Goal: Task Accomplishment & Management: Manage account settings

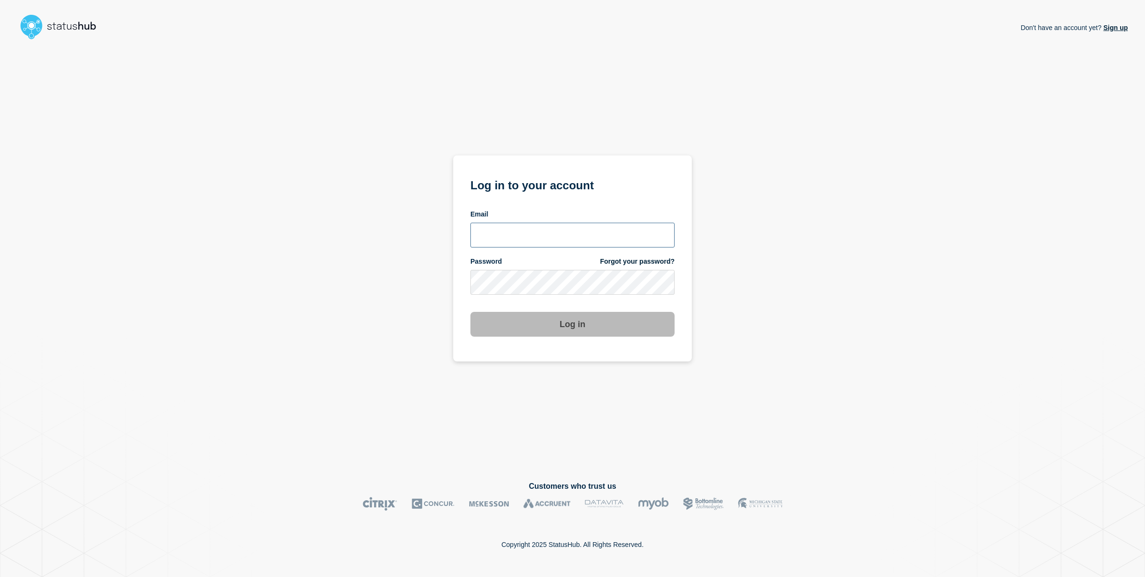
type input "[PERSON_NAME][EMAIL_ADDRESS][PERSON_NAME][DOMAIN_NAME]"
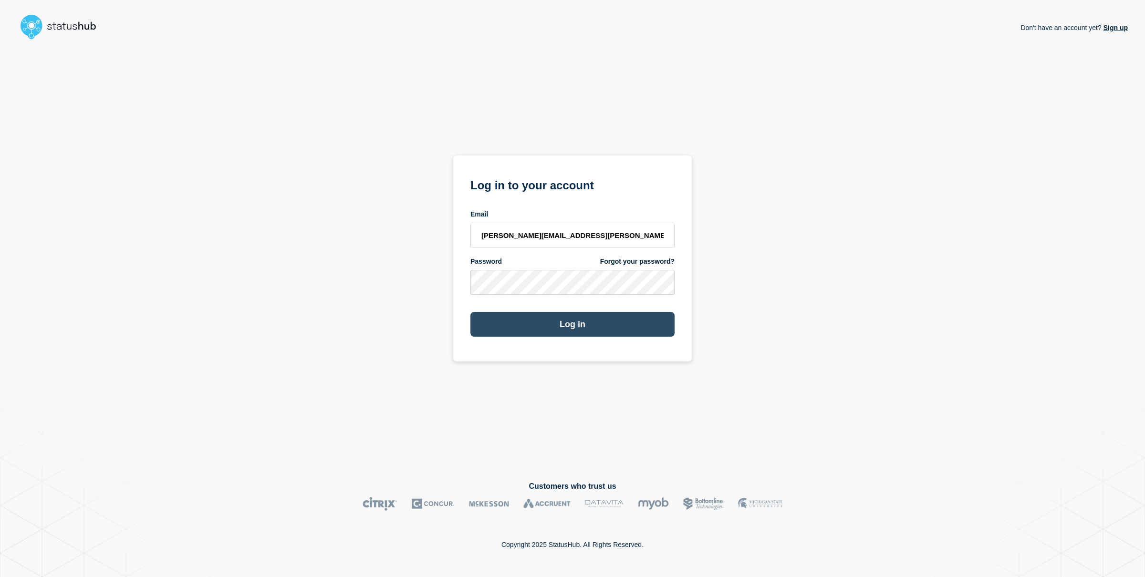
drag, startPoint x: 576, startPoint y: 327, endPoint x: 577, endPoint y: 322, distance: 5.3
click at [576, 324] on button "Log in" at bounding box center [573, 324] width 204 height 25
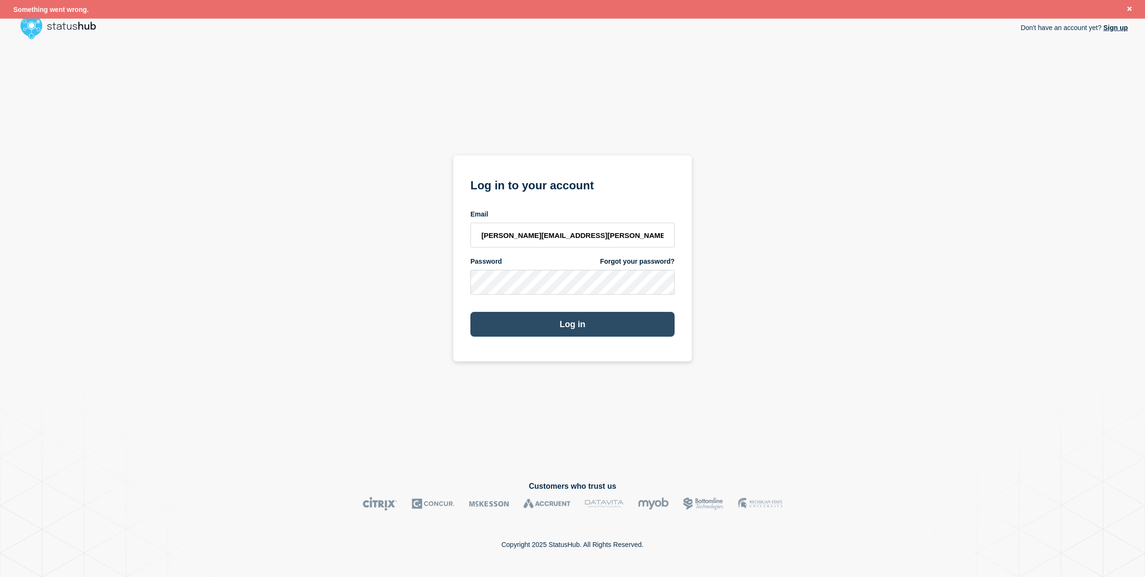
click at [577, 321] on button "Log in" at bounding box center [573, 324] width 204 height 25
click at [584, 325] on button "Log in" at bounding box center [573, 324] width 204 height 25
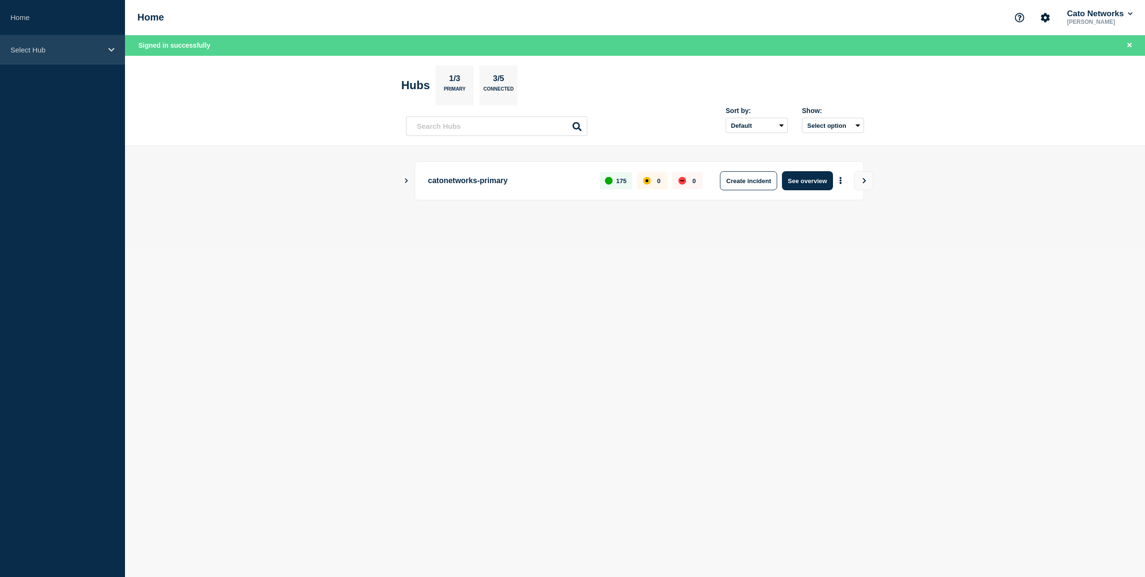
click at [70, 52] on p "Select Hub" at bounding box center [56, 50] width 92 height 8
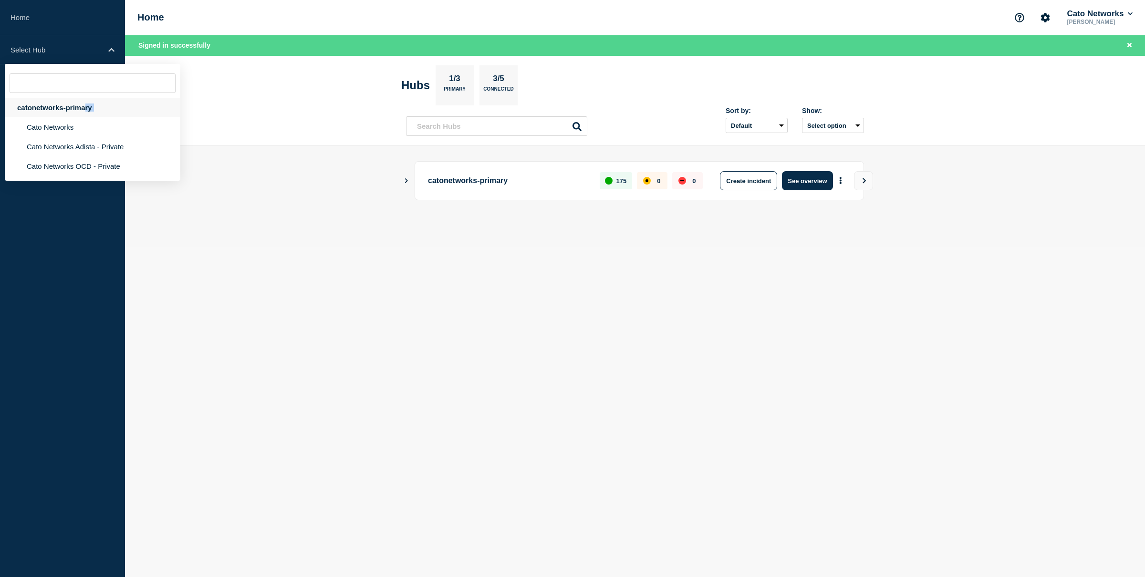
drag, startPoint x: 67, startPoint y: 126, endPoint x: 84, endPoint y: 109, distance: 23.6
click at [84, 109] on li "catonetworks-primary Cato Networks Cato Networks Adista - Private Cato Networks…" at bounding box center [93, 137] width 176 height 78
click at [84, 109] on div "catonetworks-primary" at bounding box center [93, 108] width 176 height 20
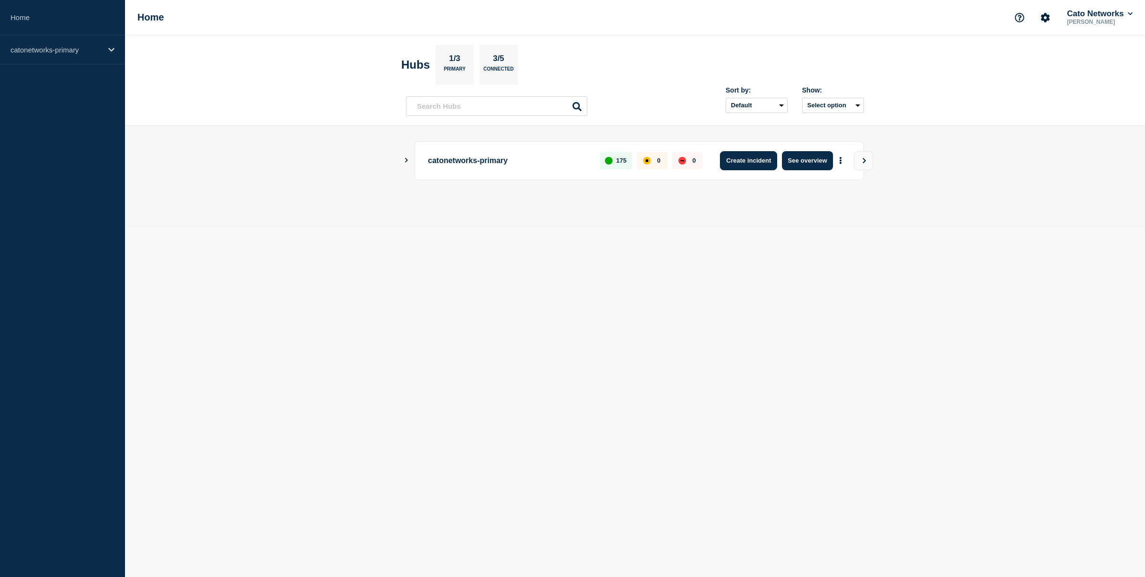
click at [756, 160] on button "Create incident" at bounding box center [748, 160] width 57 height 19
click at [102, 52] on div "catonetworks-primary" at bounding box center [62, 49] width 125 height 29
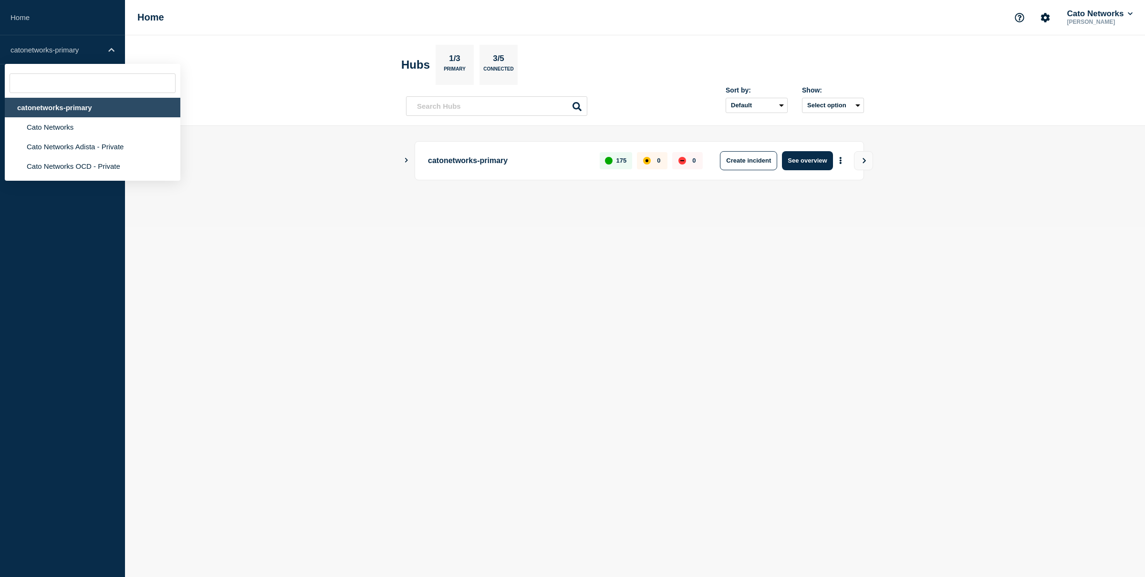
click at [79, 110] on div "catonetworks-primary" at bounding box center [93, 108] width 176 height 20
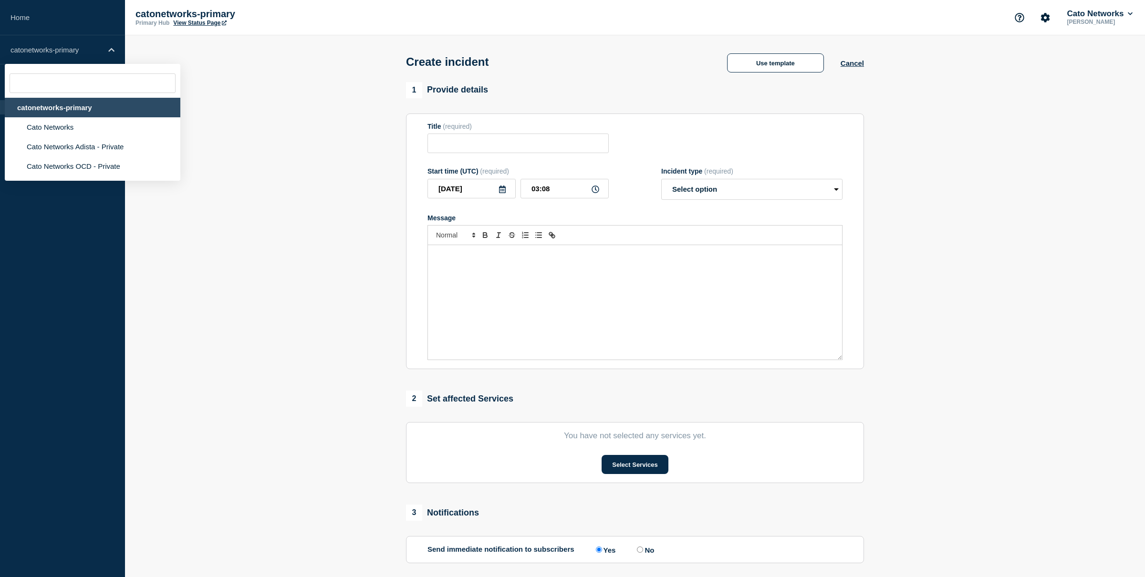
click at [344, 116] on section "1 Provide details Title (required) Start time (UTC) (required) [DATE] 03:08 Inc…" at bounding box center [635, 355] width 1020 height 546
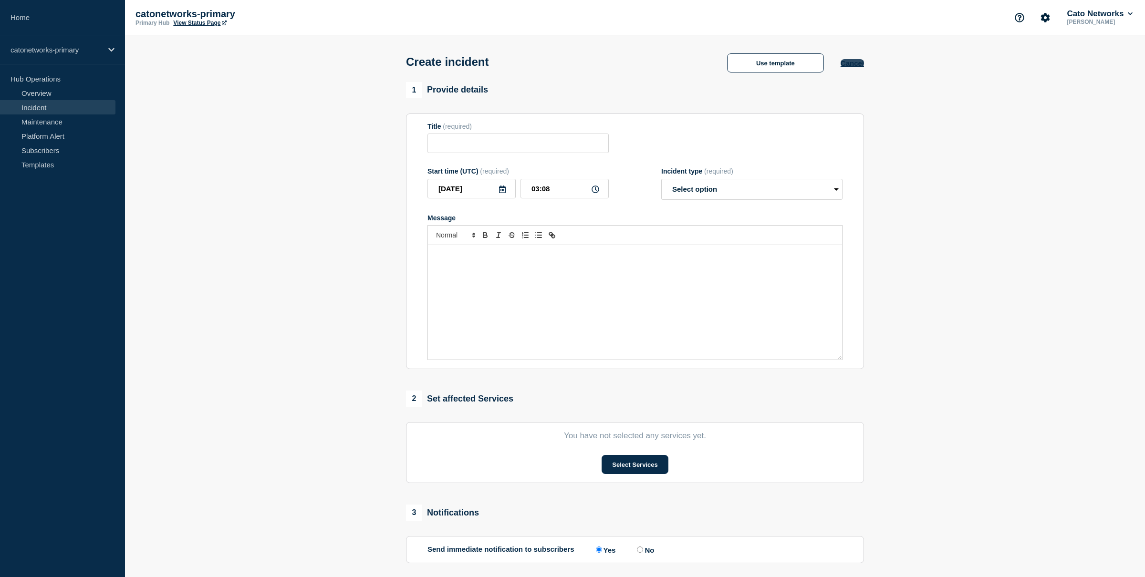
click at [856, 66] on button "Cancel" at bounding box center [852, 63] width 23 height 8
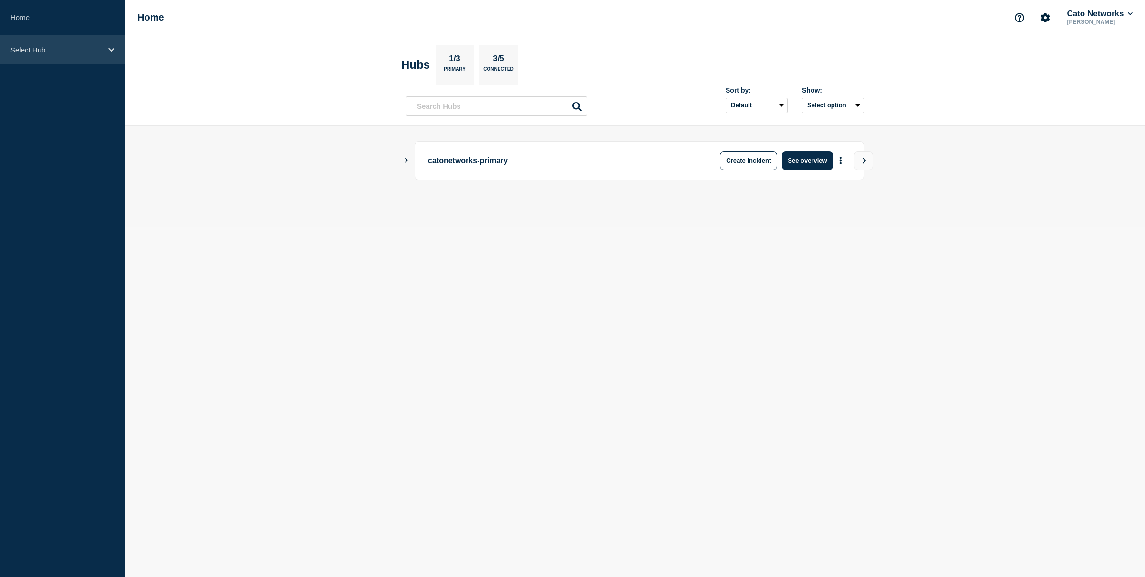
click at [69, 43] on div "Select Hub" at bounding box center [62, 49] width 125 height 29
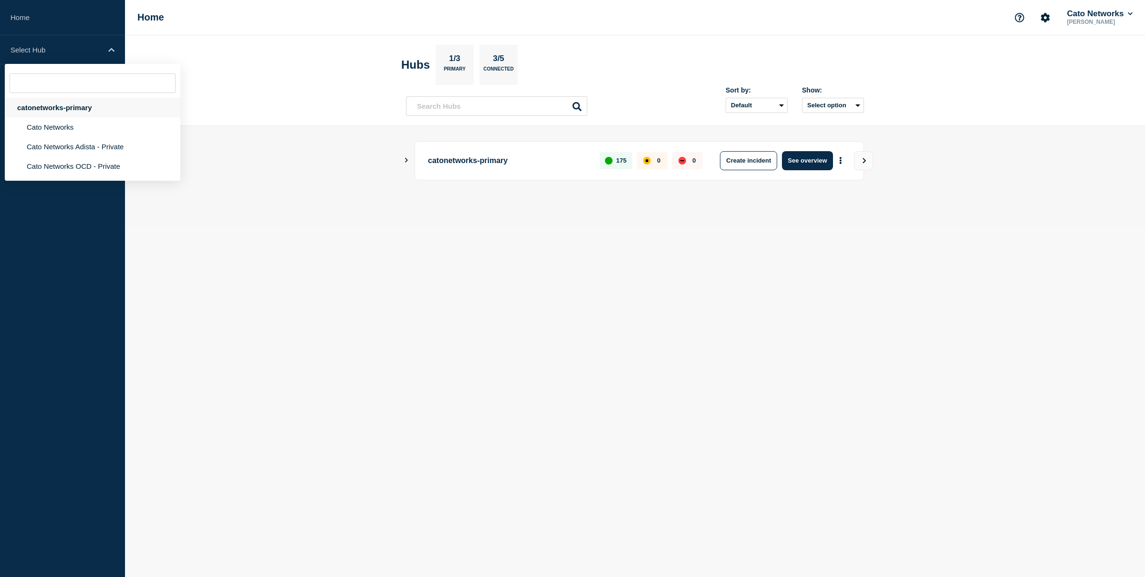
click at [57, 109] on div "catonetworks-primary" at bounding box center [93, 108] width 176 height 20
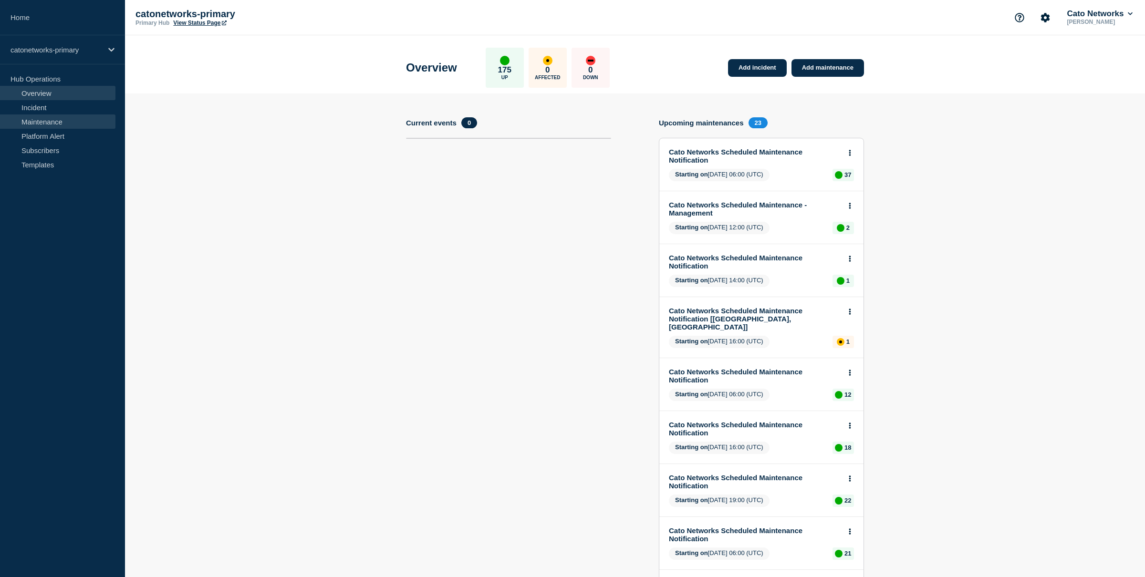
click at [55, 120] on link "Maintenance" at bounding box center [57, 122] width 115 height 14
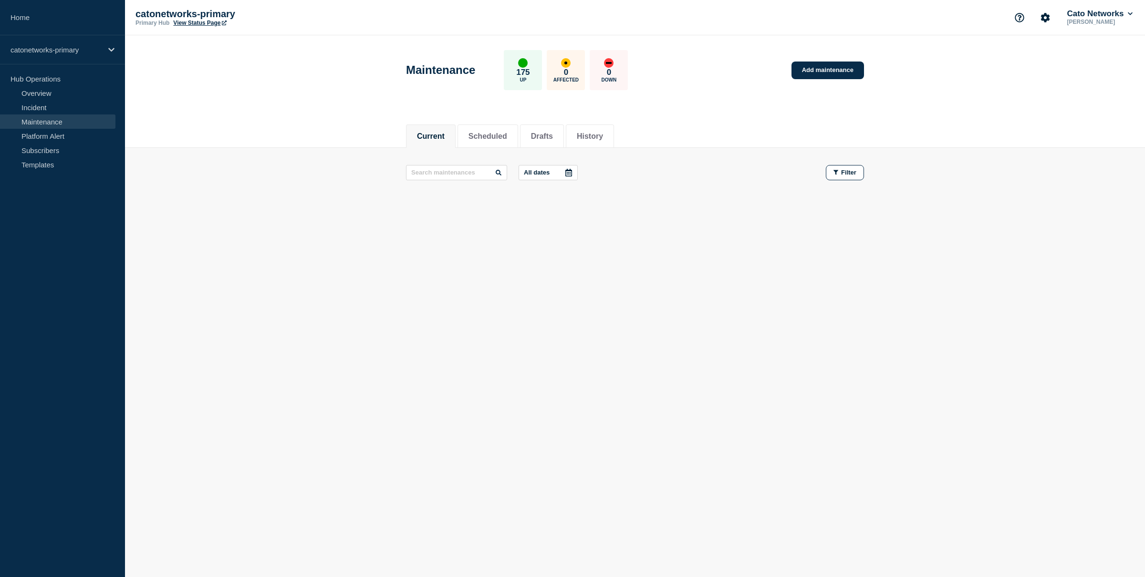
drag, startPoint x: 778, startPoint y: 101, endPoint x: 814, endPoint y: 79, distance: 42.2
click at [781, 99] on header "Maintenance 175 Up 0 Affected 0 Down Add maintenance" at bounding box center [635, 75] width 1020 height 80
click at [821, 73] on link "Add maintenance" at bounding box center [828, 71] width 73 height 18
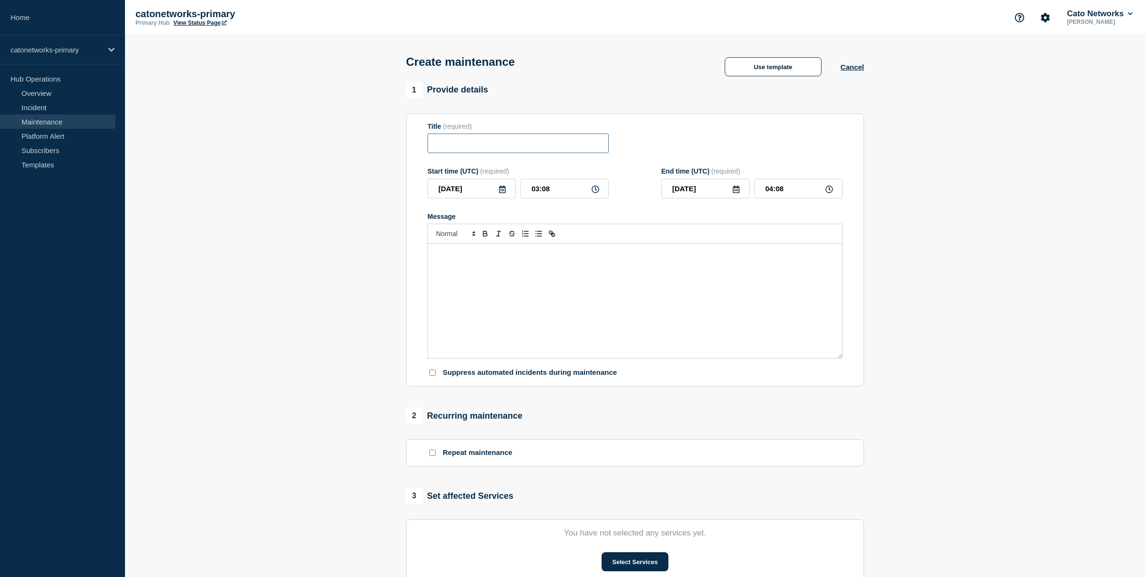
click at [557, 153] on input "Title" at bounding box center [518, 144] width 181 height 20
drag, startPoint x: 548, startPoint y: 265, endPoint x: 543, endPoint y: 254, distance: 12.2
click at [548, 258] on p "Message" at bounding box center [635, 254] width 400 height 9
click at [539, 153] on input "Title" at bounding box center [518, 144] width 181 height 20
click at [754, 68] on button "Use template" at bounding box center [773, 66] width 97 height 19
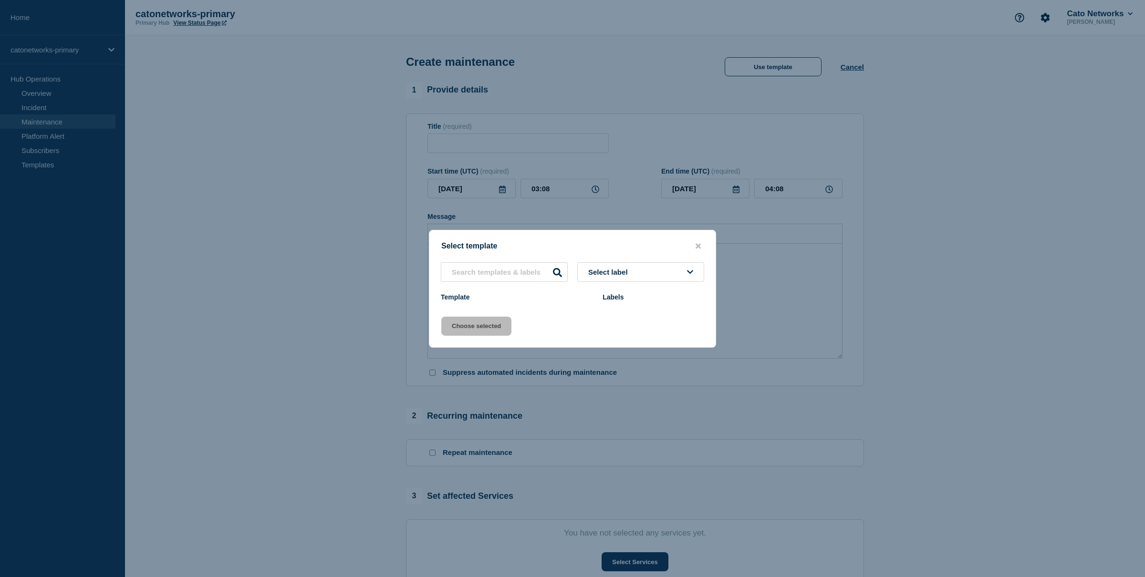
click at [599, 269] on span "Select label" at bounding box center [609, 272] width 43 height 8
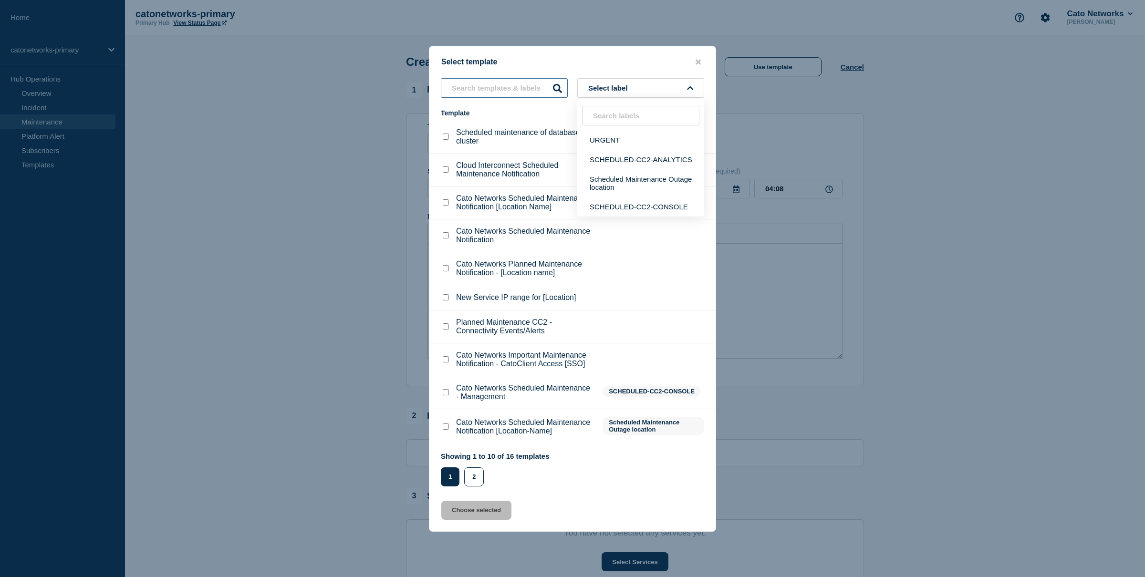
click at [523, 78] on input "text" at bounding box center [504, 88] width 127 height 20
type input "netops"
type input "NOC"
type input "C"
click at [617, 84] on span "Select label" at bounding box center [609, 88] width 43 height 8
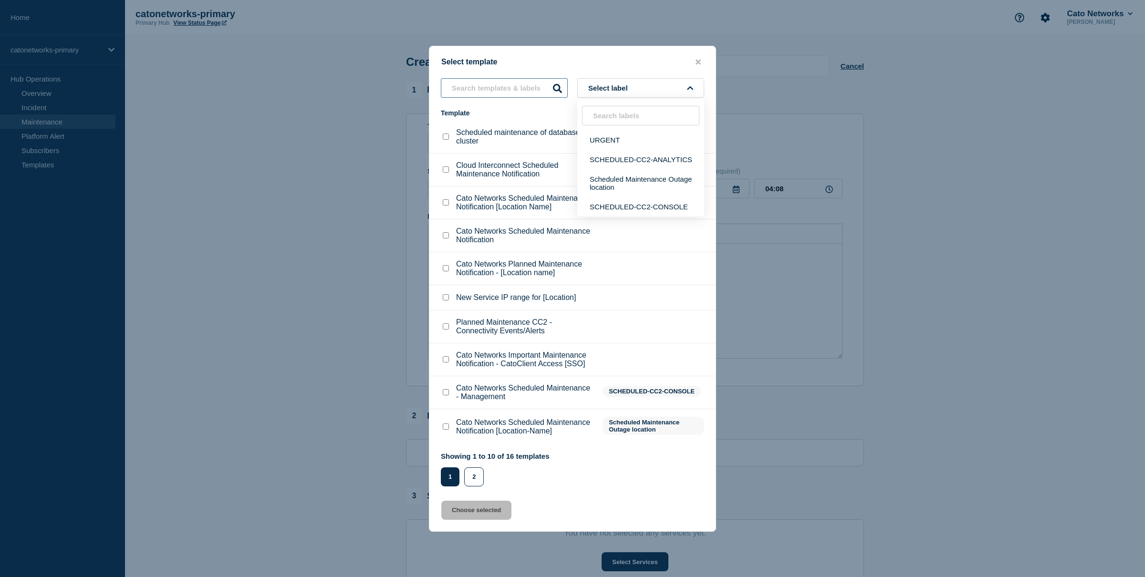
click at [517, 78] on input "text" at bounding box center [504, 88] width 127 height 20
click at [520, 78] on input "text" at bounding box center [504, 88] width 127 height 20
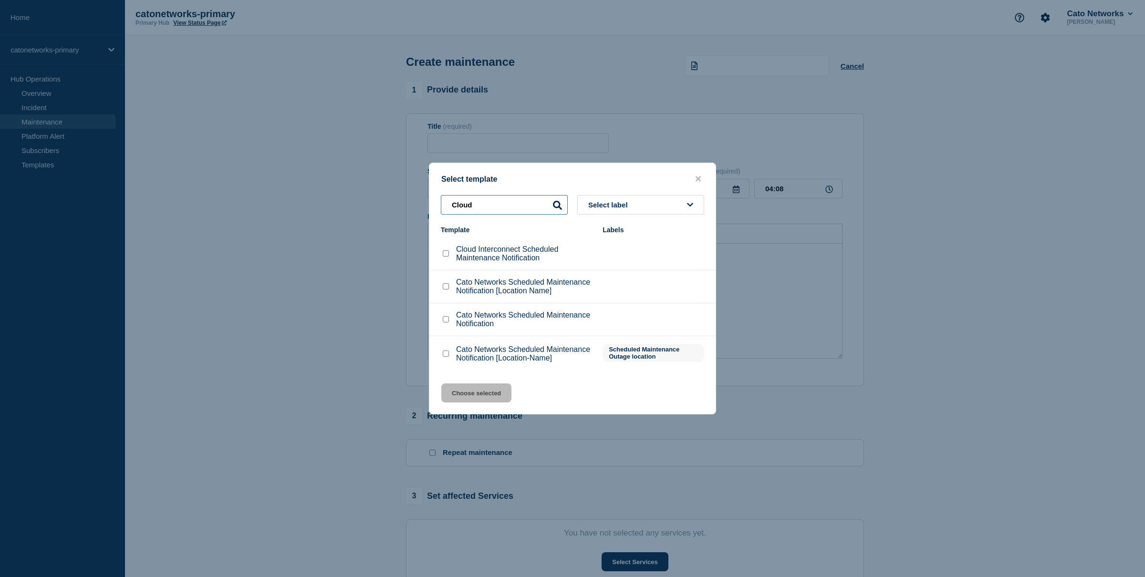
type input "Cloud"
click at [445, 252] on input "Cloud Interconnect Scheduled Maintenance Notification checkbox" at bounding box center [446, 254] width 6 height 6
checkbox input "true"
click at [487, 401] on button "Choose selected" at bounding box center [476, 393] width 70 height 19
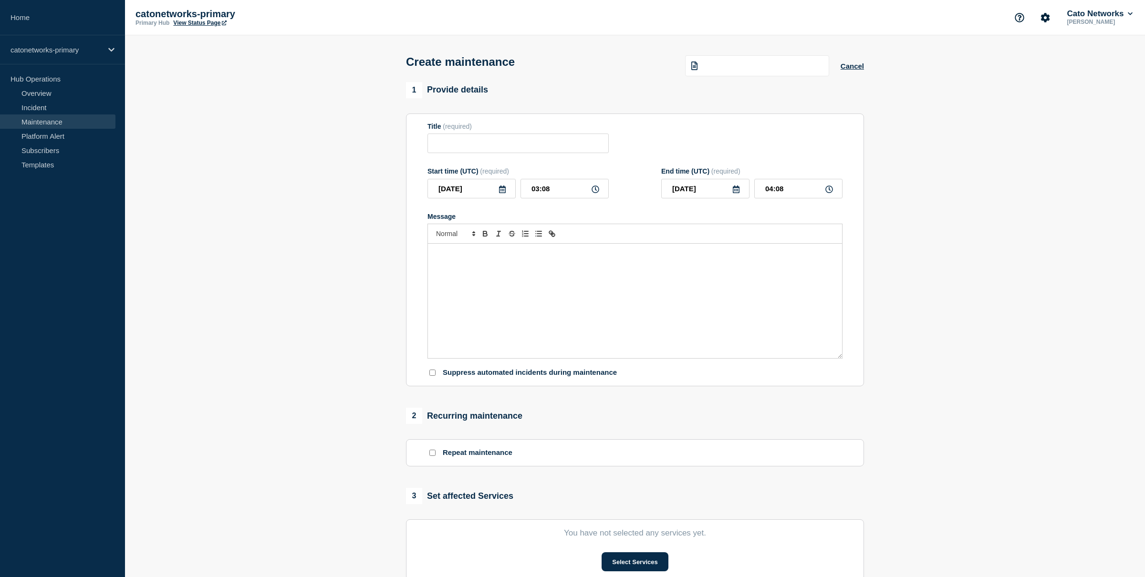
type input "Cloud Interconnect Scheduled Maintenance Notification"
checkbox input "false"
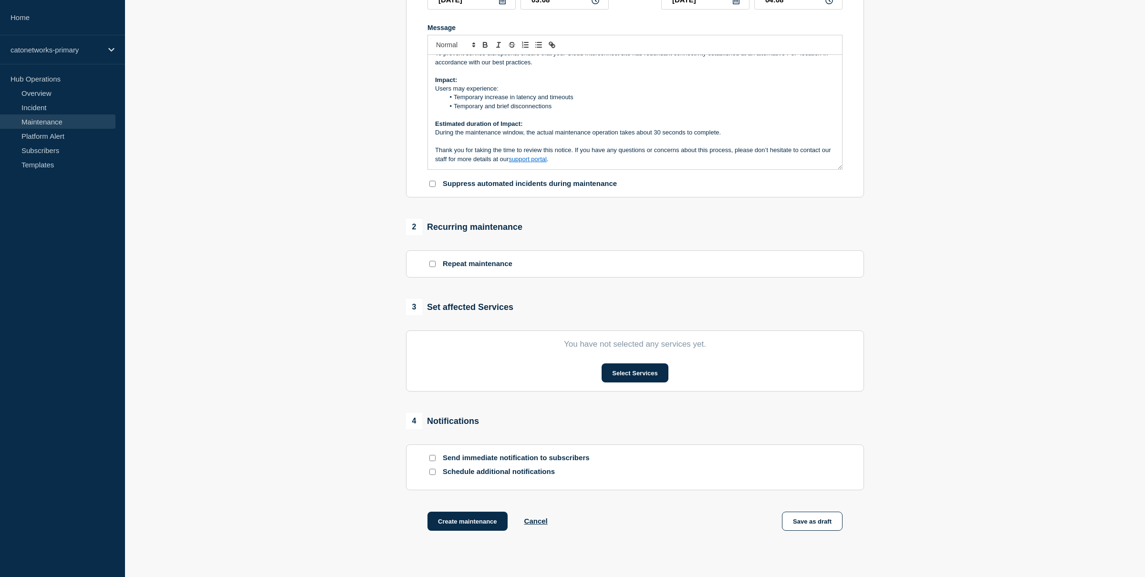
scroll to position [180, 0]
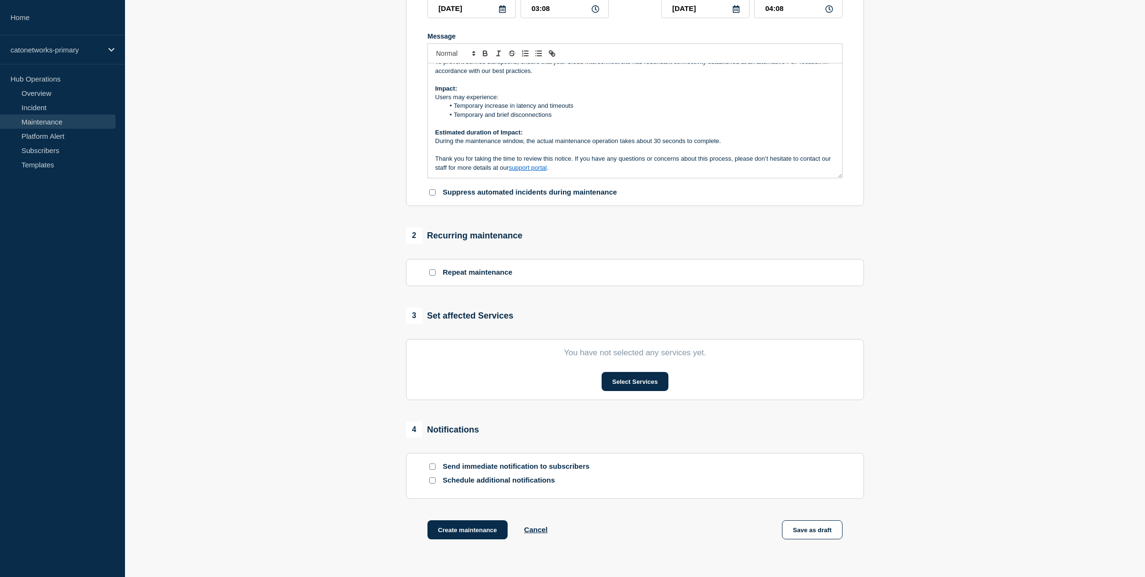
click at [565, 172] on p "Thank you for taking the time to review this notice. If you have any questions …" at bounding box center [635, 164] width 400 height 18
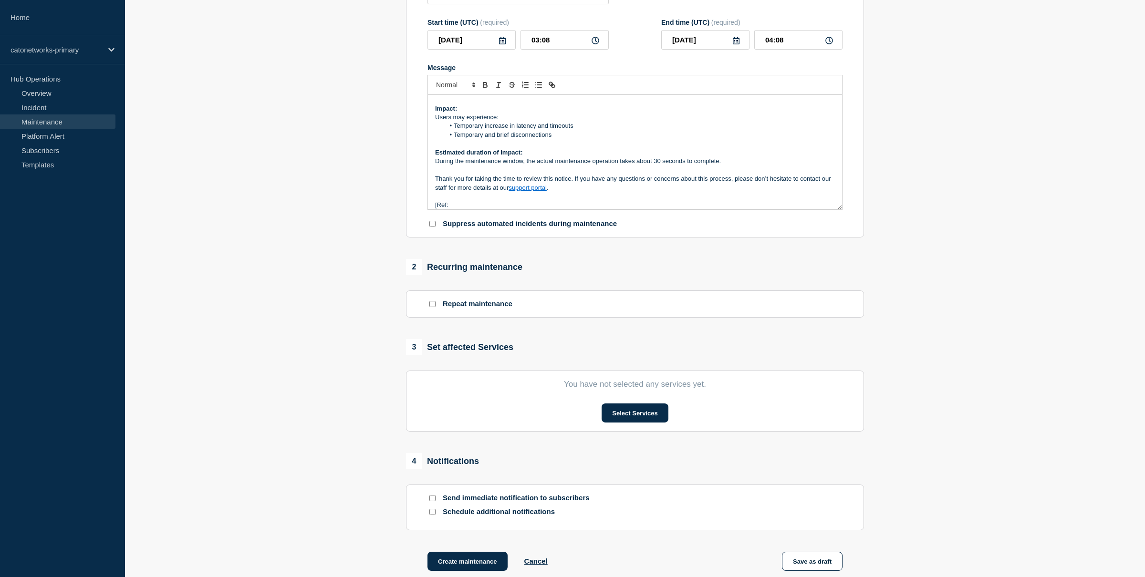
scroll to position [142, 0]
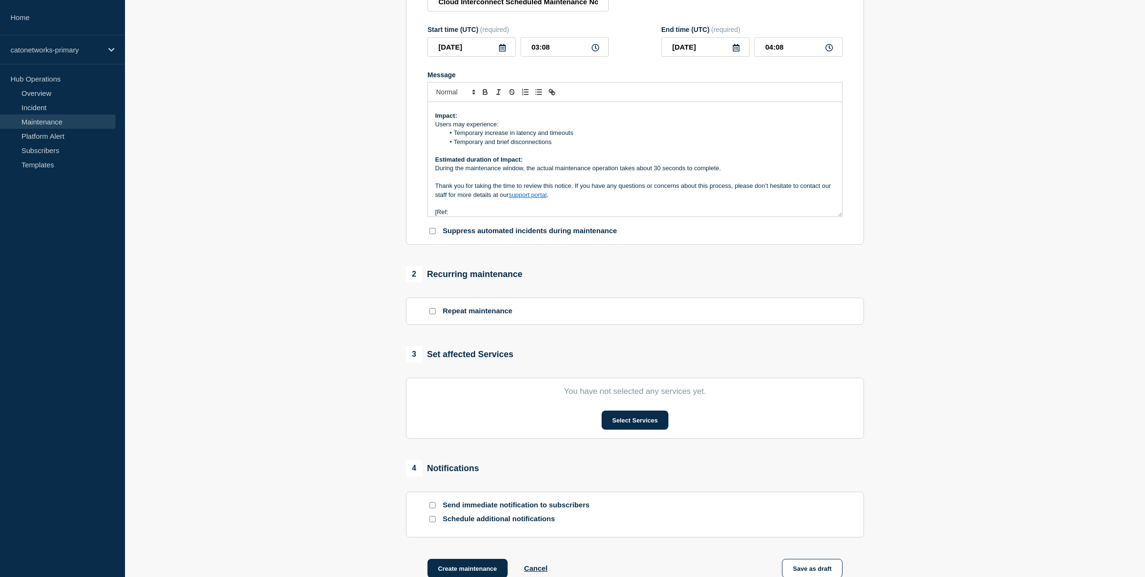
click at [505, 217] on p "[Ref:" at bounding box center [635, 212] width 400 height 9
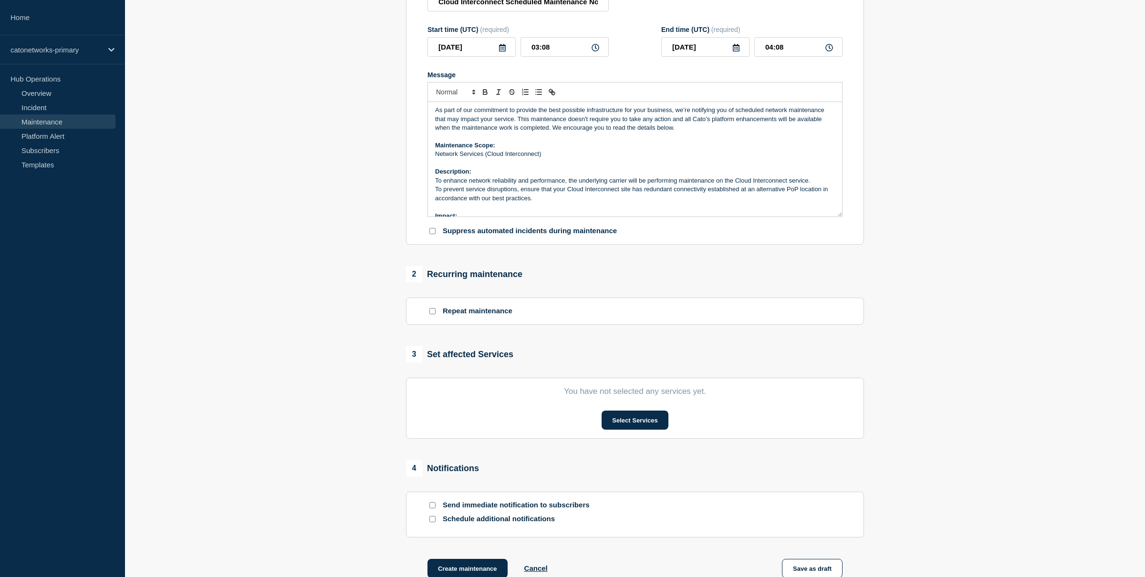
scroll to position [126, 0]
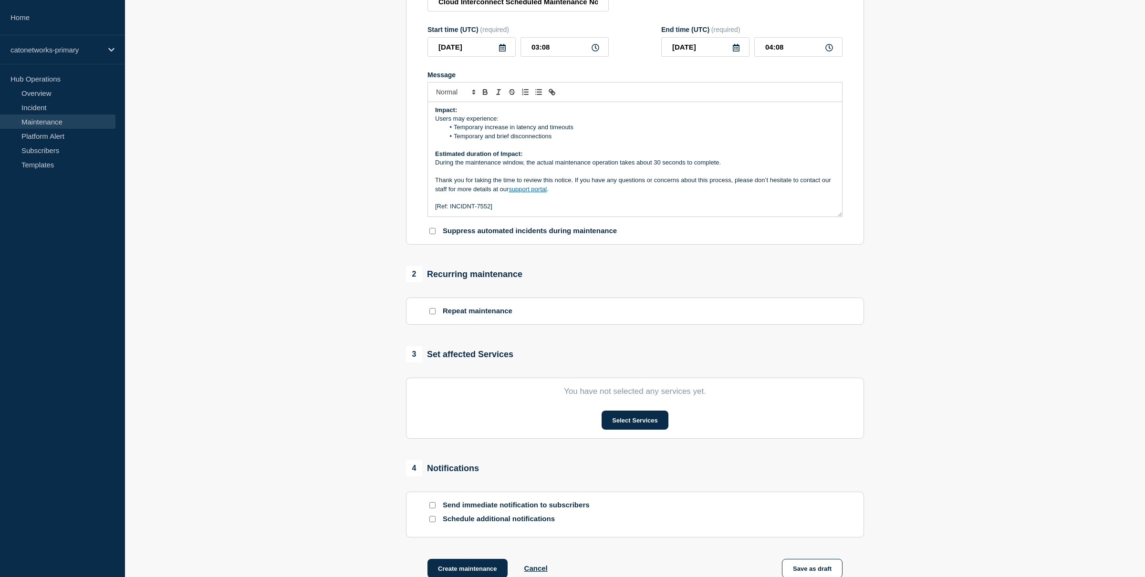
click at [482, 202] on p "Message" at bounding box center [635, 198] width 400 height 9
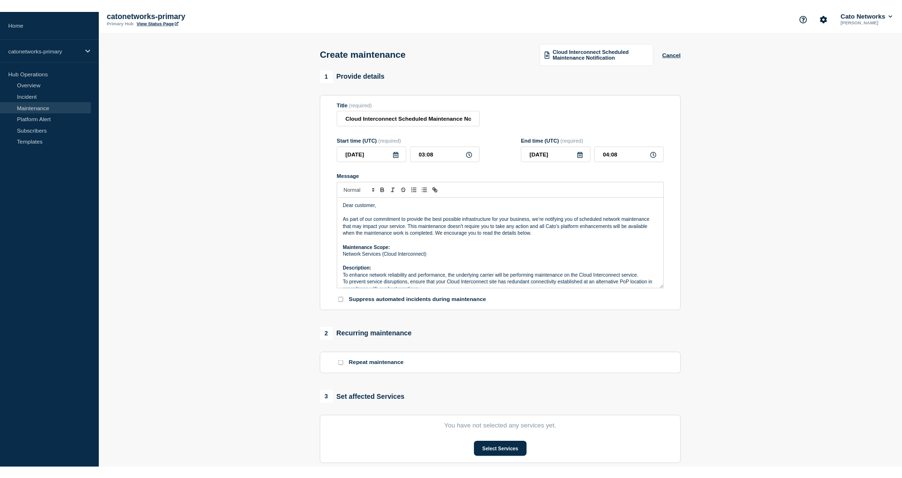
scroll to position [0, 0]
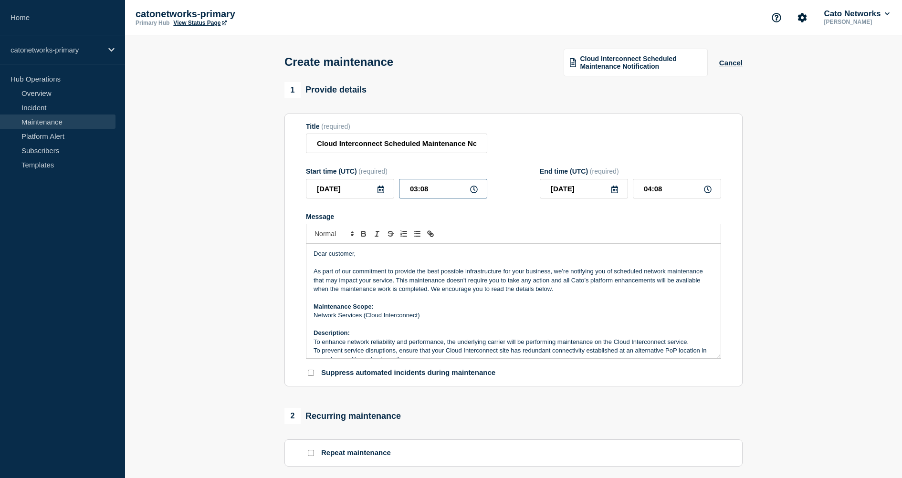
drag, startPoint x: 436, startPoint y: 195, endPoint x: 422, endPoint y: 195, distance: 13.8
click at [422, 196] on input "03:08" at bounding box center [443, 189] width 88 height 20
type input "03:00"
drag, startPoint x: 532, startPoint y: 132, endPoint x: 581, endPoint y: 159, distance: 55.8
click at [532, 132] on div "Title (required) Cloud Interconnect Scheduled Maintenance Notification" at bounding box center [513, 138] width 415 height 31
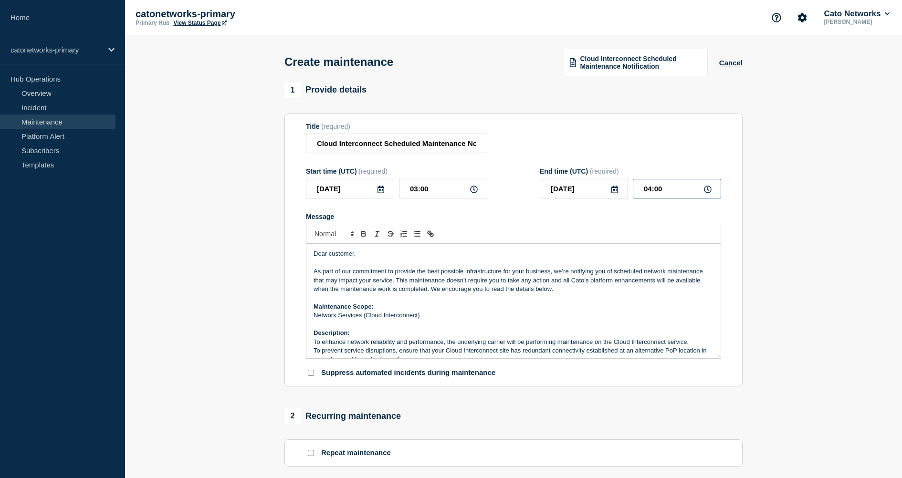
drag, startPoint x: 673, startPoint y: 197, endPoint x: 570, endPoint y: 196, distance: 103.1
click at [570, 196] on div "[DATE] 04:00" at bounding box center [630, 189] width 181 height 20
type input "10:00"
click at [588, 120] on section "Title (required) Cloud Interconnect Scheduled Maintenance Notification Start ti…" at bounding box center [513, 250] width 458 height 273
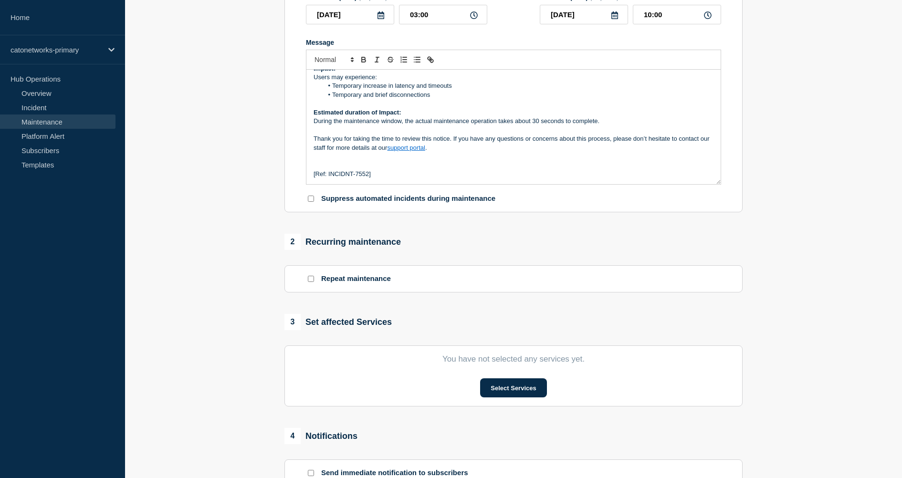
scroll to position [304, 0]
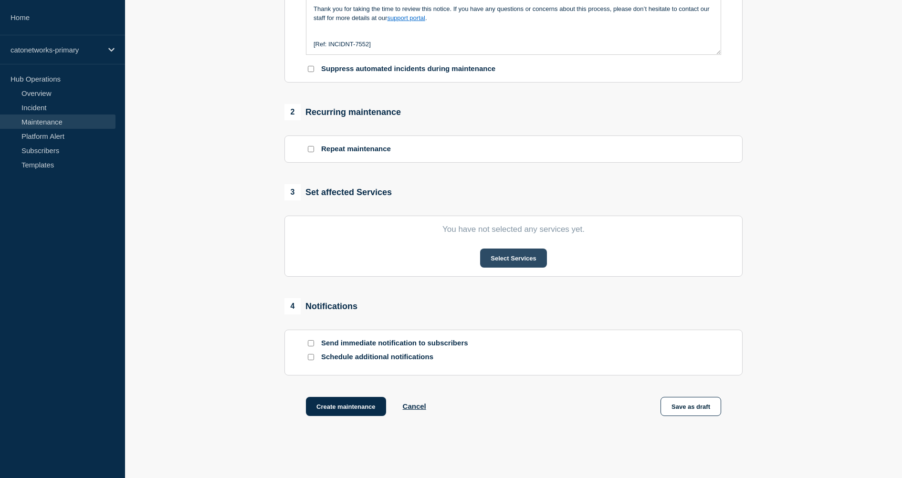
click at [538, 268] on button "Select Services" at bounding box center [513, 258] width 66 height 19
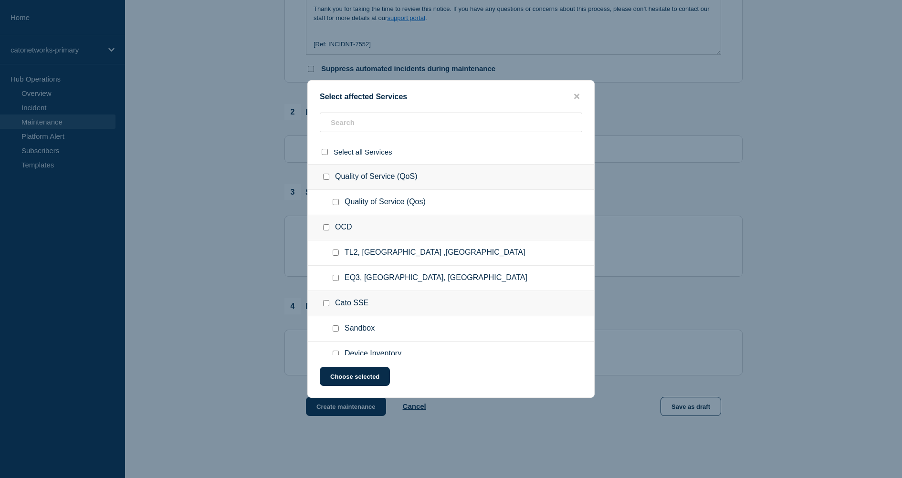
click at [398, 210] on ul "Quality of Service (Qos)" at bounding box center [451, 202] width 286 height 25
click at [384, 121] on input "text" at bounding box center [451, 123] width 262 height 20
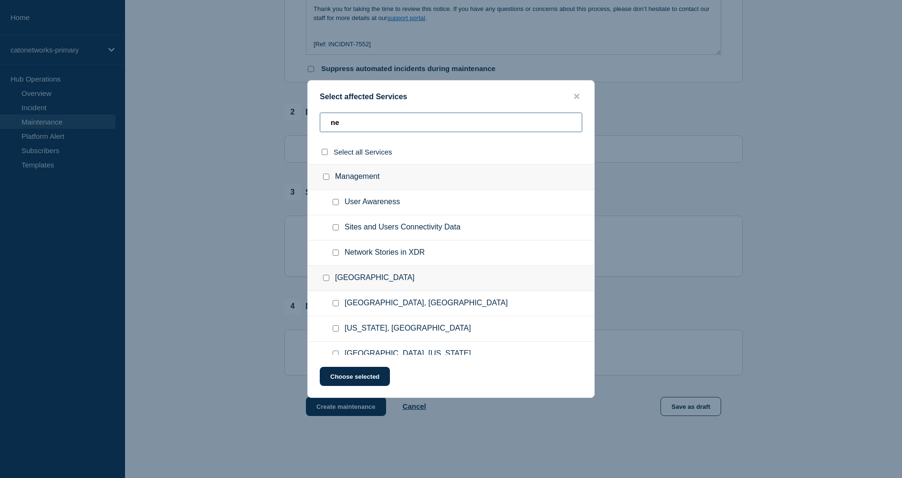
type input "n"
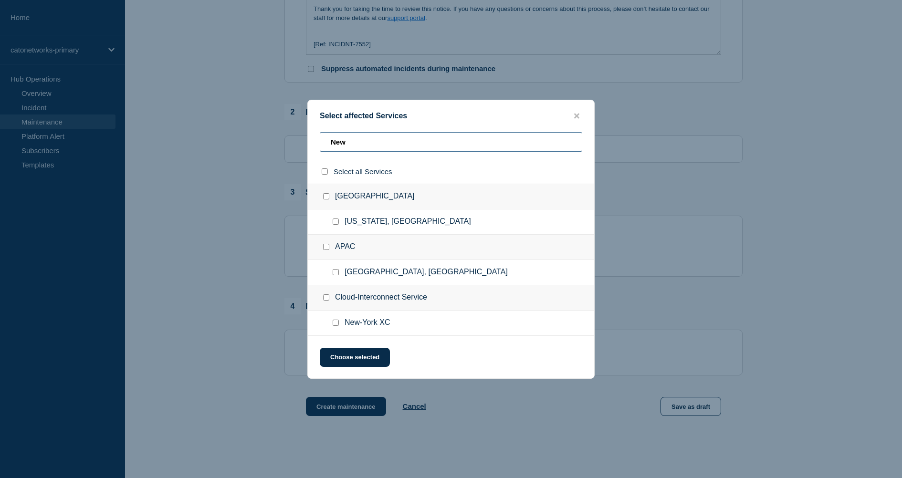
type input "New"
click at [338, 323] on input "New-York XC checkbox" at bounding box center [336, 323] width 6 height 6
checkbox input "true"
click at [366, 364] on button "Choose selected" at bounding box center [355, 357] width 70 height 19
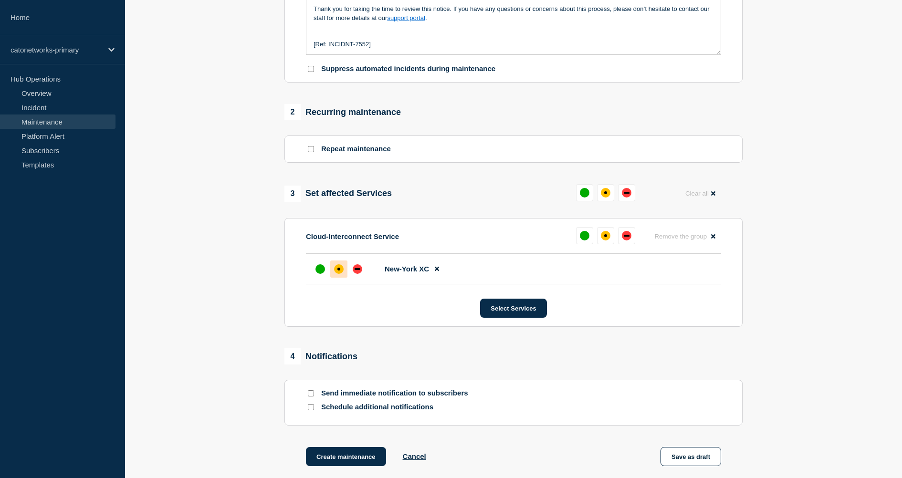
click at [335, 274] on div "affected" at bounding box center [339, 269] width 10 height 10
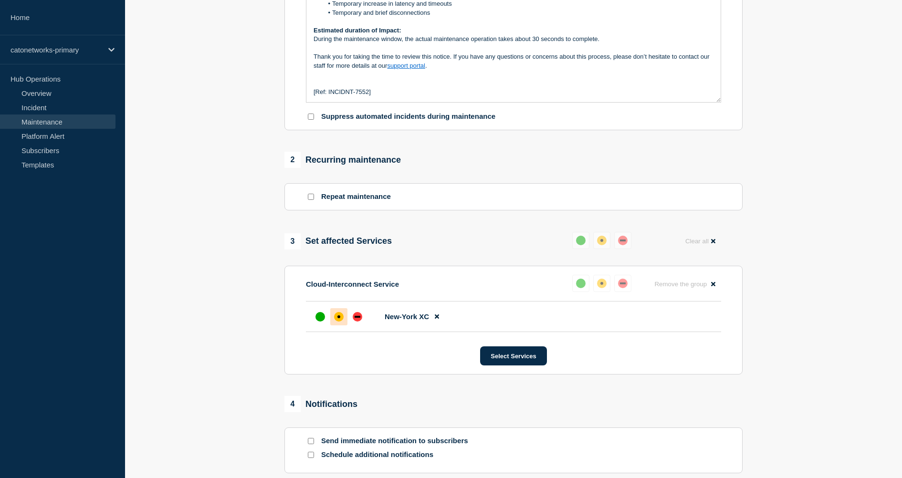
scroll to position [416, 0]
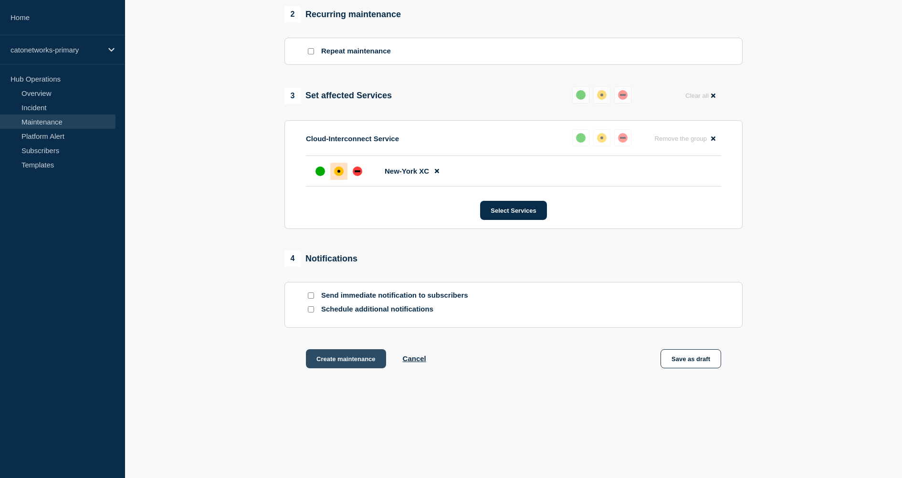
click at [339, 364] on button "Create maintenance" at bounding box center [346, 358] width 80 height 19
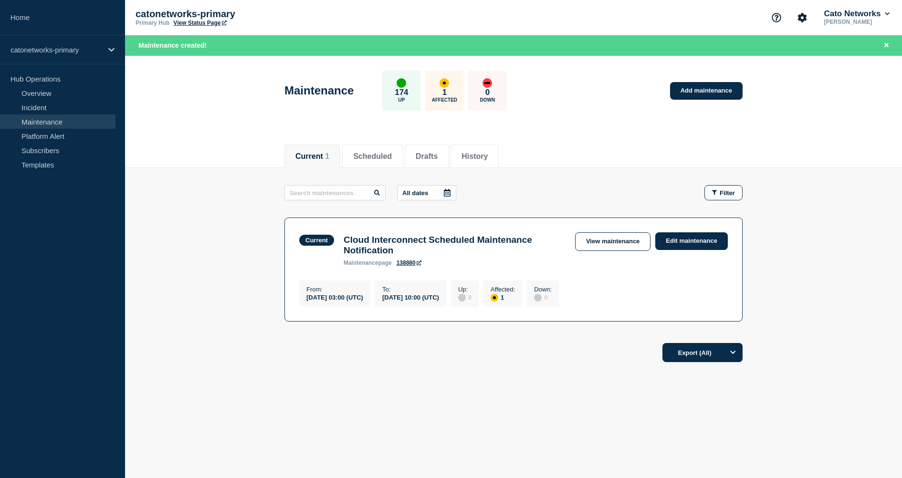
click at [421, 264] on icon at bounding box center [419, 263] width 5 height 5
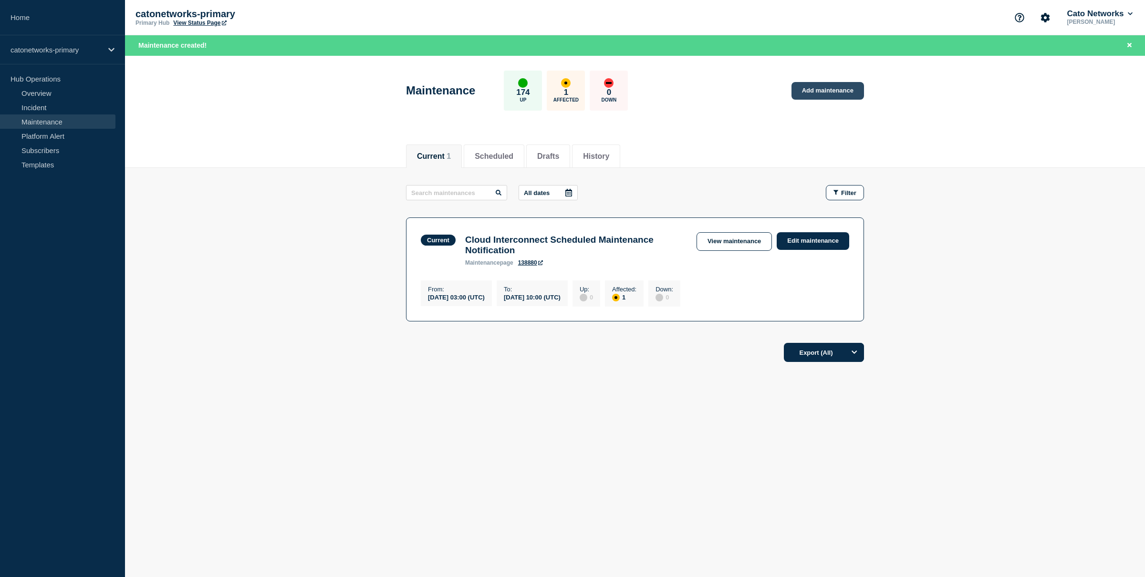
click at [837, 96] on link "Add maintenance" at bounding box center [828, 91] width 73 height 18
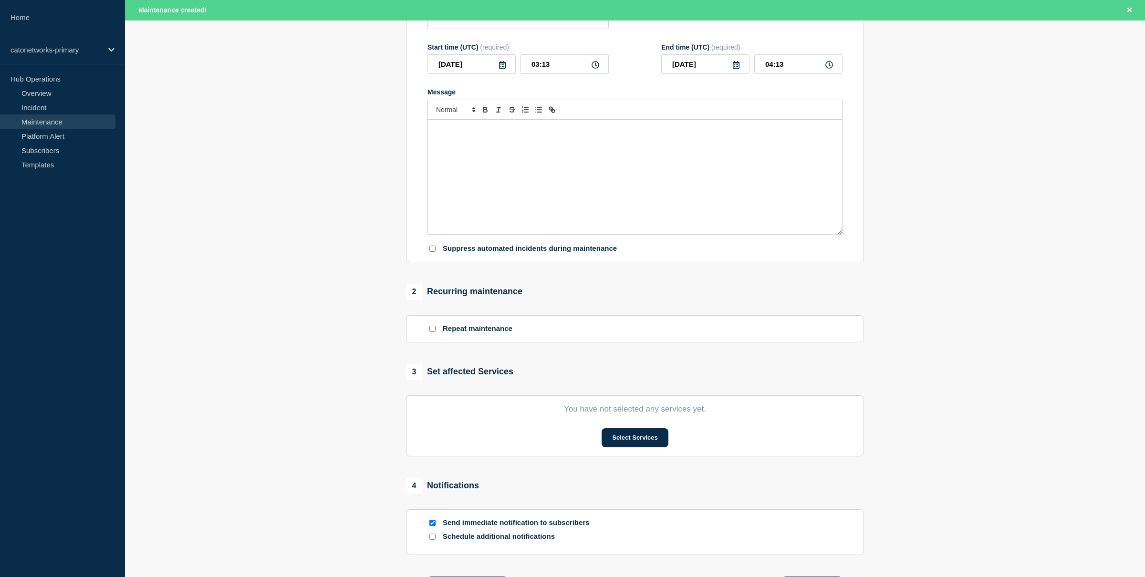
scroll to position [199, 0]
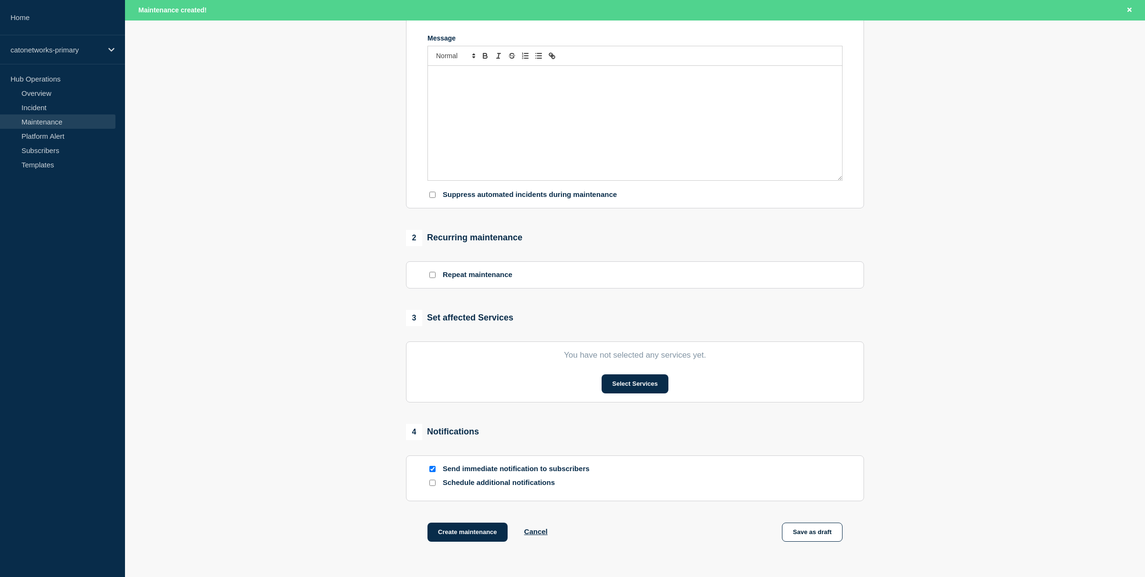
click at [443, 474] on p "Send immediate notification to subscribers" at bounding box center [519, 469] width 153 height 9
click at [428, 474] on div at bounding box center [433, 469] width 10 height 9
click at [431, 472] on input "Send immediate notification to subscribers" at bounding box center [433, 469] width 6 height 6
checkbox input "false"
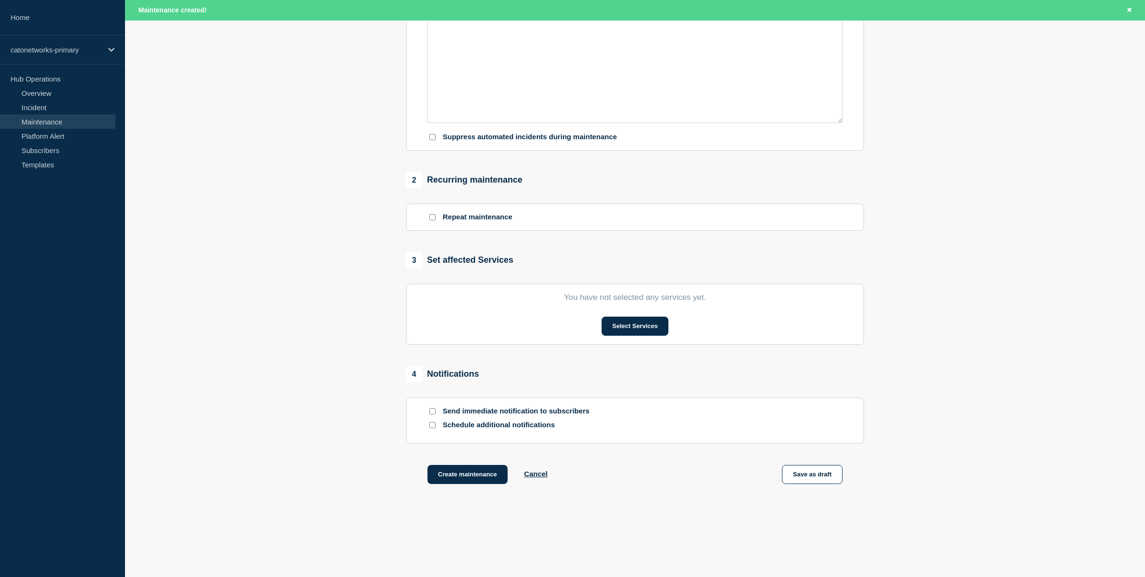
scroll to position [288, 0]
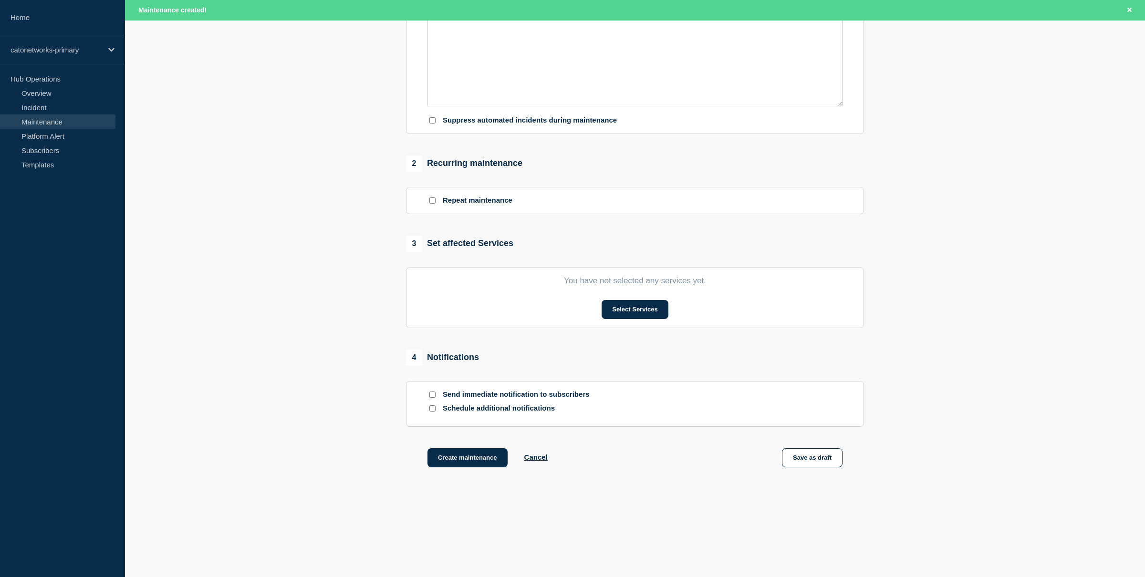
click at [431, 409] on input "Schedule additional notifications" at bounding box center [433, 409] width 6 height 6
checkbox input "true"
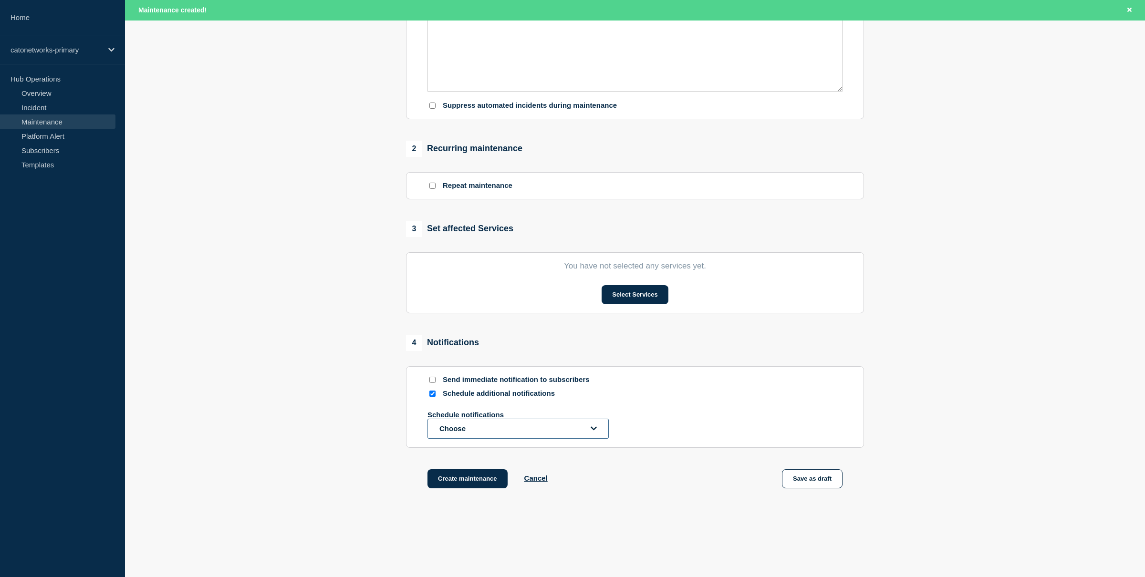
click at [498, 439] on button "Choose" at bounding box center [518, 429] width 181 height 20
drag, startPoint x: 312, startPoint y: 330, endPoint x: 330, endPoint y: 339, distance: 20.3
click at [311, 329] on section "1 Provide details Title (required) Start time (UTC) (required) [DATE] 03:13 End…" at bounding box center [635, 163] width 1020 height 698
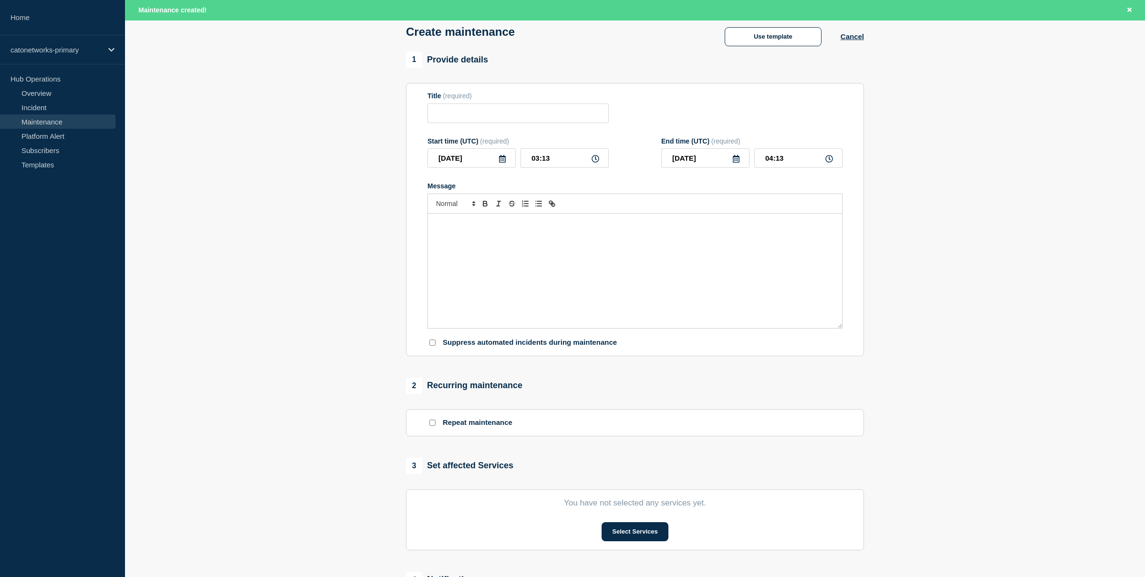
scroll to position [0, 0]
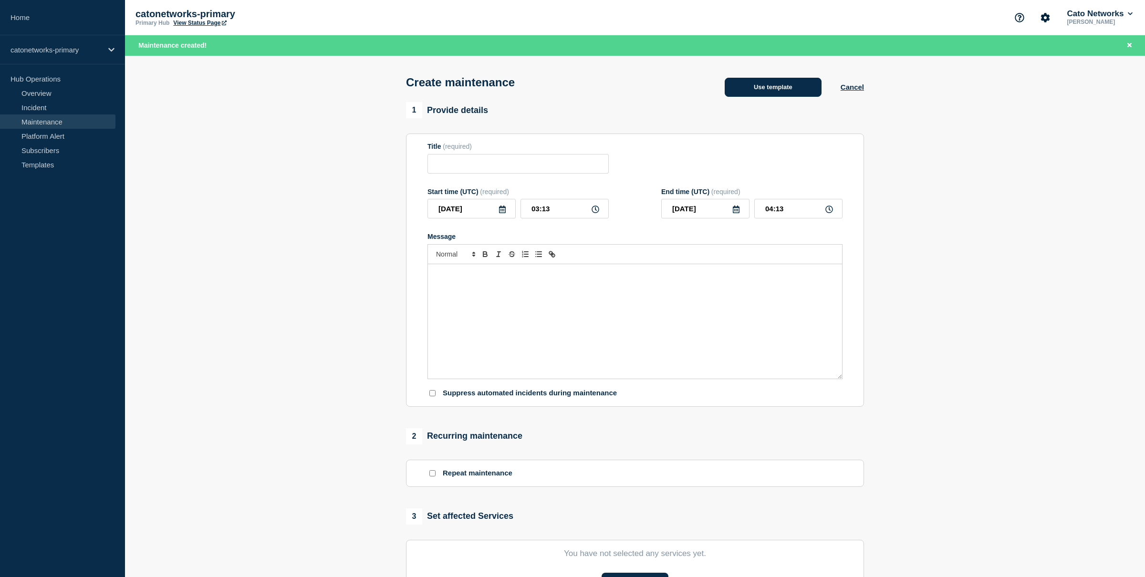
click at [744, 88] on button "Use template" at bounding box center [773, 87] width 97 height 19
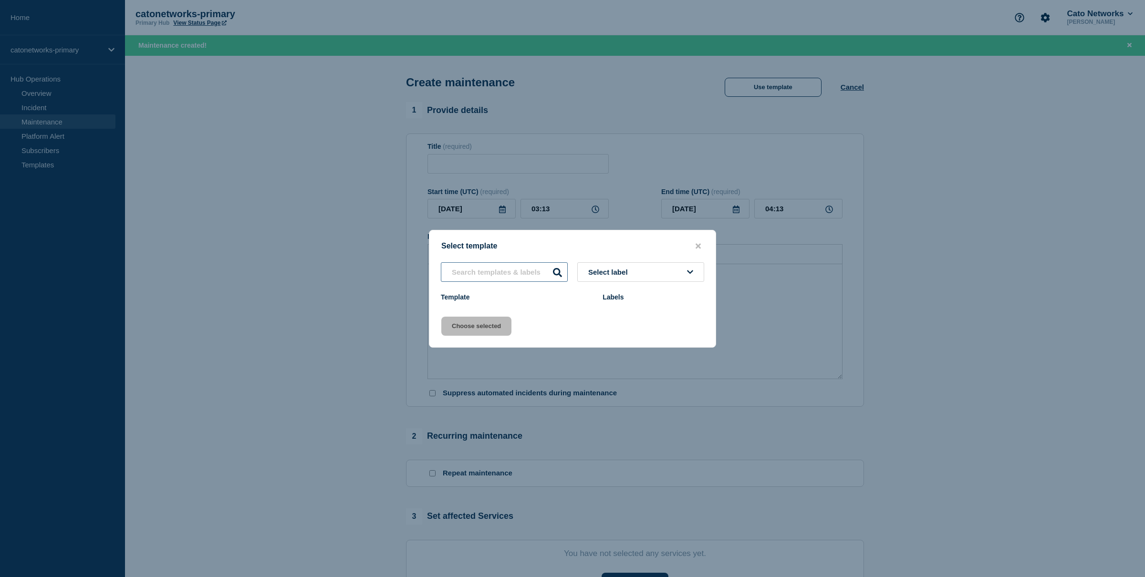
click at [503, 273] on input "text" at bounding box center [504, 272] width 127 height 20
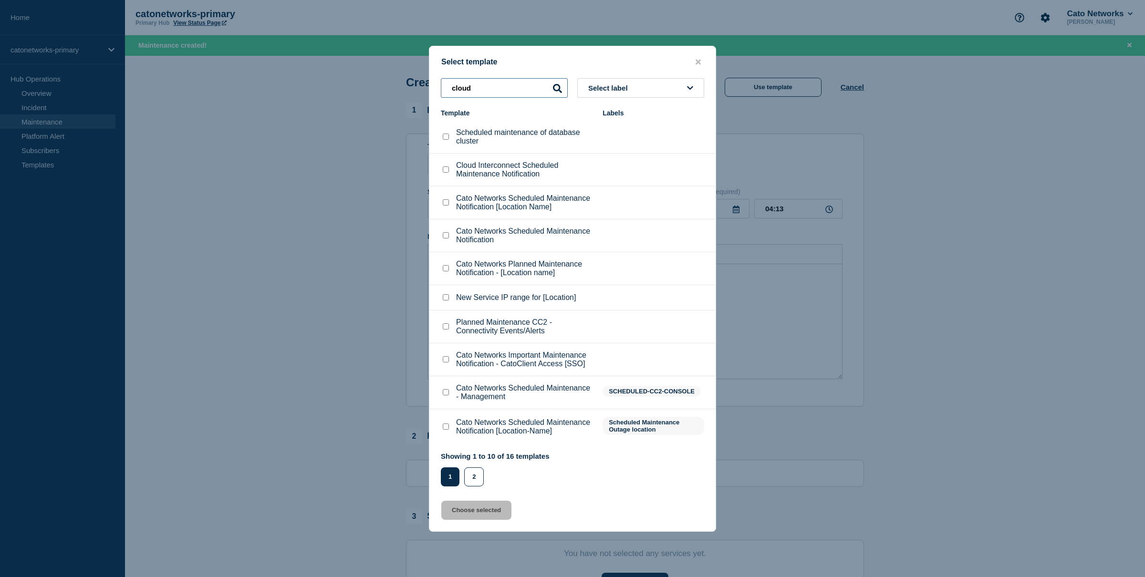
type input "cloud"
click at [446, 167] on input "Cloud Interconnect Scheduled Maintenance Notification checkbox" at bounding box center [446, 170] width 6 height 6
checkbox input "true"
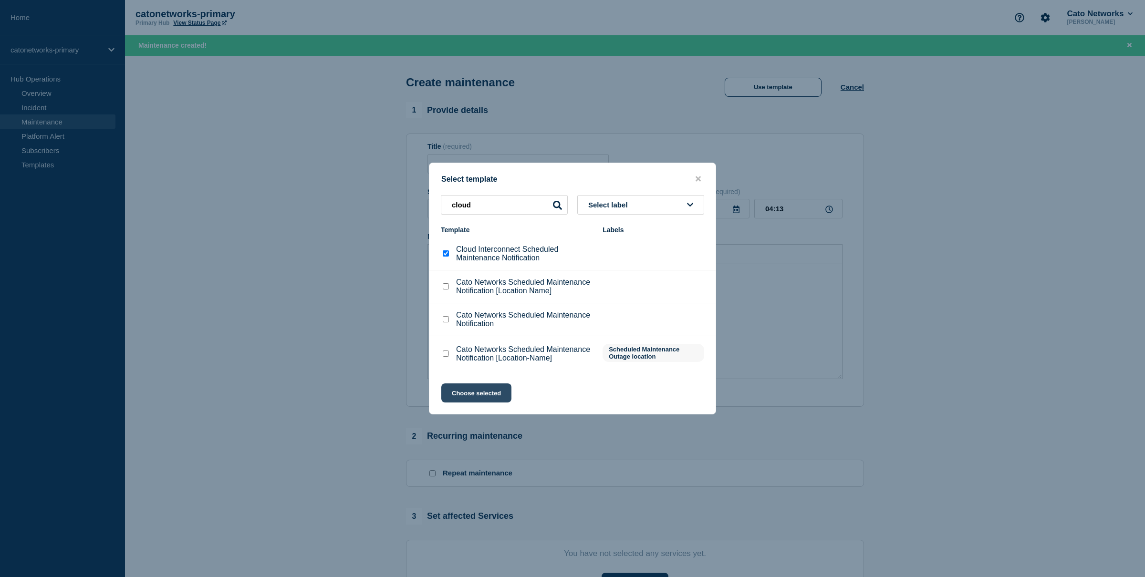
click at [483, 401] on button "Choose selected" at bounding box center [476, 393] width 70 height 19
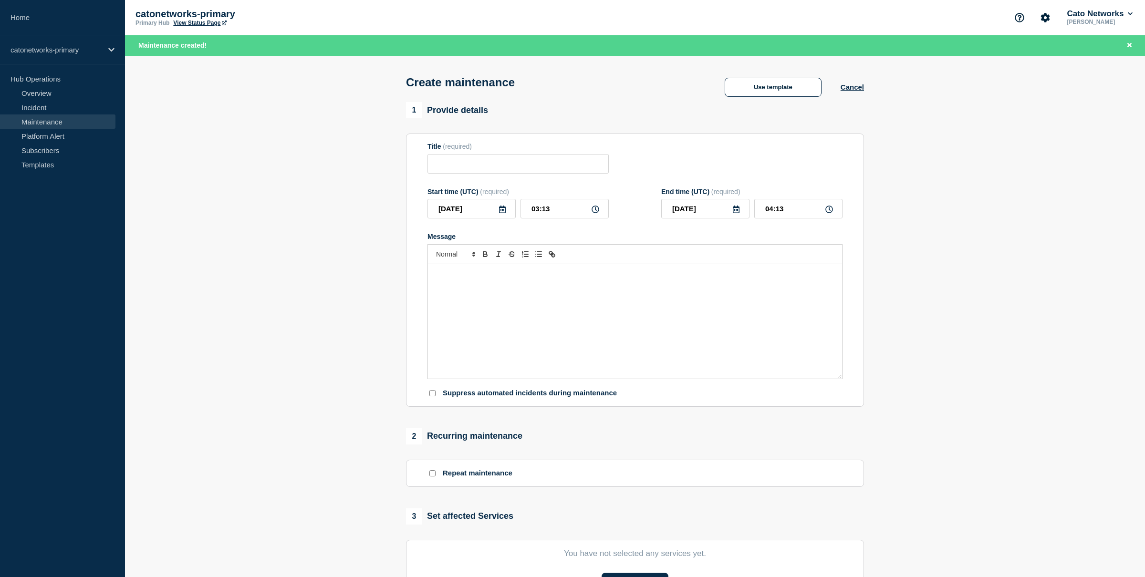
type input "Cloud Interconnect Scheduled Maintenance Notification"
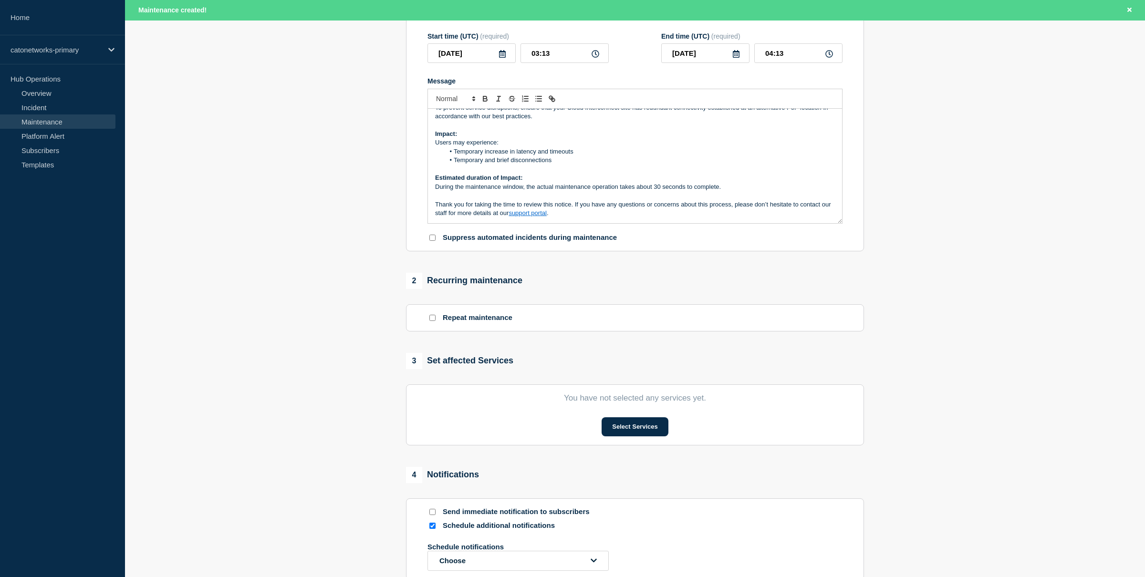
scroll to position [325, 0]
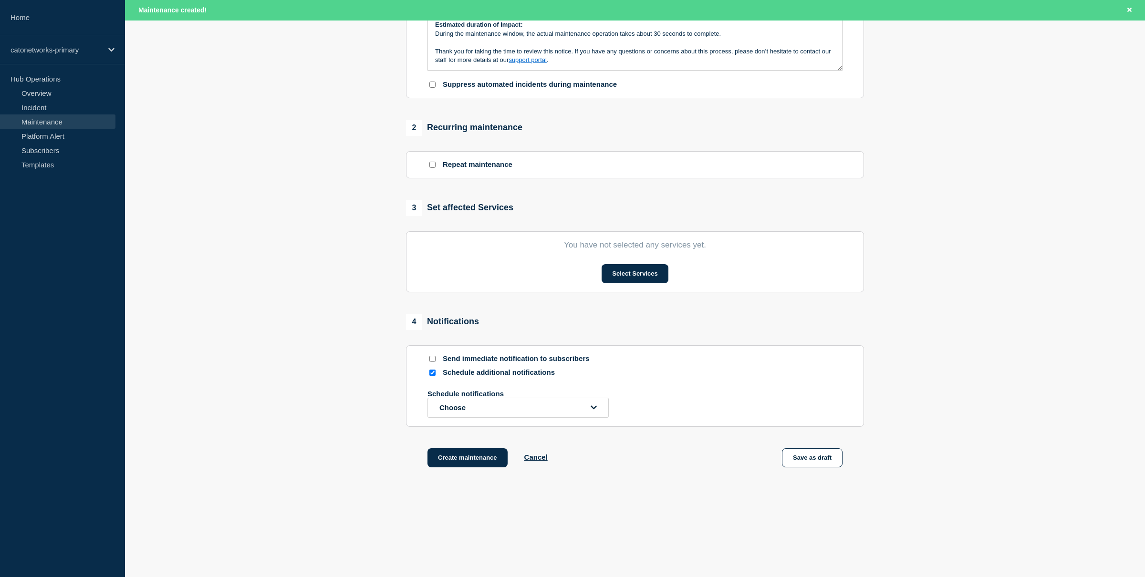
click at [569, 57] on p "Thank you for taking the time to review this notice. If you have any questions …" at bounding box center [635, 56] width 400 height 18
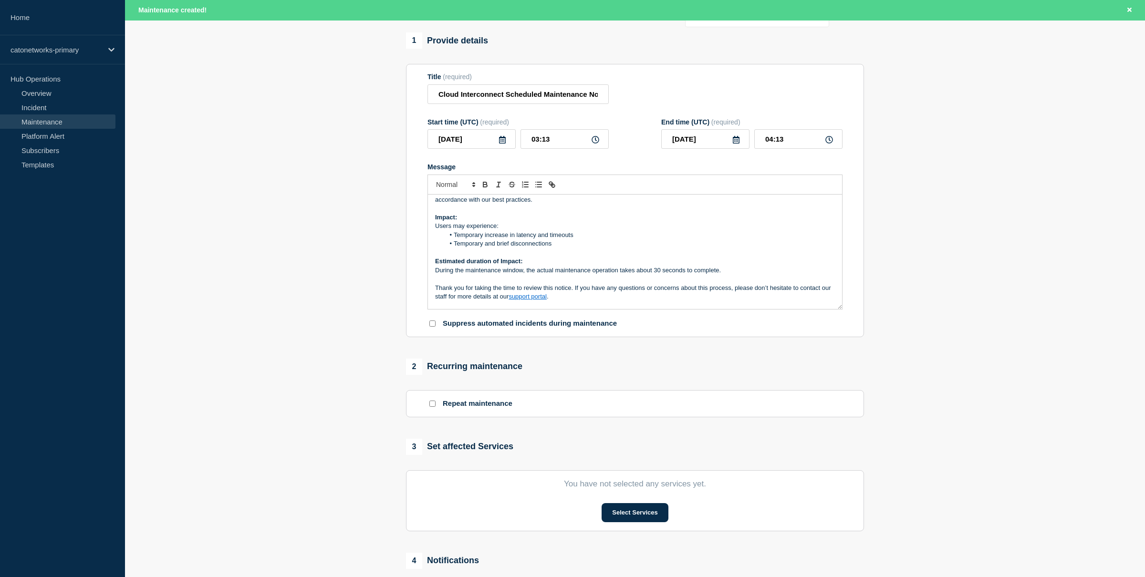
scroll to position [119, 0]
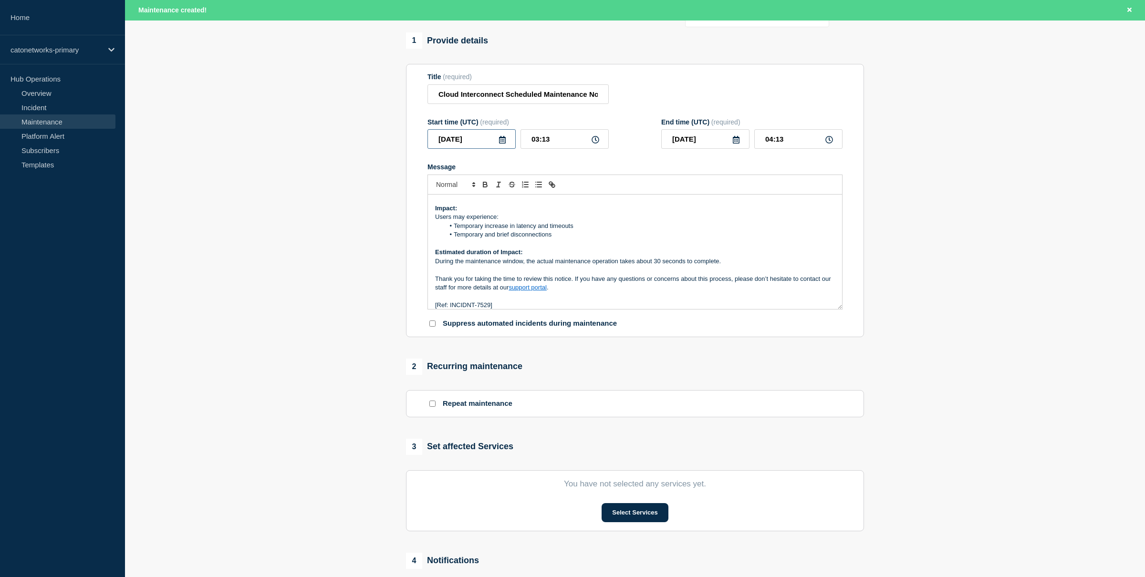
click at [507, 147] on input "[DATE]" at bounding box center [472, 139] width 88 height 20
click at [503, 144] on icon at bounding box center [503, 140] width 8 height 8
click at [502, 144] on icon at bounding box center [503, 140] width 8 height 8
drag, startPoint x: 473, startPoint y: 250, endPoint x: 480, endPoint y: 243, distance: 9.4
click at [473, 250] on div "23" at bounding box center [471, 250] width 13 height 13
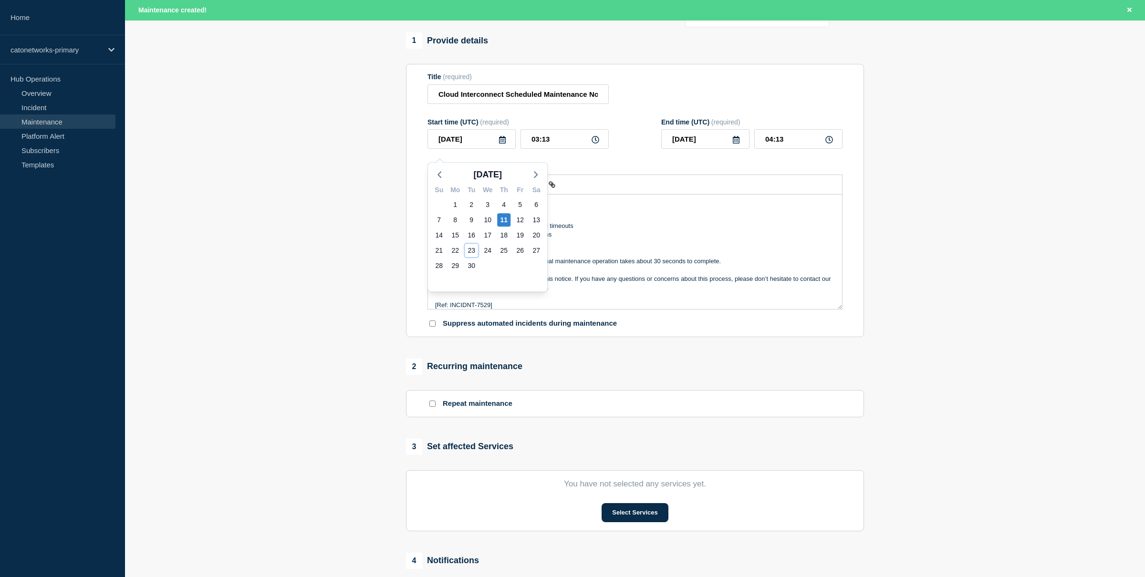
type input "[DATE]"
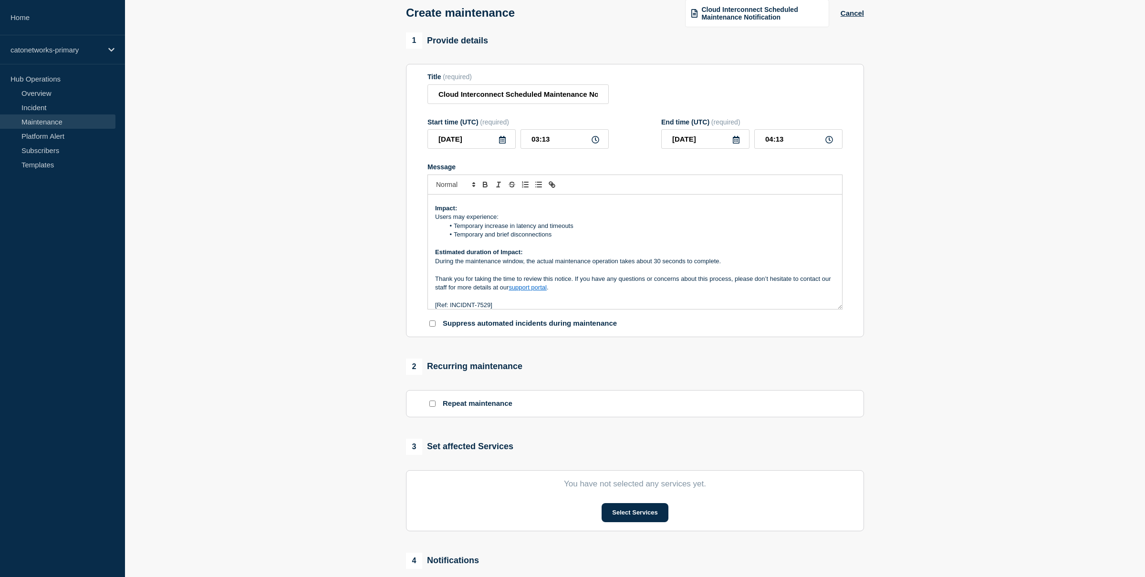
scroll to position [49, 0]
drag, startPoint x: 525, startPoint y: 145, endPoint x: 517, endPoint y: 144, distance: 7.8
click at [517, 144] on div "[DATE] 03:13" at bounding box center [518, 140] width 181 height 20
type input "05:00"
click at [773, 147] on input "06:00" at bounding box center [799, 140] width 88 height 20
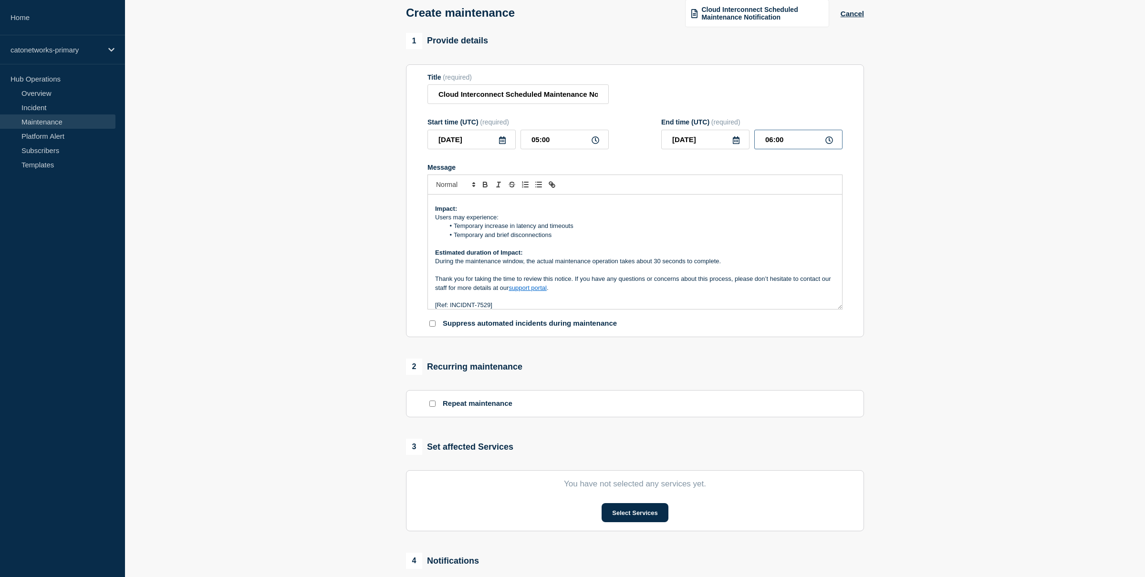
drag, startPoint x: 766, startPoint y: 147, endPoint x: 759, endPoint y: 147, distance: 6.2
click at [759, 147] on input "06:00" at bounding box center [799, 140] width 88 height 20
type input "12:00"
click at [769, 98] on div "Title (required) Cloud Interconnect Scheduled Maintenance Notification" at bounding box center [635, 88] width 415 height 31
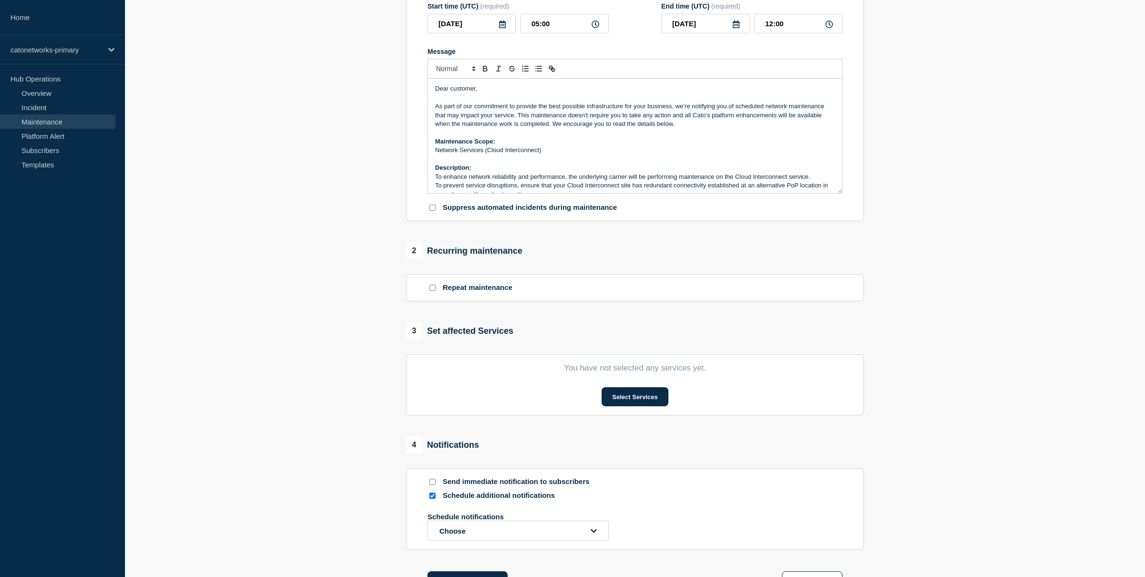
scroll to position [185, 0]
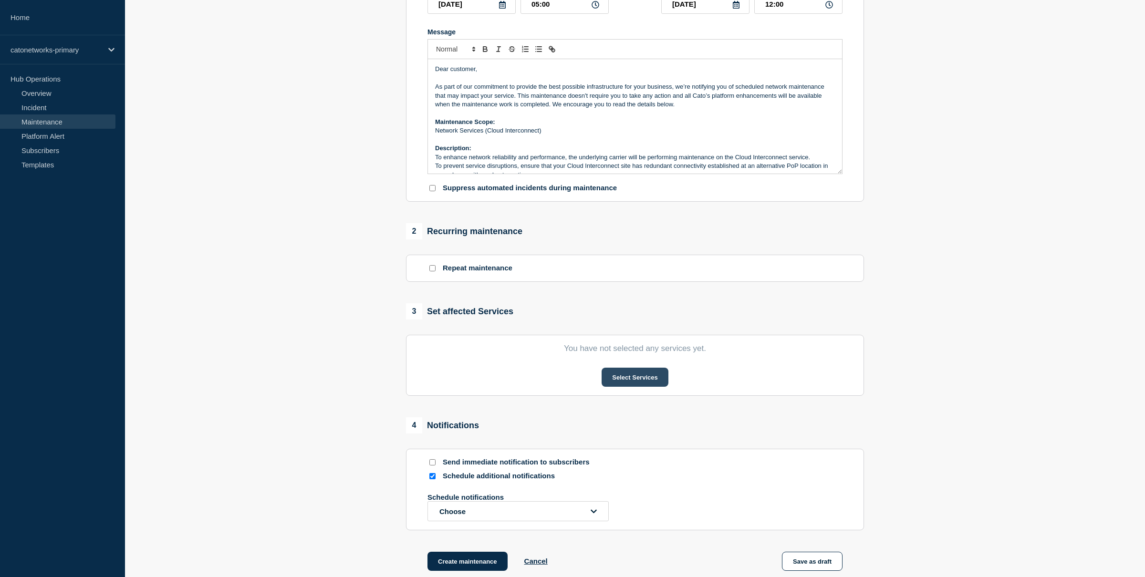
click at [611, 387] on button "Select Services" at bounding box center [635, 377] width 66 height 19
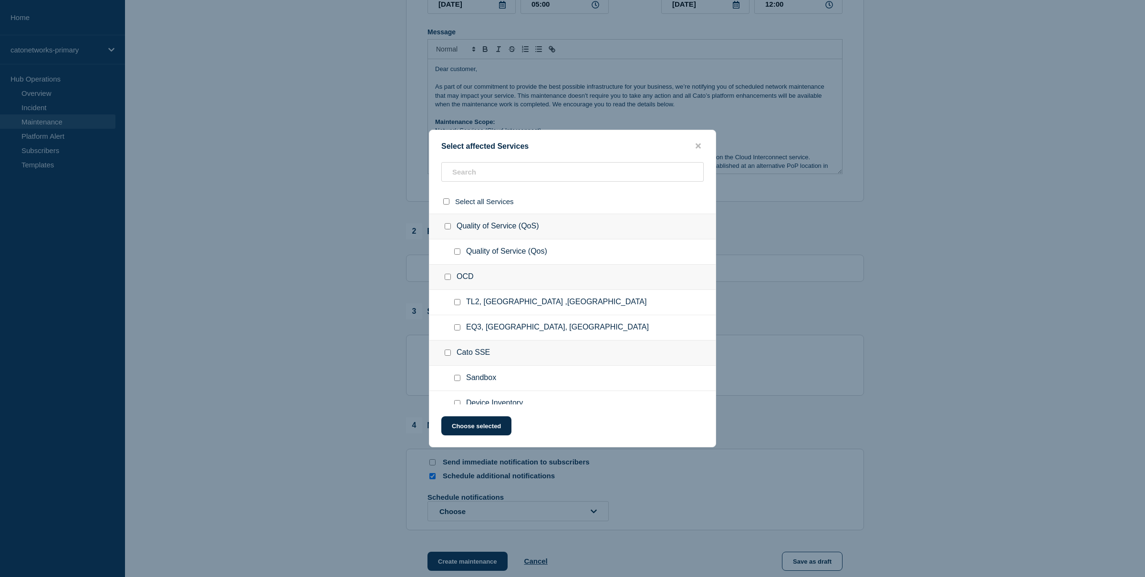
click at [564, 265] on ul "Quality of Service (Qos)" at bounding box center [573, 252] width 286 height 25
drag, startPoint x: 526, startPoint y: 190, endPoint x: 517, endPoint y: 178, distance: 15.0
click at [523, 186] on div "Select all Services Quality of Service (QoS) Quality of Service (Qos) OCD TL2, …" at bounding box center [573, 283] width 286 height 242
click at [517, 178] on input "text" at bounding box center [572, 172] width 262 height 20
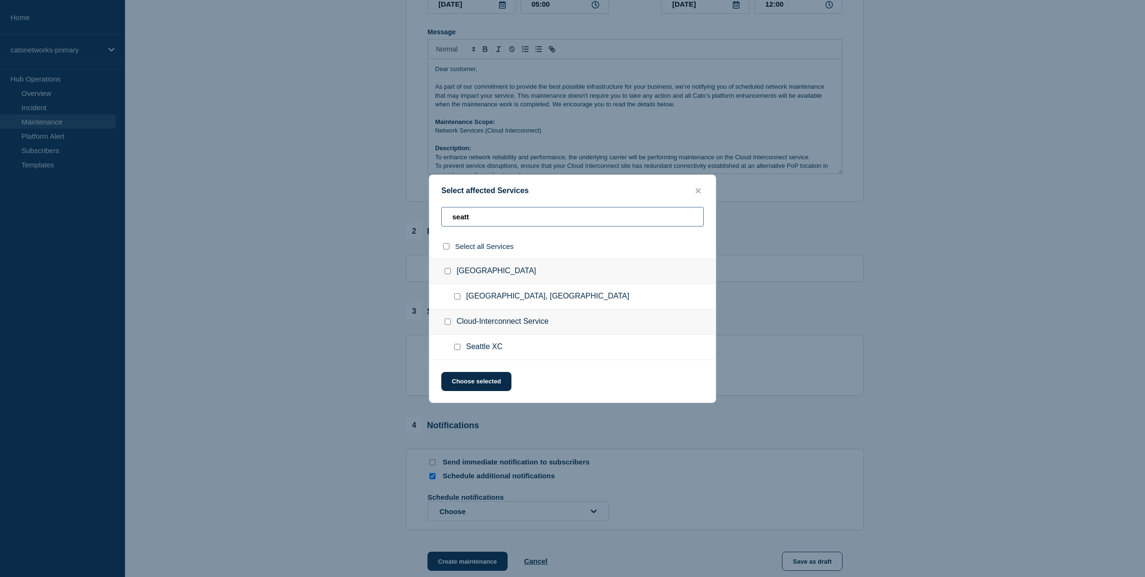
type input "seatt"
click at [461, 349] on div at bounding box center [459, 348] width 14 height 10
click at [459, 350] on input "Seattle XC checkbox" at bounding box center [457, 347] width 6 height 6
checkbox input "true"
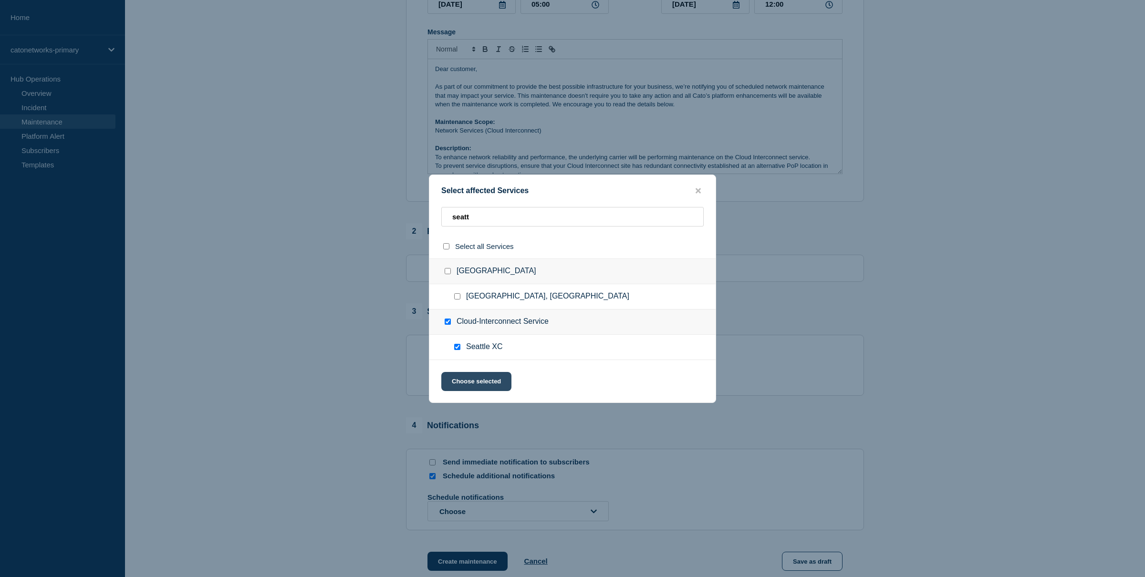
click at [497, 387] on button "Choose selected" at bounding box center [476, 381] width 70 height 19
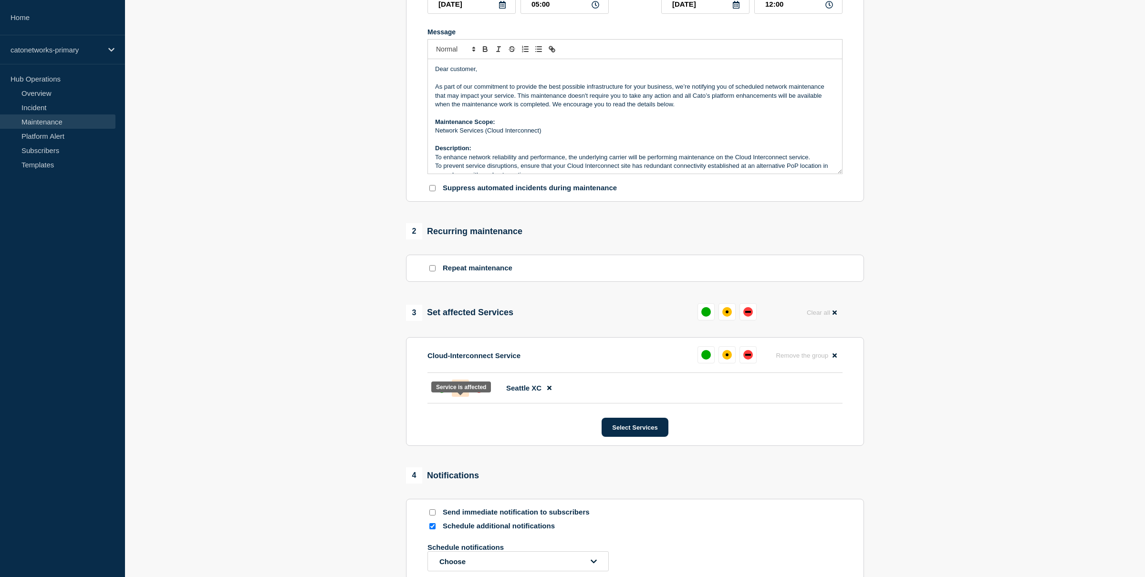
click at [462, 393] on div "affected" at bounding box center [461, 389] width 10 height 10
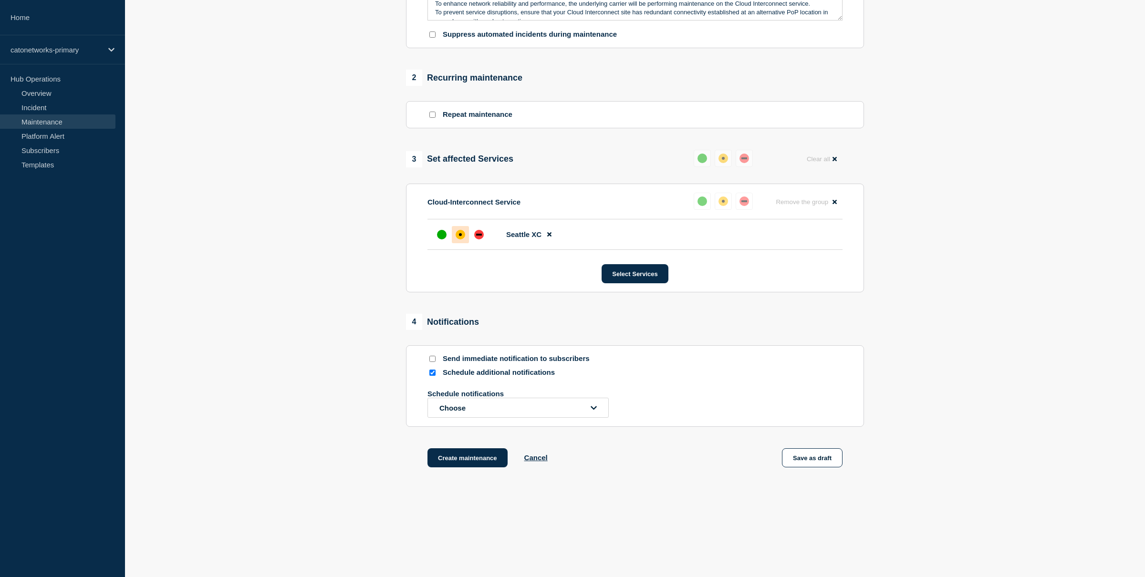
click at [436, 357] on div at bounding box center [433, 359] width 10 height 9
click at [432, 357] on input "Send immediate notification to subscribers" at bounding box center [433, 359] width 6 height 6
click at [431, 357] on input "Send immediate notification to subscribers" at bounding box center [433, 359] width 6 height 6
checkbox input "false"
click at [383, 362] on section "1 Provide details Title (required) Cloud Interconnect Scheduled Maintenance Not…" at bounding box center [635, 118] width 1020 height 748
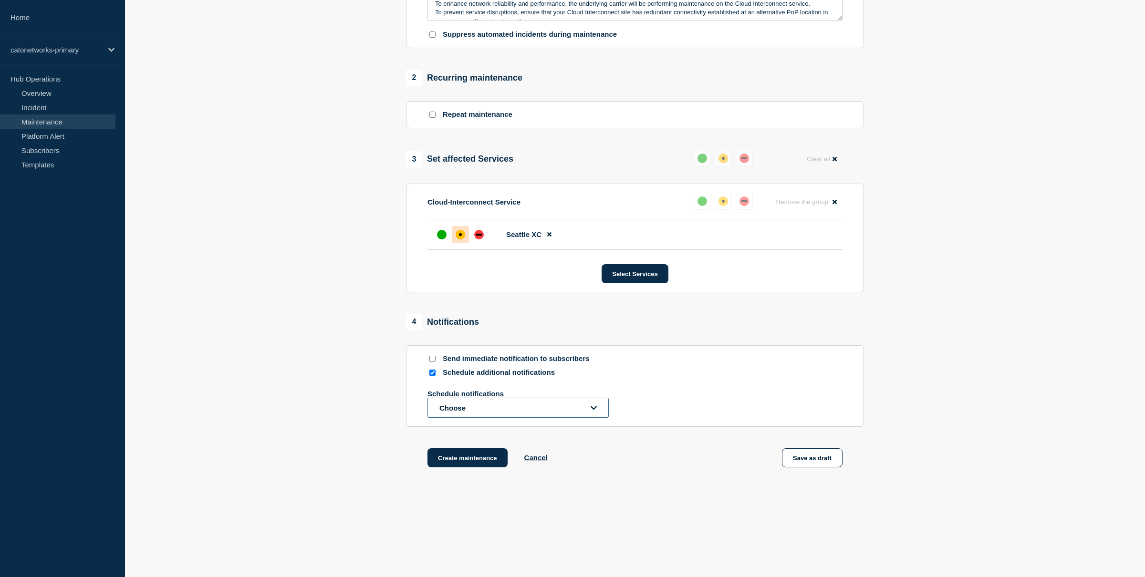
click at [483, 403] on button "Choose" at bounding box center [518, 408] width 181 height 20
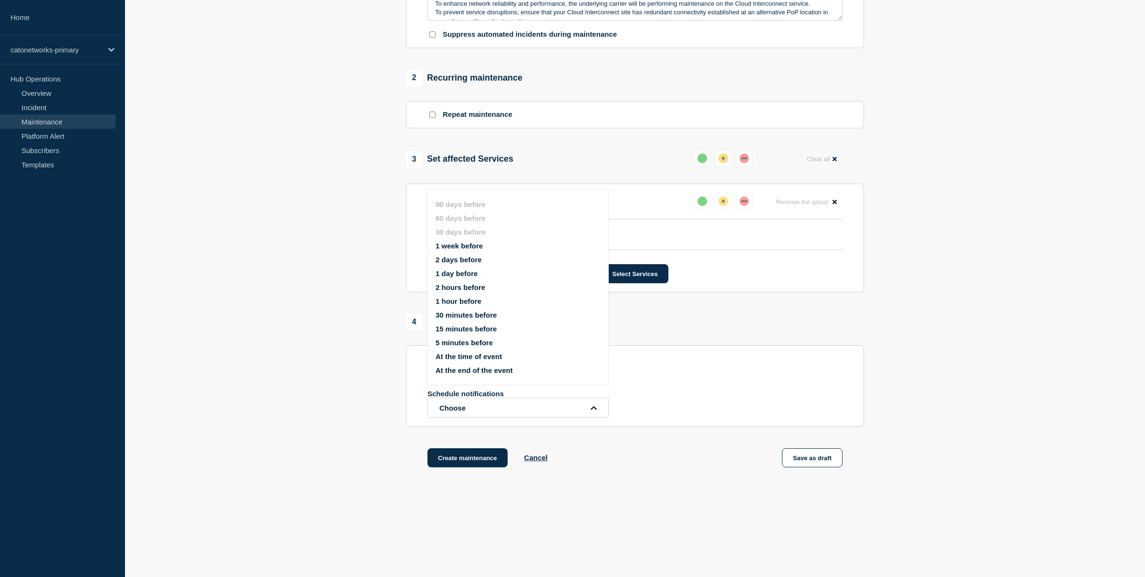
click at [463, 242] on button "1 week before" at bounding box center [459, 246] width 47 height 8
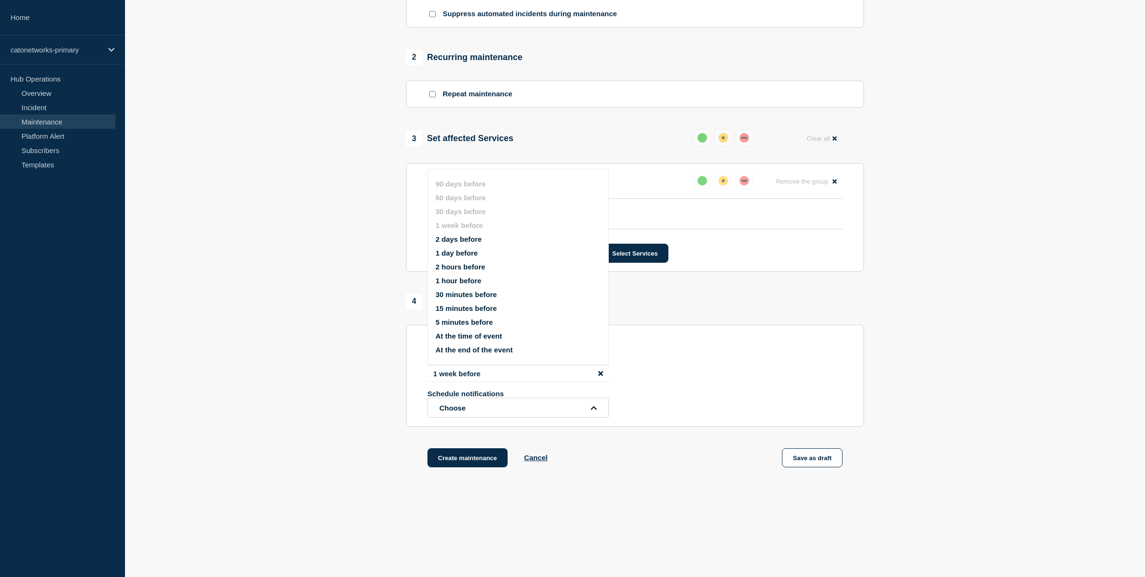
click at [736, 310] on div "4 Notifications" at bounding box center [635, 302] width 458 height 16
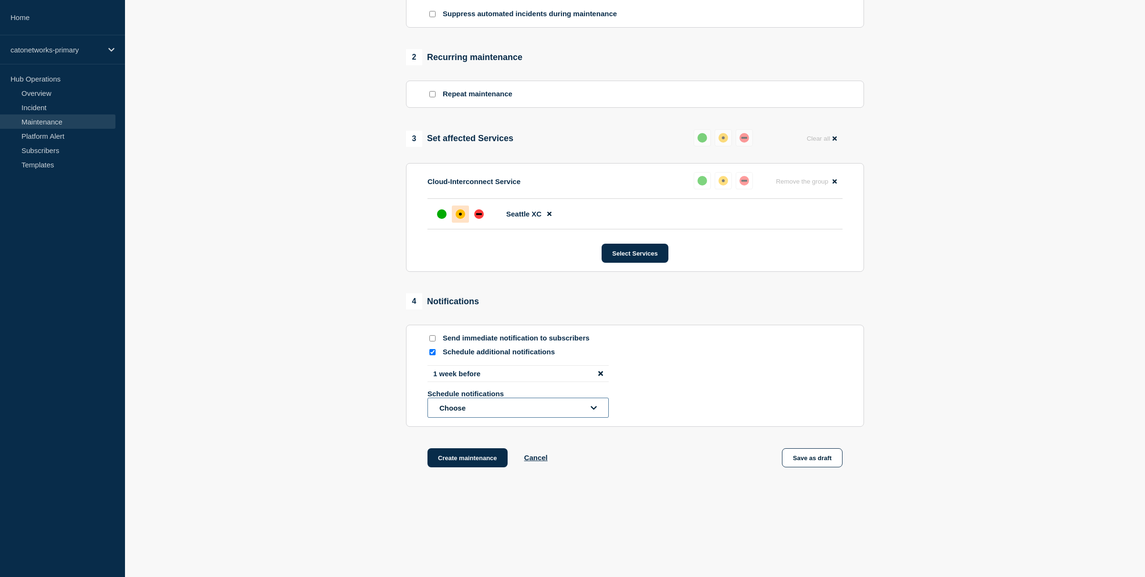
click at [566, 418] on button "Choose" at bounding box center [518, 408] width 181 height 20
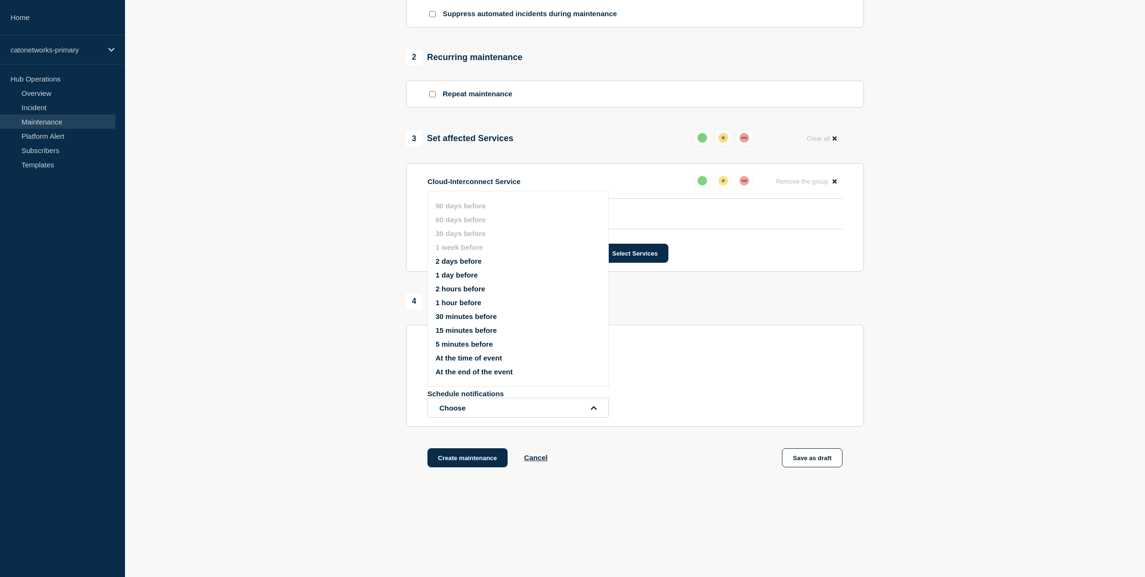
click at [794, 349] on section "Send immediate notification to subscribers Schedule additional notifications 1 …" at bounding box center [635, 376] width 458 height 102
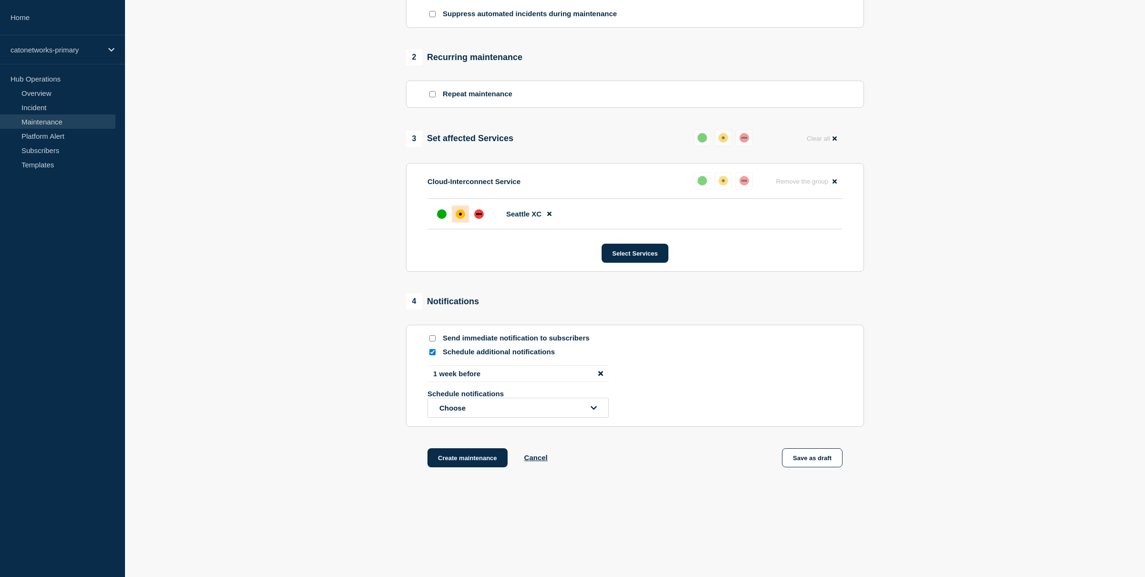
scroll to position [376, 0]
click at [576, 412] on button "Choose" at bounding box center [518, 408] width 181 height 20
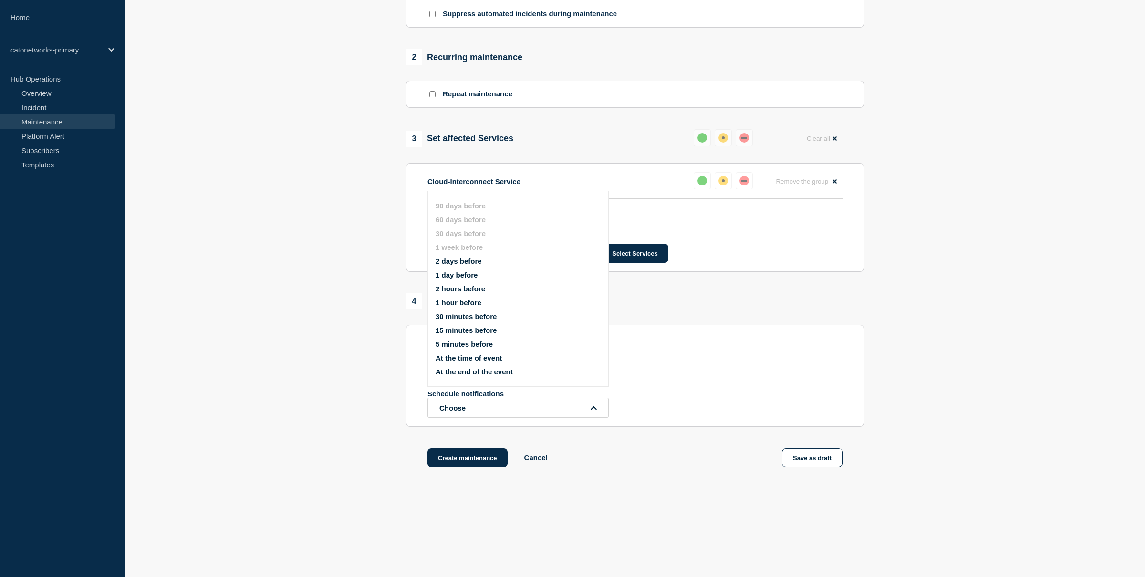
click at [837, 315] on div "4 Notifications Send immediate notification to subscribers Schedule additional …" at bounding box center [635, 361] width 458 height 134
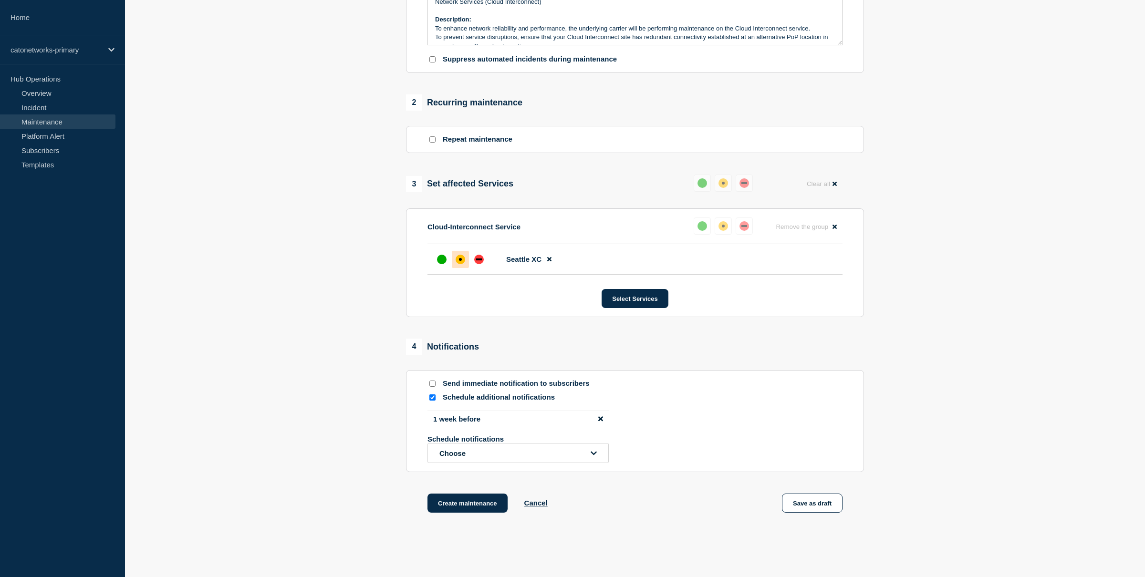
scroll to position [381, 0]
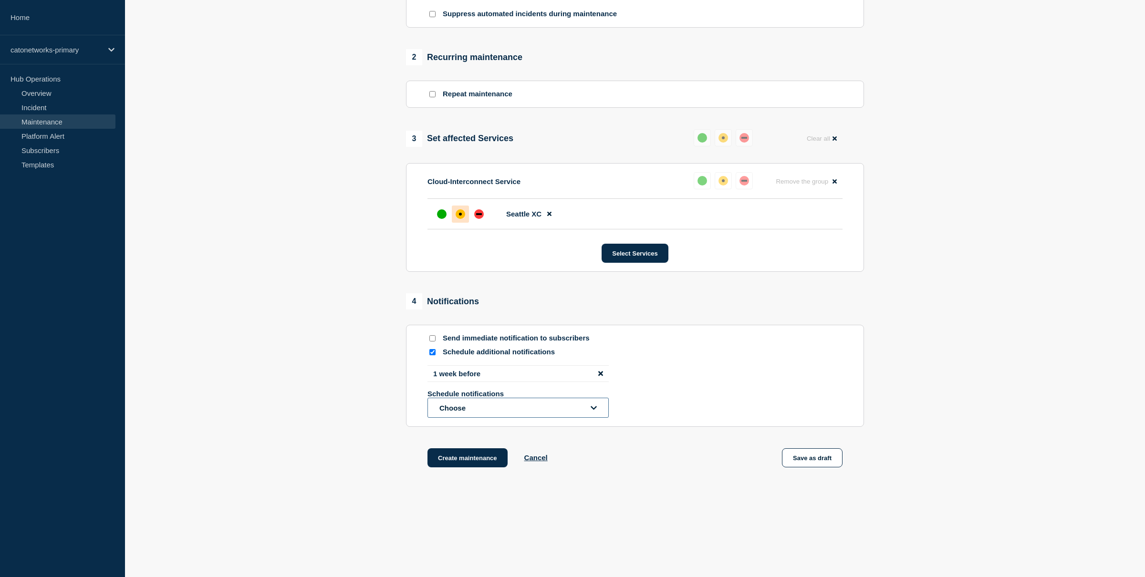
click at [483, 407] on button "Choose" at bounding box center [518, 408] width 181 height 20
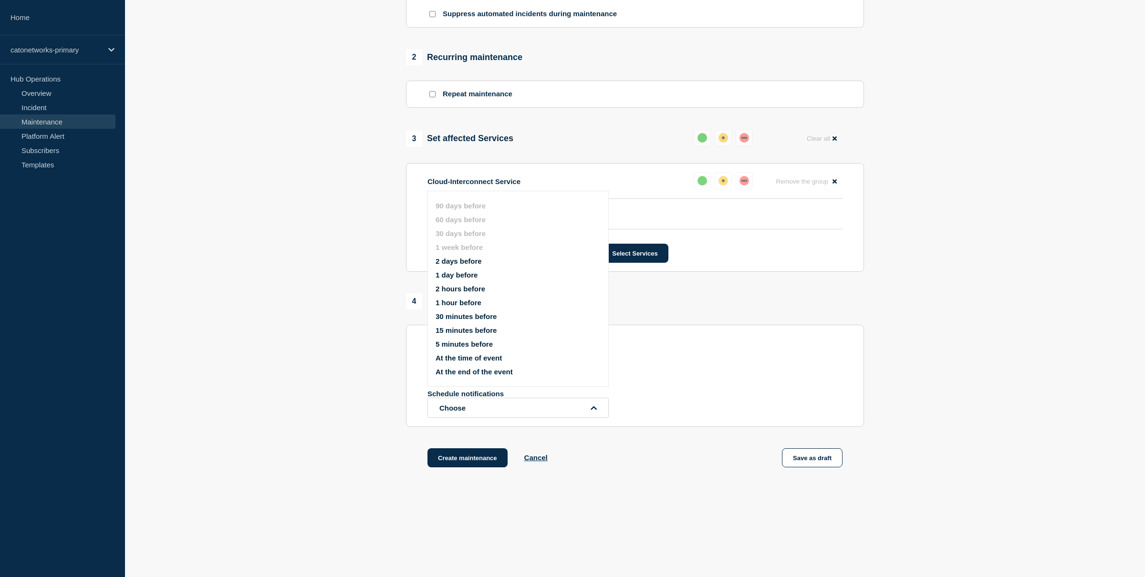
click at [673, 309] on div "4 Notifications Send immediate notification to subscribers Schedule additional …" at bounding box center [635, 361] width 458 height 134
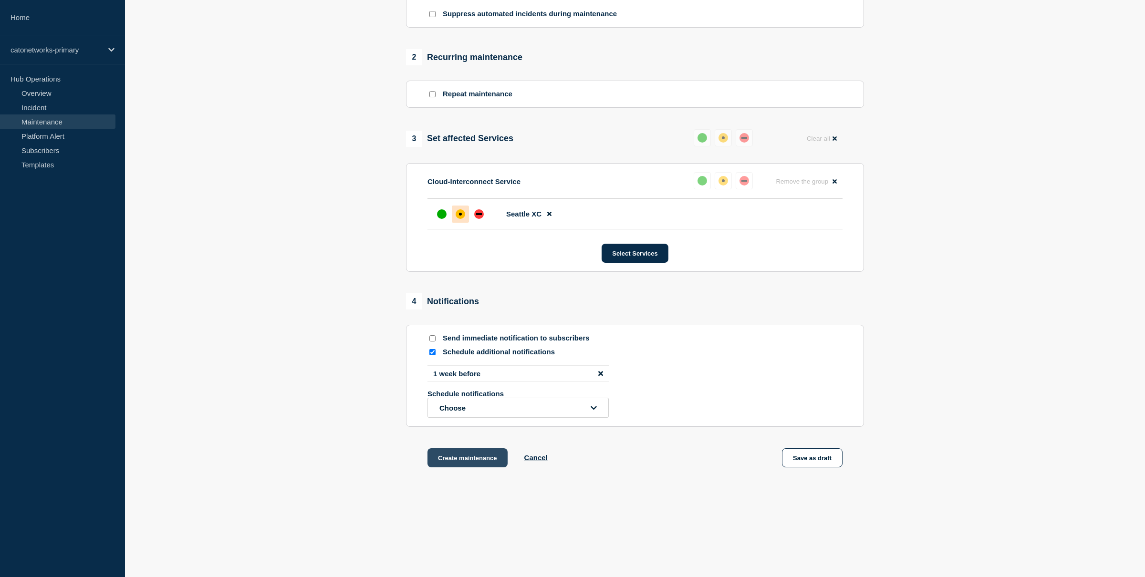
click at [462, 456] on button "Create maintenance" at bounding box center [468, 458] width 80 height 19
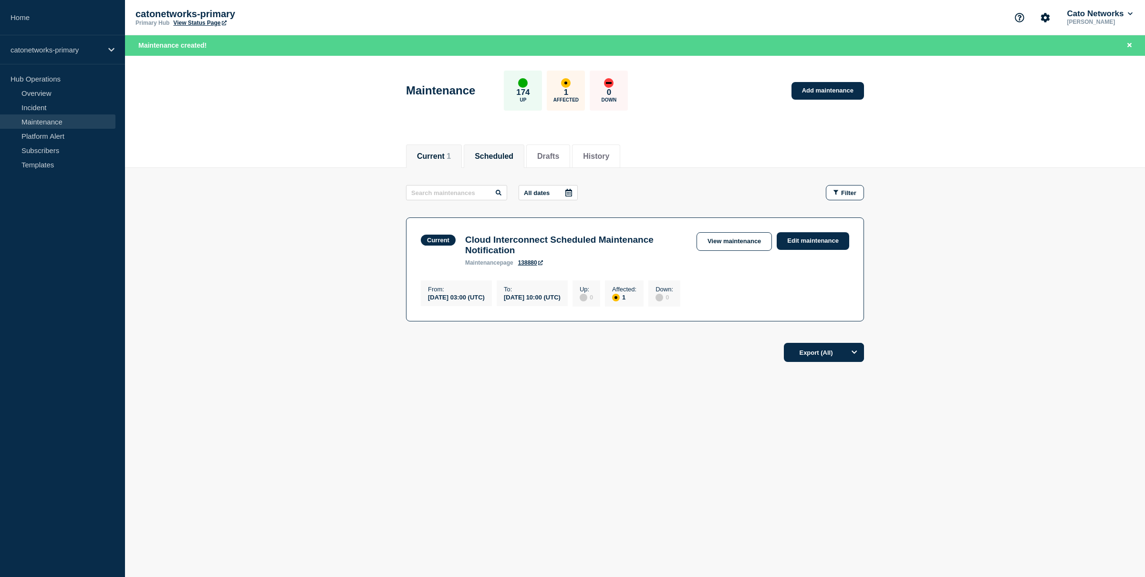
click at [495, 152] on button "Scheduled" at bounding box center [494, 156] width 39 height 9
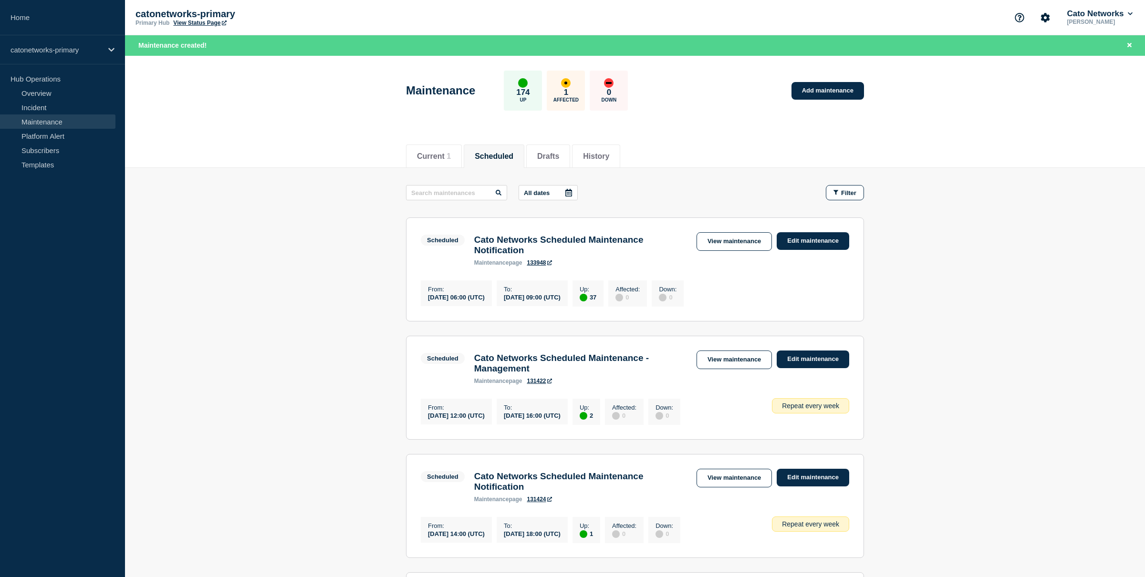
click at [541, 190] on p "All dates" at bounding box center [537, 192] width 26 height 7
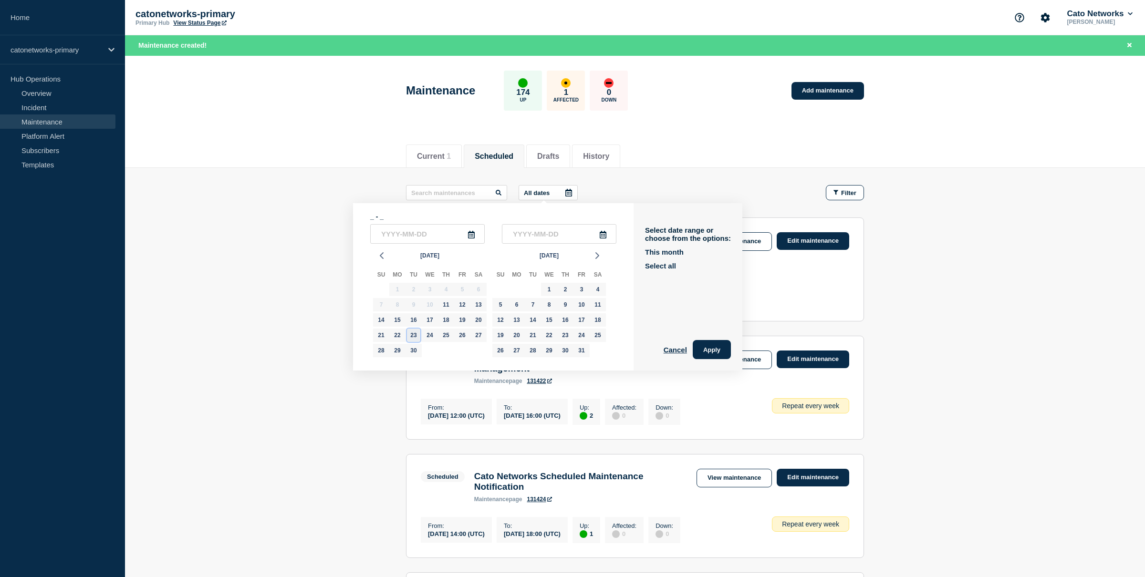
click at [412, 336] on div "23" at bounding box center [413, 335] width 13 height 13
type input "[DATE]"
click at [551, 236] on input "text" at bounding box center [559, 234] width 115 height 20
type input "____-__-__"
click at [599, 235] on icon at bounding box center [603, 235] width 8 height 8
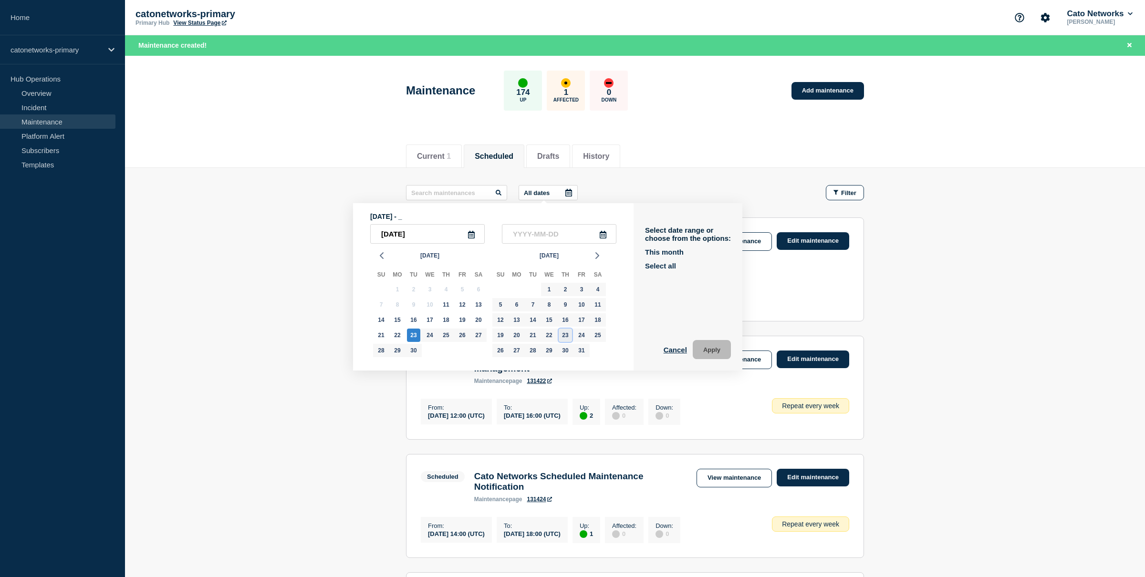
click at [560, 337] on div "23" at bounding box center [565, 335] width 13 height 13
type input "[DATE]"
click at [383, 261] on icon "button" at bounding box center [381, 255] width 11 height 11
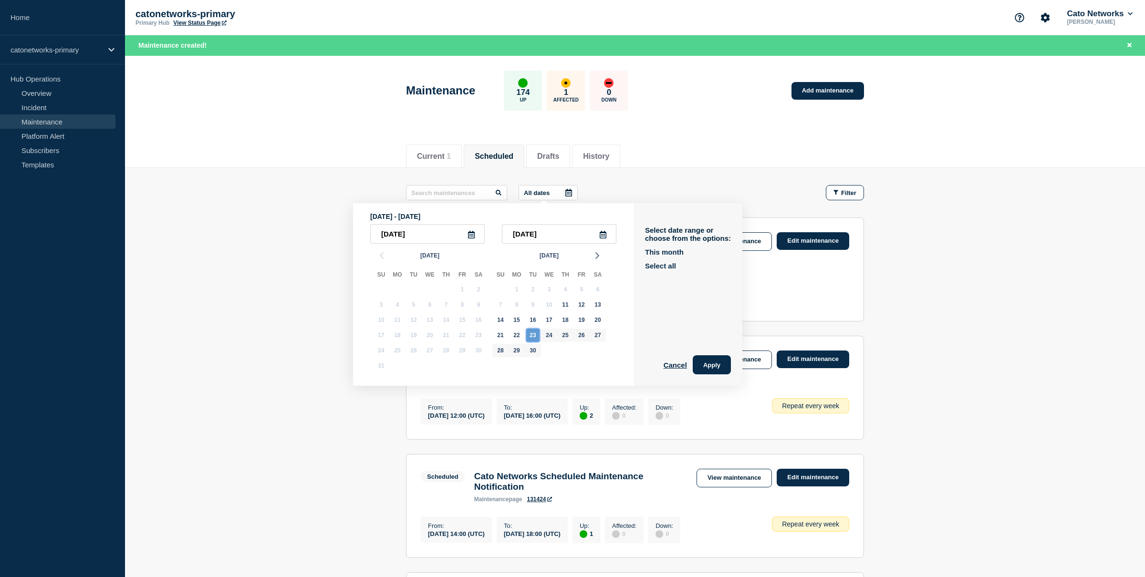
click at [534, 337] on div "23" at bounding box center [532, 335] width 13 height 13
click at [535, 337] on div "23" at bounding box center [532, 335] width 13 height 13
type input "[DATE]"
click at [702, 366] on button "Apply" at bounding box center [712, 365] width 38 height 19
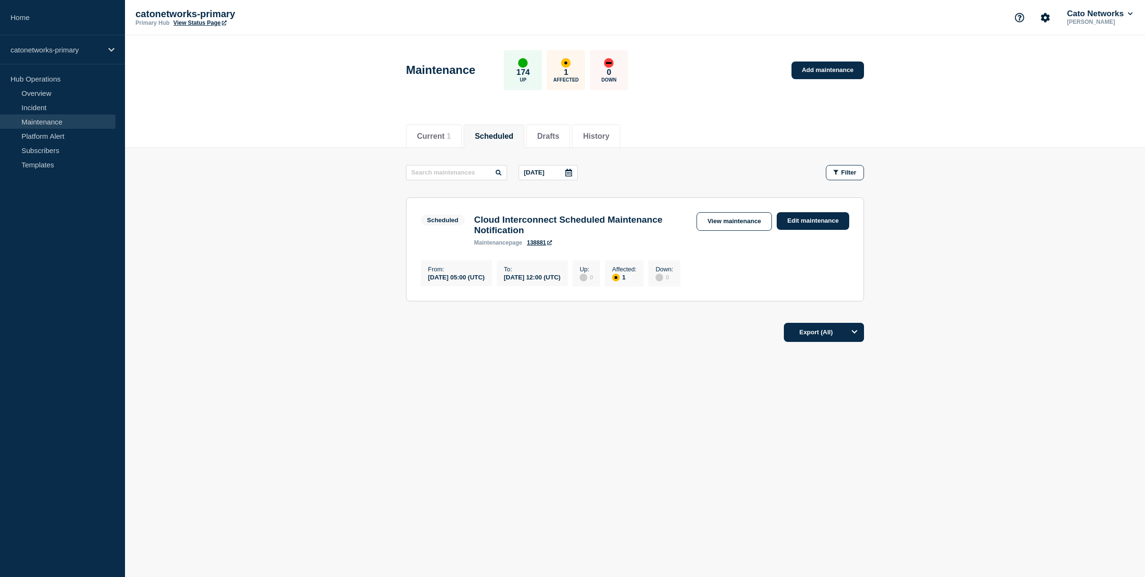
click at [547, 246] on link "138881" at bounding box center [539, 243] width 25 height 7
click at [827, 73] on link "Add maintenance" at bounding box center [828, 71] width 73 height 18
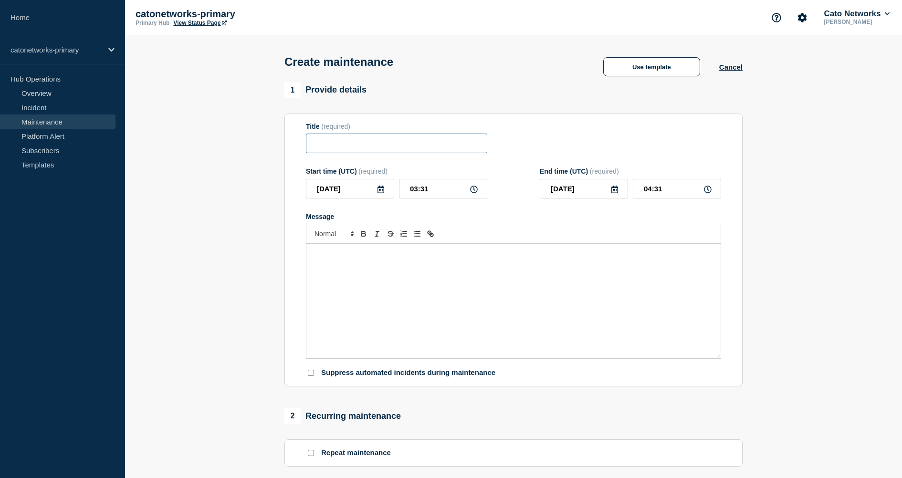
click at [376, 150] on input "Title" at bounding box center [396, 144] width 181 height 20
click at [666, 63] on button "Use template" at bounding box center [651, 66] width 97 height 19
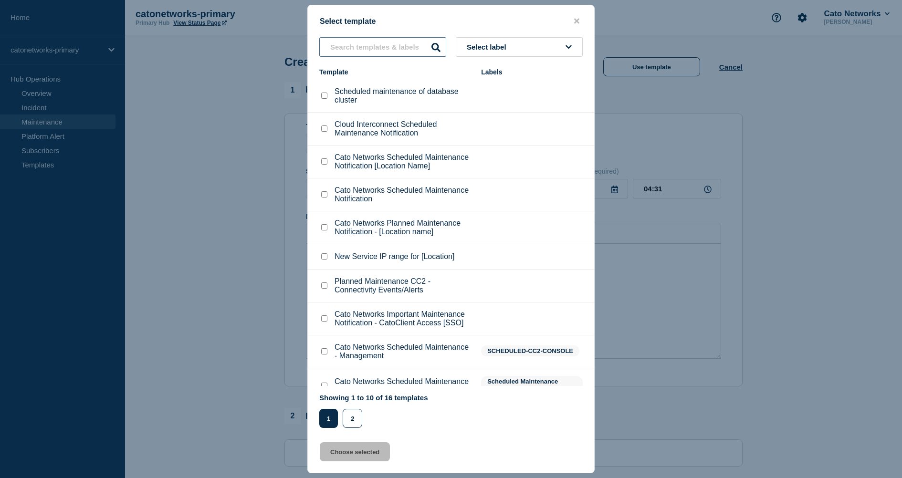
click at [376, 52] on input "text" at bounding box center [382, 47] width 127 height 20
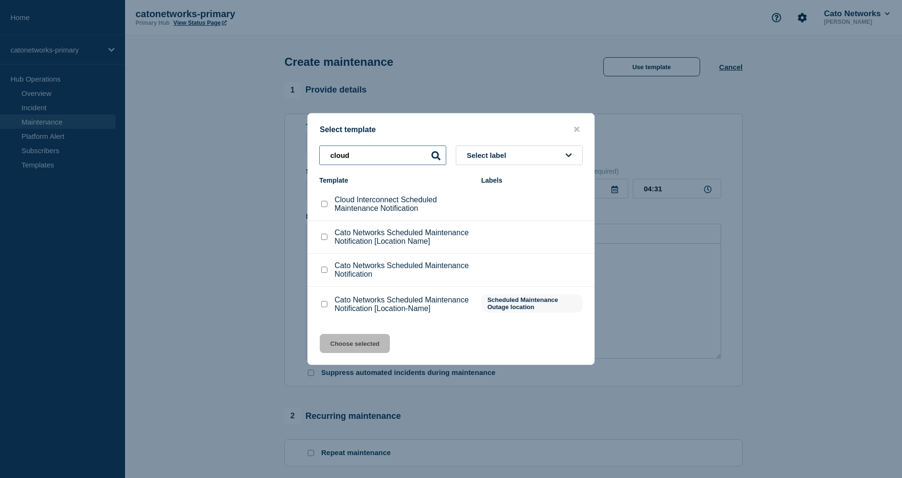
type input "cloud"
click at [324, 201] on input "Cloud Interconnect Scheduled Maintenance Notification checkbox" at bounding box center [324, 204] width 6 height 6
checkbox input "true"
click at [376, 353] on button "Choose selected" at bounding box center [355, 343] width 70 height 19
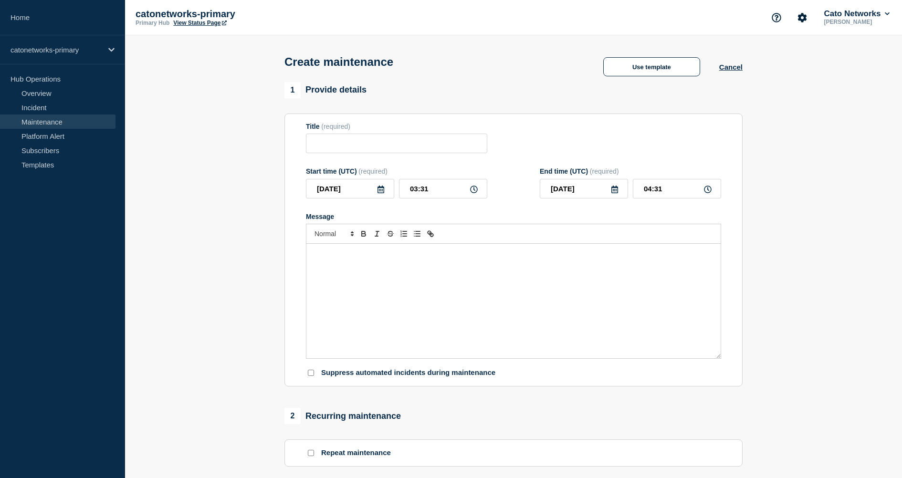
type input "Cloud Interconnect Scheduled Maintenance Notification"
checkbox input "false"
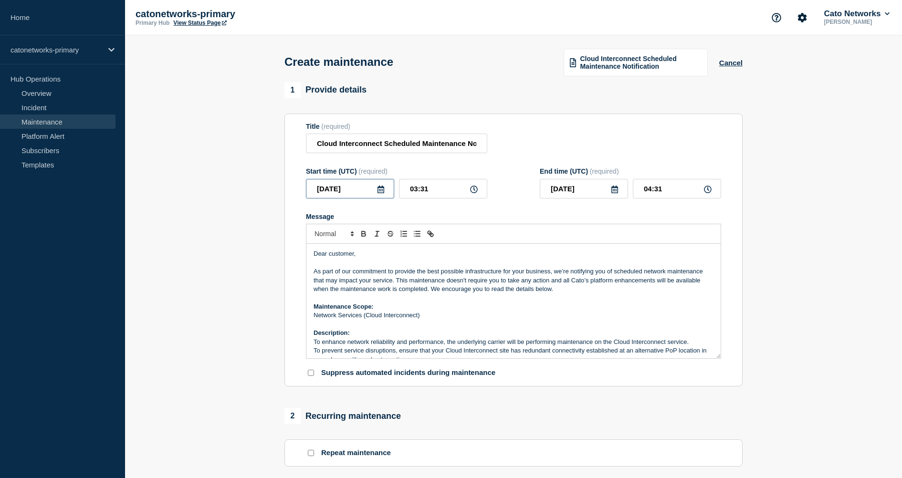
click at [355, 194] on input "[DATE]" at bounding box center [350, 189] width 88 height 20
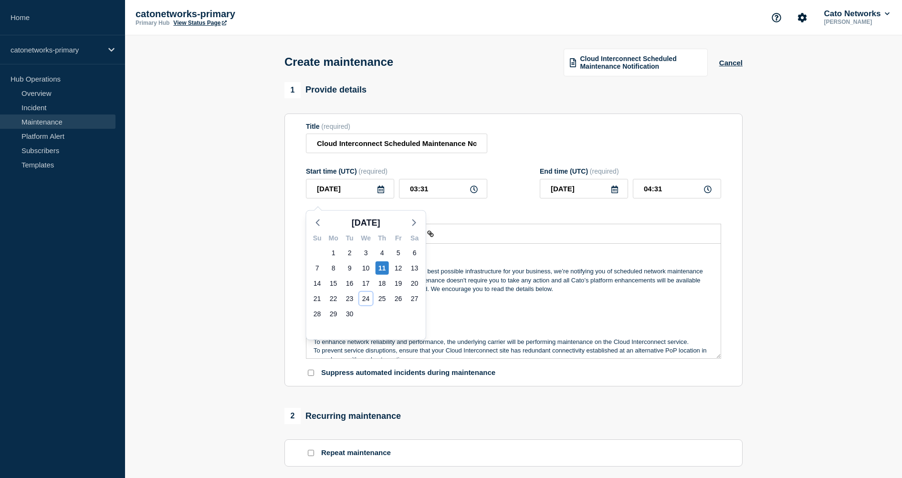
click at [365, 297] on div "24" at bounding box center [365, 298] width 13 height 13
type input "[DATE]"
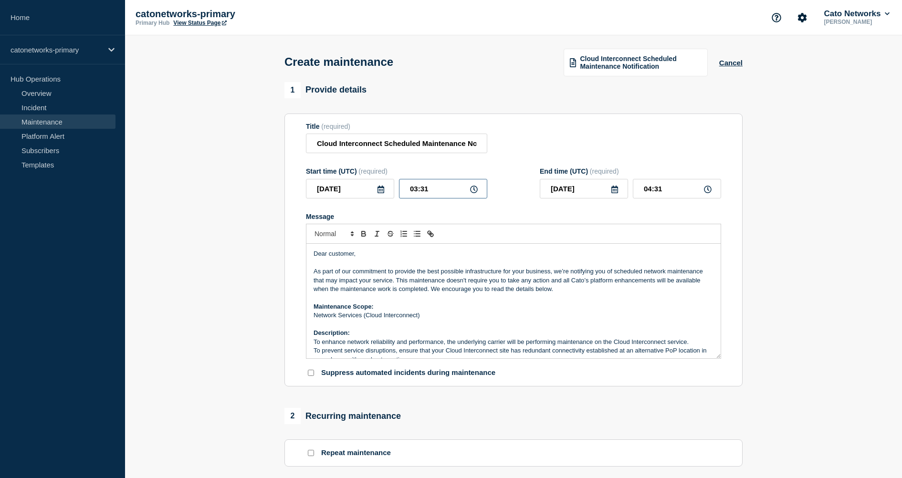
click at [437, 195] on input "03:31" at bounding box center [443, 189] width 88 height 20
type input "04:00"
drag, startPoint x: 616, startPoint y: 134, endPoint x: 605, endPoint y: 167, distance: 35.2
click at [616, 134] on div "Title (required) Cloud Interconnect Scheduled Maintenance Notification" at bounding box center [513, 138] width 415 height 31
drag, startPoint x: 651, startPoint y: 196, endPoint x: 593, endPoint y: 198, distance: 58.3
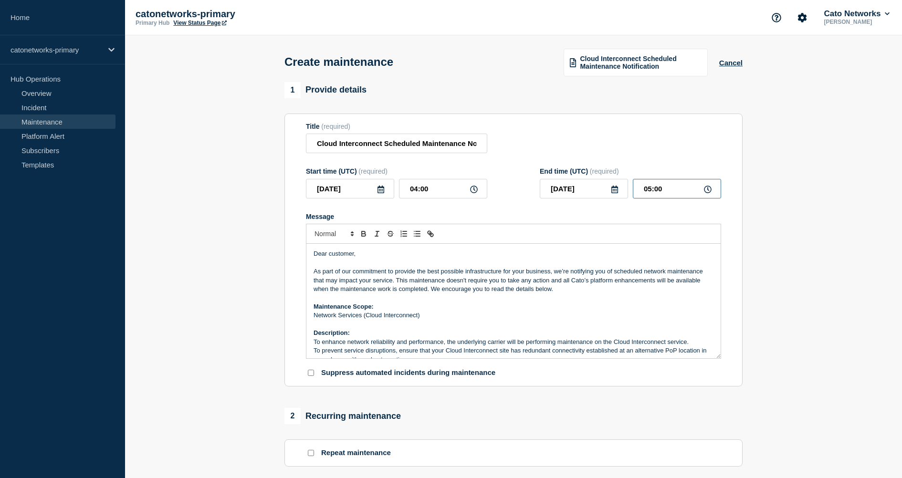
click at [593, 198] on div "[DATE] 05:00" at bounding box center [630, 189] width 181 height 20
type input "10:00"
click at [628, 139] on div "Title (required) Cloud Interconnect Scheduled Maintenance Notification" at bounding box center [513, 138] width 415 height 31
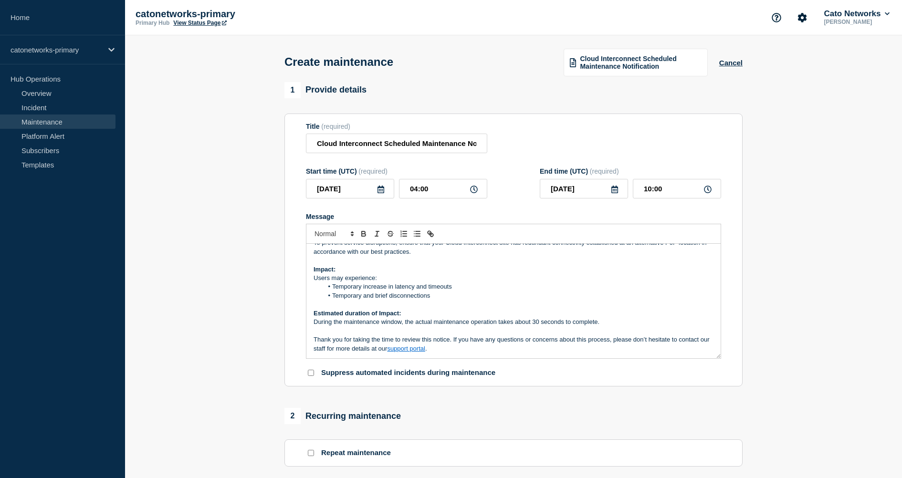
click at [469, 353] on p "Thank you for taking the time to review this notice. If you have any questions …" at bounding box center [514, 345] width 400 height 18
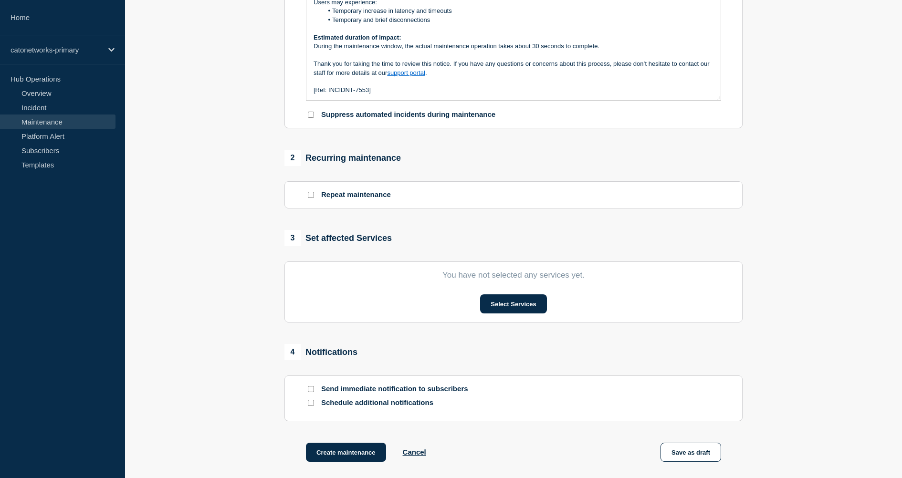
scroll to position [314, 0]
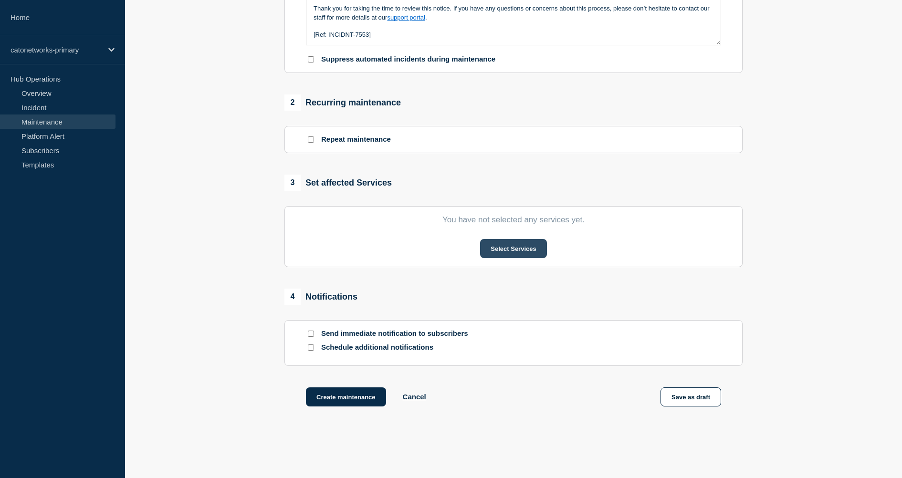
click at [524, 258] on button "Select Services" at bounding box center [513, 248] width 66 height 19
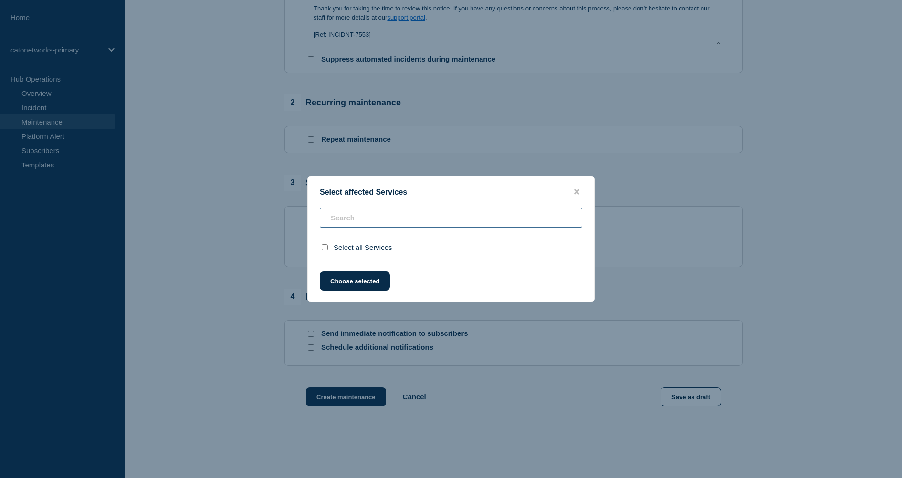
click at [445, 213] on div "Select all Services" at bounding box center [451, 234] width 286 height 52
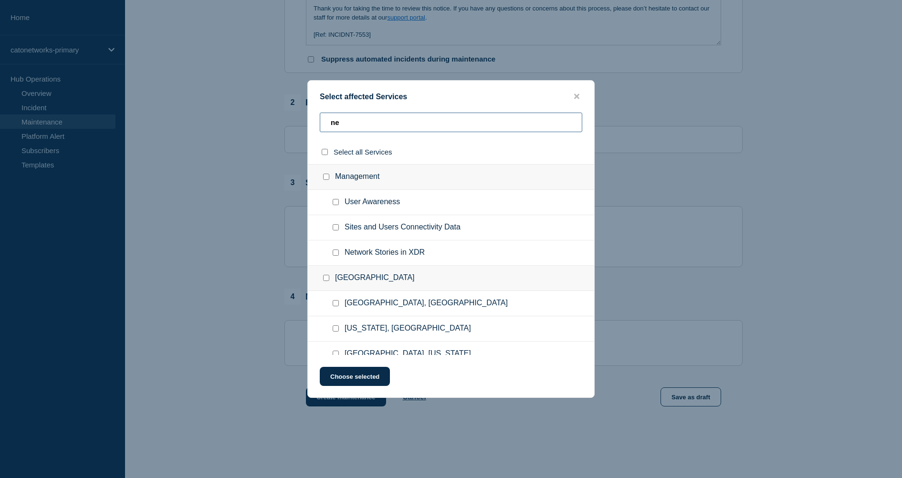
type input "n"
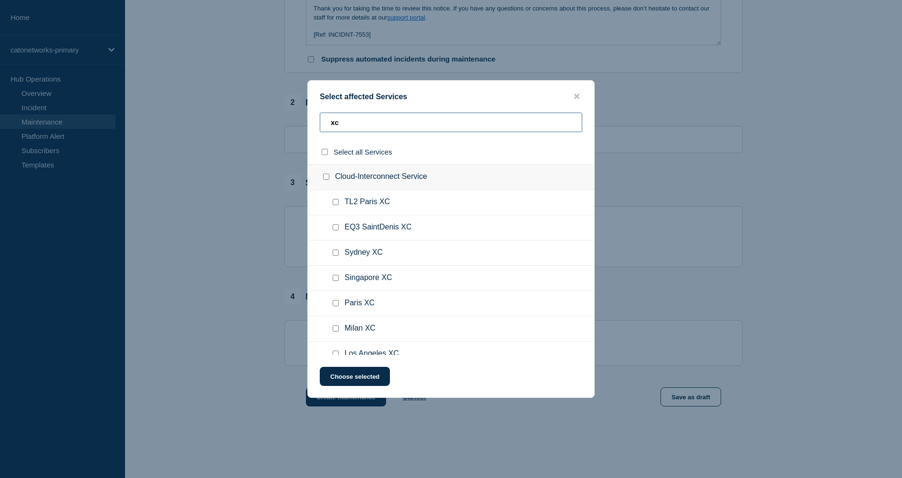
type input "x"
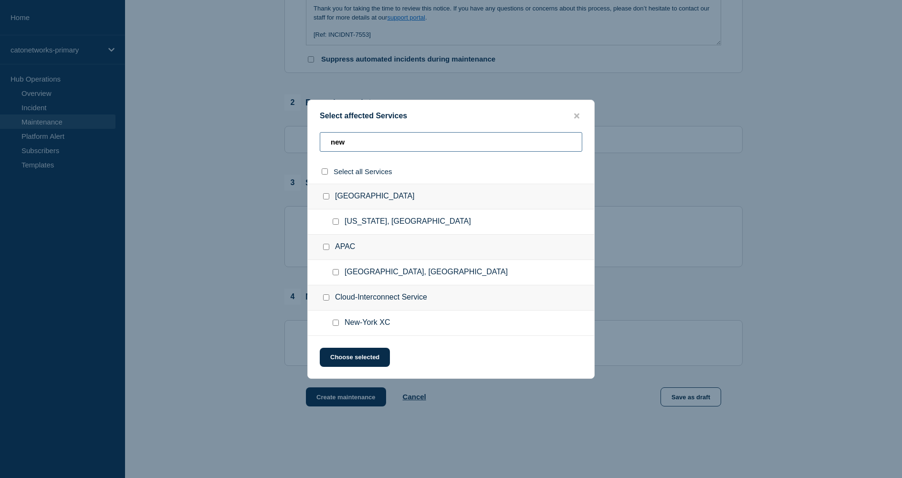
type input "new"
click at [335, 324] on input "New-York XC checkbox" at bounding box center [336, 323] width 6 height 6
checkbox input "true"
click at [357, 356] on button "Choose selected" at bounding box center [355, 357] width 70 height 19
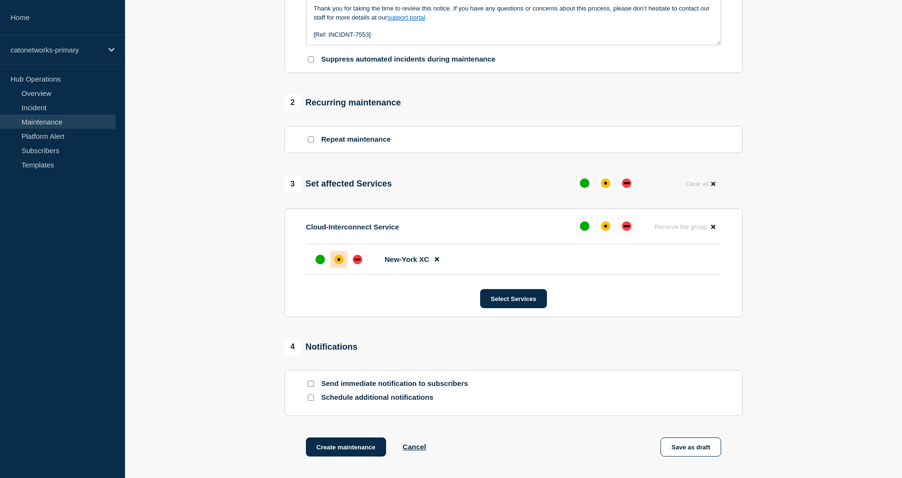
click at [339, 268] on div at bounding box center [338, 259] width 17 height 17
click at [313, 401] on input "Schedule additional notifications" at bounding box center [311, 398] width 6 height 6
checkbox input "true"
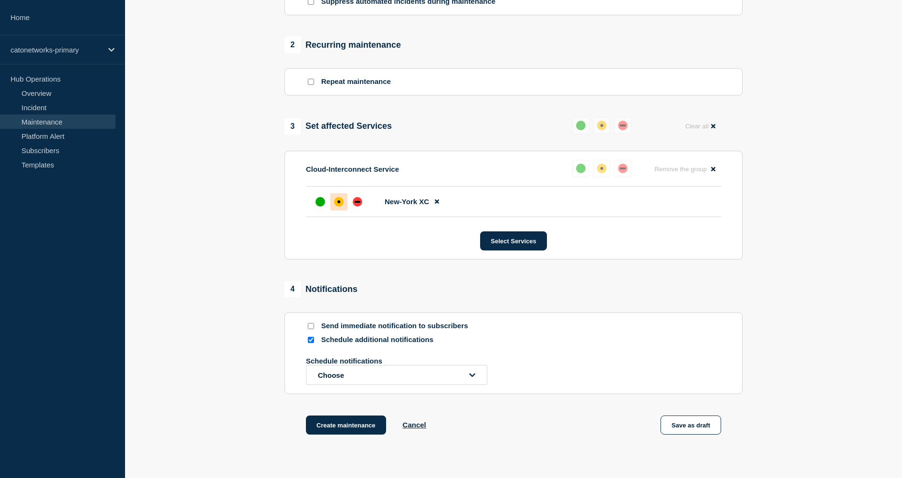
scroll to position [376, 0]
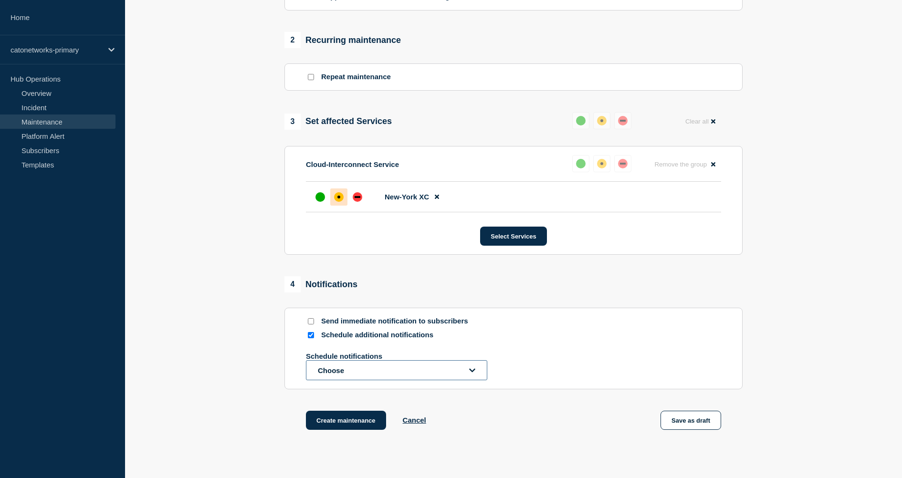
click at [365, 380] on button "Choose" at bounding box center [396, 370] width 181 height 20
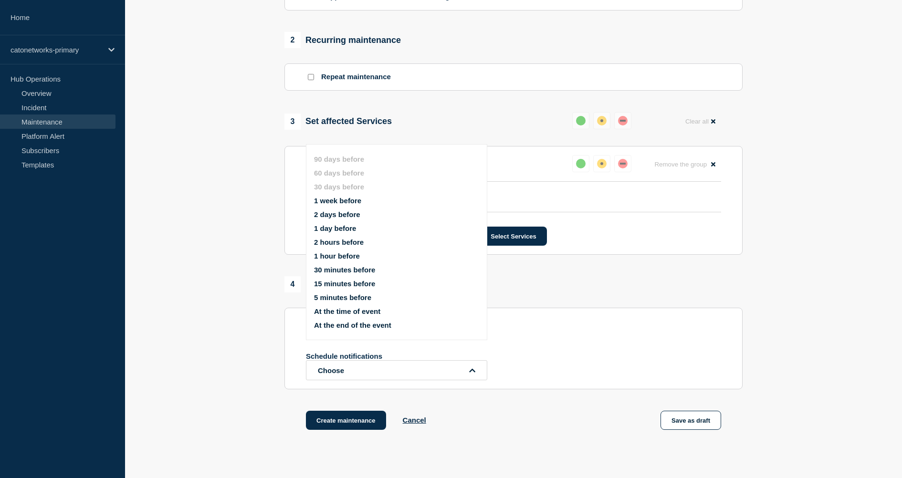
click at [348, 205] on button "1 week before" at bounding box center [337, 201] width 47 height 8
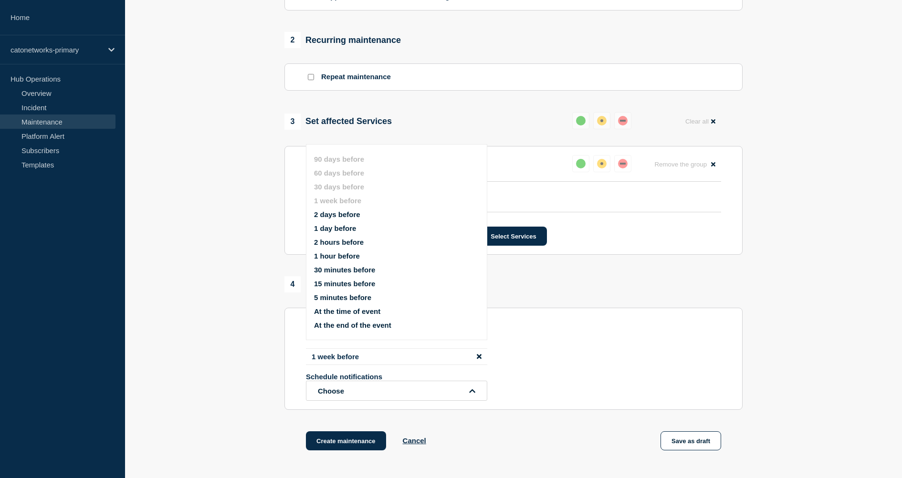
click at [224, 302] on section "1 Provide details Title (required) Cloud Interconnect Scheduled Maintenance Not…" at bounding box center [513, 90] width 777 height 769
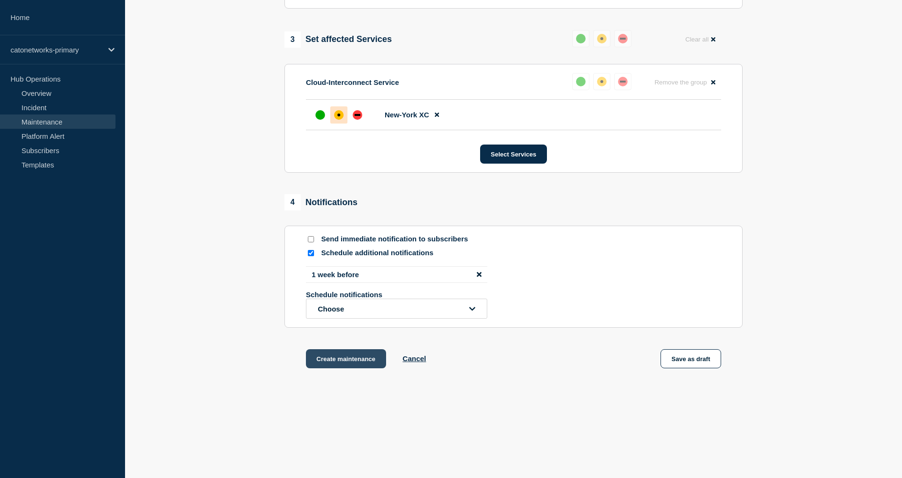
scroll to position [463, 0]
drag, startPoint x: 324, startPoint y: 369, endPoint x: 270, endPoint y: 367, distance: 54.0
click at [270, 367] on section "1 Provide details Title (required) Cloud Interconnect Scheduled Maintenance Not…" at bounding box center [513, 8] width 777 height 769
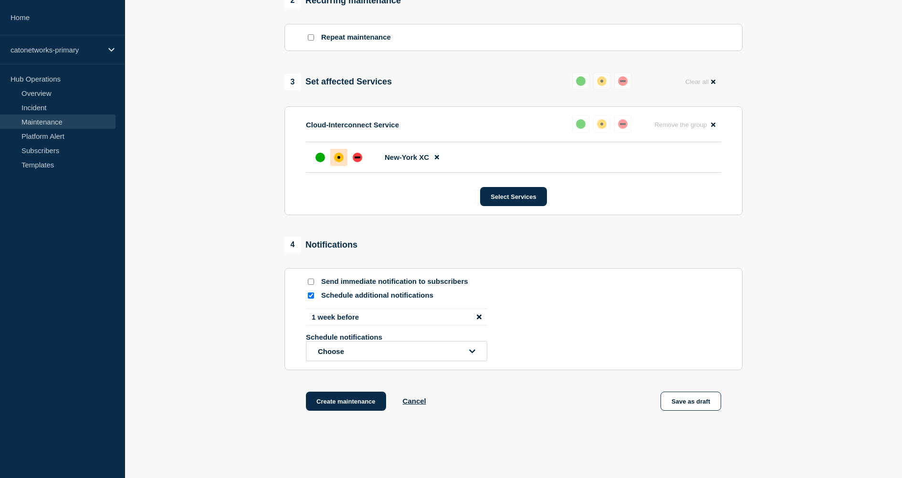
scroll to position [475, 0]
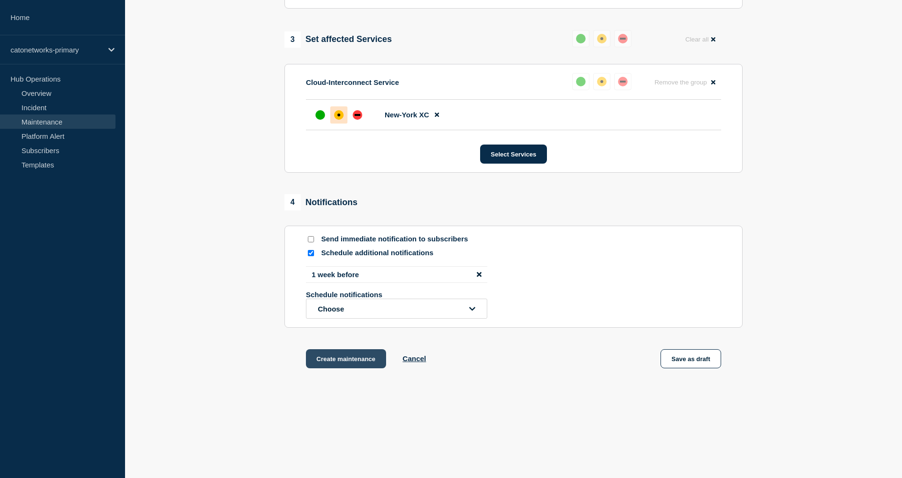
click at [335, 357] on button "Create maintenance" at bounding box center [346, 358] width 80 height 19
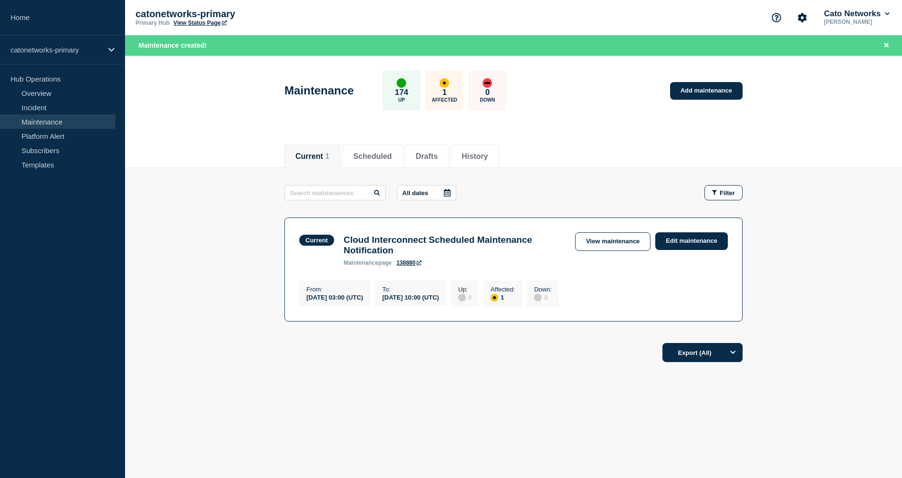
click at [443, 189] on icon at bounding box center [447, 193] width 8 height 8
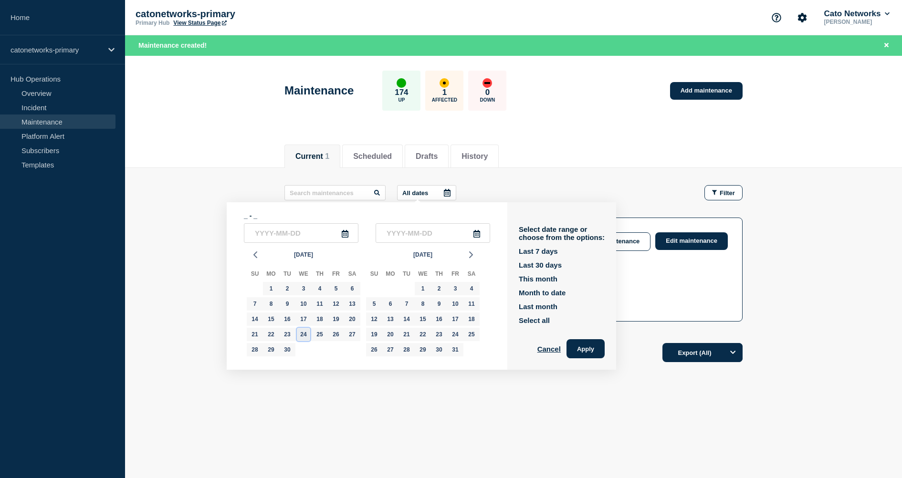
click at [304, 339] on div "24" at bounding box center [303, 334] width 13 height 13
type input "[DATE]"
click at [473, 236] on icon at bounding box center [476, 234] width 7 height 8
click at [318, 337] on div "25" at bounding box center [319, 334] width 13 height 13
type input "[DATE]"
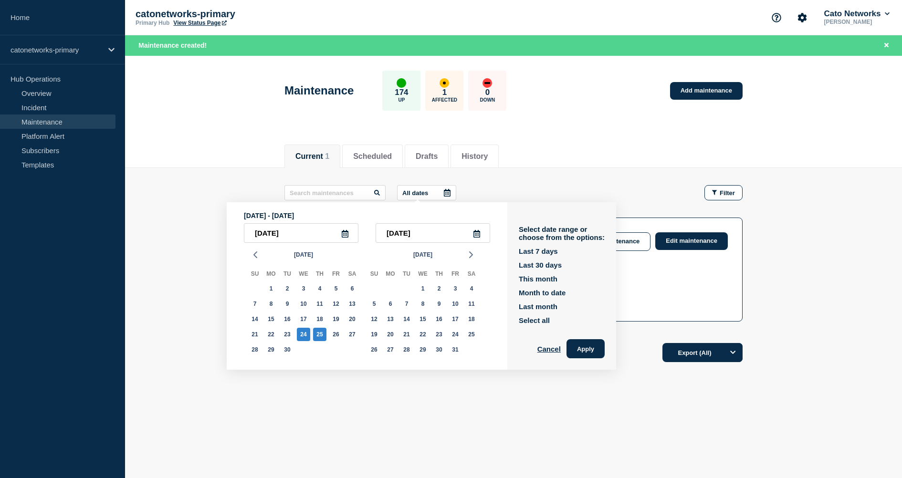
drag, startPoint x: 573, startPoint y: 354, endPoint x: 565, endPoint y: 353, distance: 8.2
click at [573, 354] on button "Apply" at bounding box center [586, 348] width 38 height 19
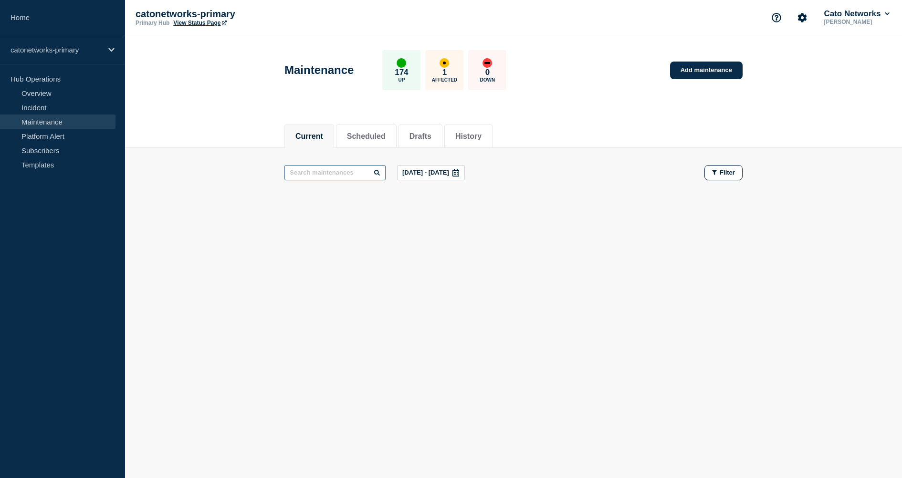
click at [352, 176] on input "text" at bounding box center [334, 172] width 101 height 15
click at [363, 139] on button "Scheduled" at bounding box center [366, 136] width 39 height 9
click at [439, 169] on div at bounding box center [447, 173] width 17 height 14
click at [444, 170] on icon at bounding box center [447, 173] width 7 height 8
click at [443, 173] on icon at bounding box center [447, 173] width 8 height 8
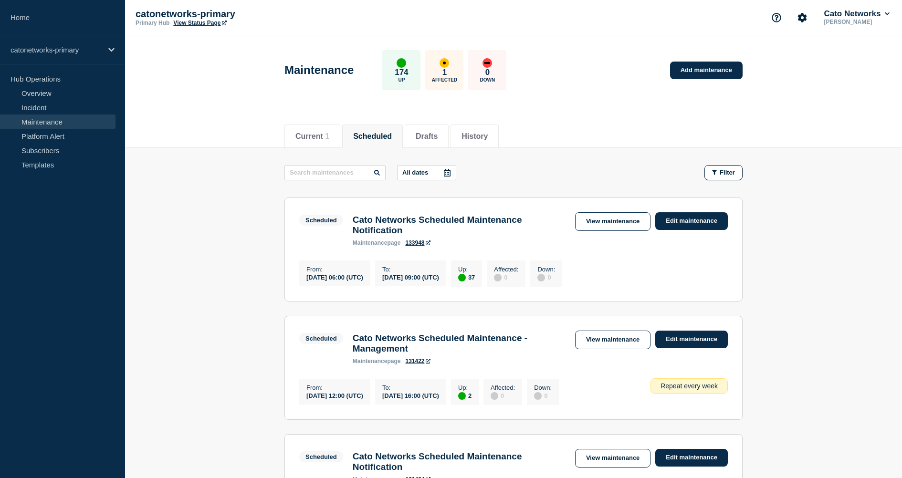
click at [444, 172] on icon at bounding box center [447, 173] width 7 height 8
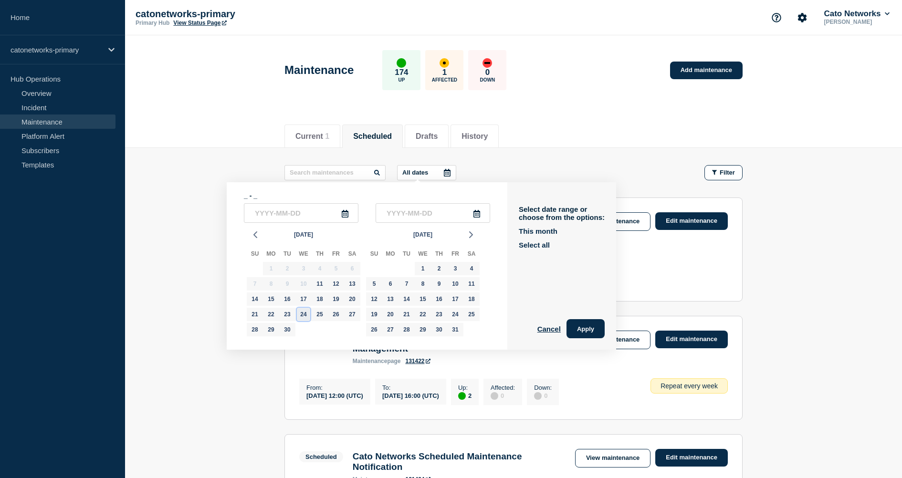
click at [303, 317] on div "24" at bounding box center [303, 314] width 13 height 13
type input "[DATE]"
click at [316, 316] on div "25" at bounding box center [319, 314] width 13 height 13
type input "[DATE]"
drag, startPoint x: 570, startPoint y: 331, endPoint x: 566, endPoint y: 321, distance: 10.7
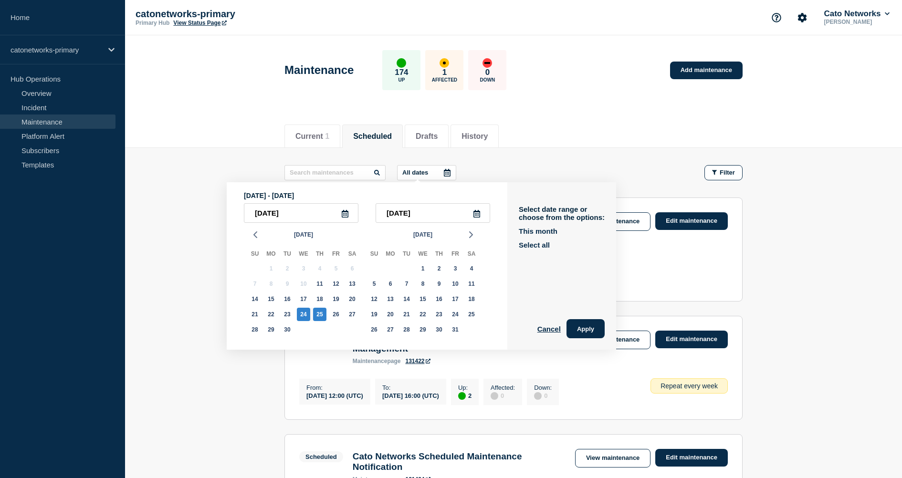
click at [570, 331] on button "Apply" at bounding box center [586, 328] width 38 height 19
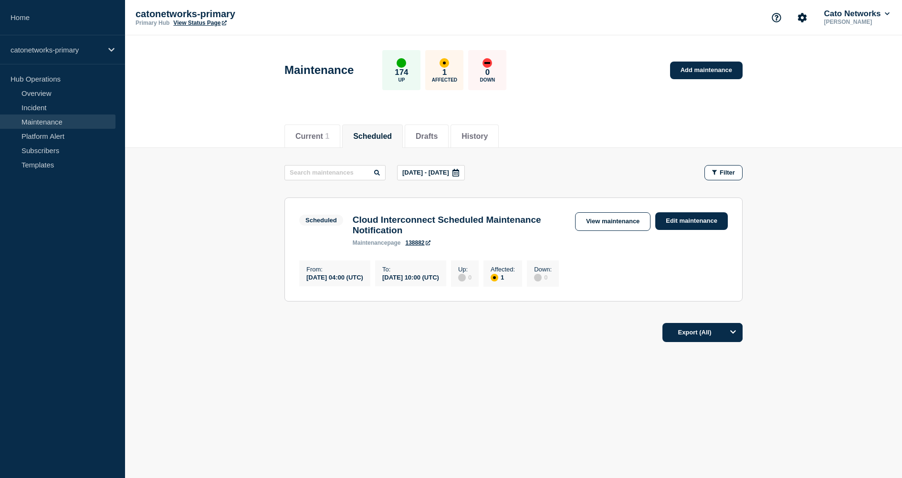
click at [430, 245] on icon at bounding box center [428, 243] width 5 height 5
click at [712, 69] on link "Add maintenance" at bounding box center [706, 71] width 73 height 18
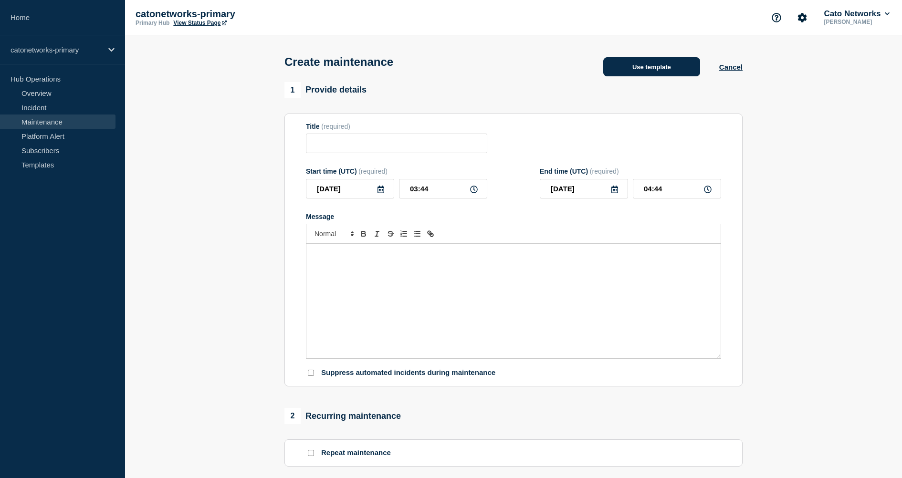
click at [659, 67] on button "Use template" at bounding box center [651, 66] width 97 height 19
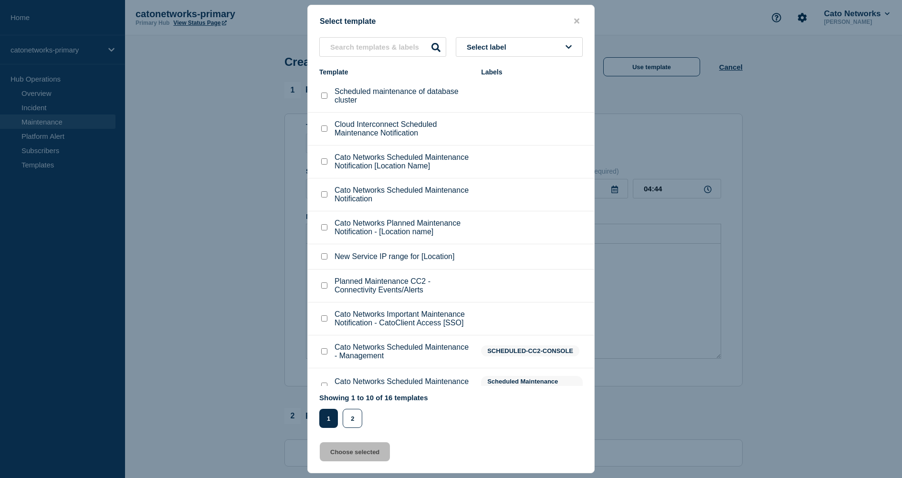
click at [382, 227] on li "Cato Networks Planned Maintenance Notification - [Location name]" at bounding box center [451, 227] width 286 height 33
click at [384, 47] on input "text" at bounding box center [382, 47] width 127 height 20
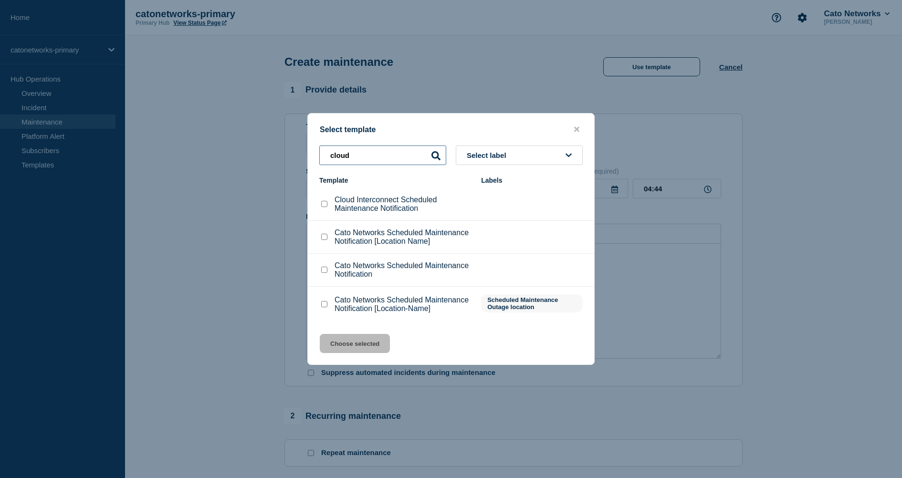
type input "cloud"
click at [323, 201] on input "Cloud Interconnect Scheduled Maintenance Notification checkbox" at bounding box center [324, 204] width 6 height 6
checkbox input "true"
click at [368, 352] on button "Choose selected" at bounding box center [355, 343] width 70 height 19
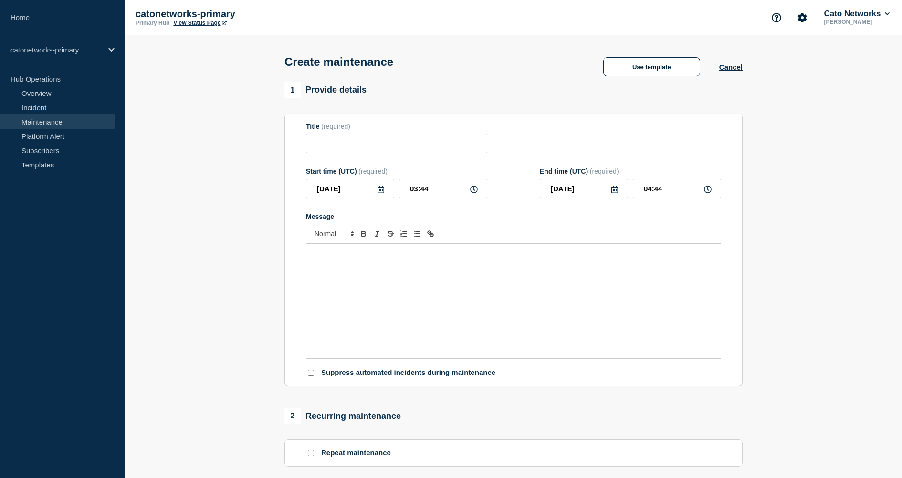
type input "Cloud Interconnect Scheduled Maintenance Notification"
checkbox input "false"
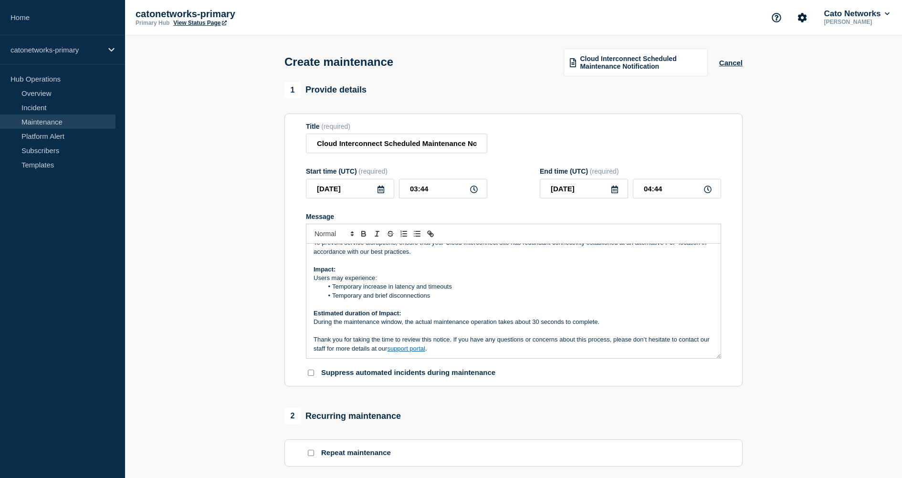
click at [461, 353] on p "Thank you for taking the time to review this notice. If you have any questions …" at bounding box center [514, 345] width 400 height 18
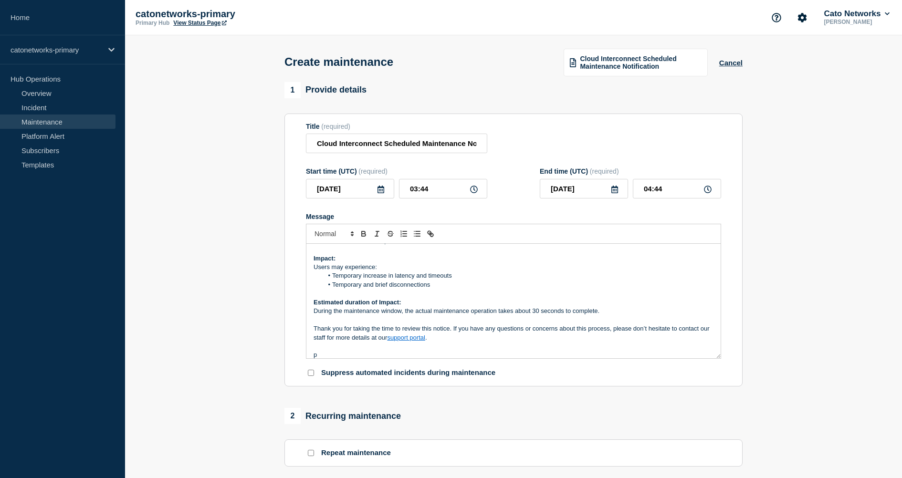
scroll to position [119, 0]
click at [421, 350] on p "Message" at bounding box center [514, 346] width 400 height 9
click at [386, 359] on p "[Ref:" at bounding box center [514, 354] width 400 height 9
click at [382, 193] on icon at bounding box center [381, 190] width 8 height 8
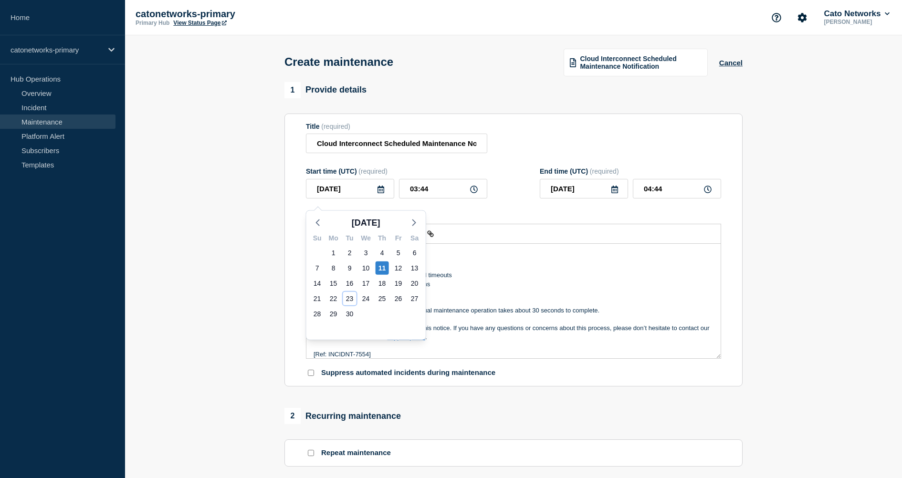
click at [352, 295] on div "23" at bounding box center [349, 298] width 13 height 13
type input "[DATE]"
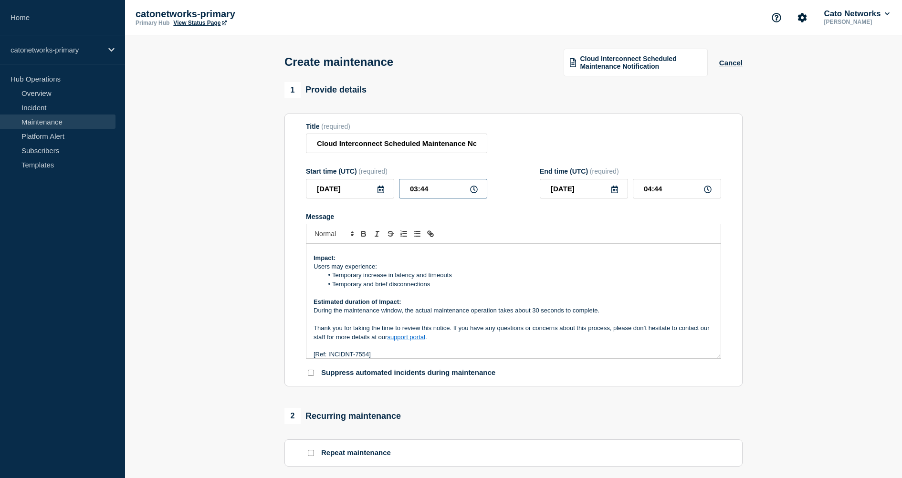
drag, startPoint x: 430, startPoint y: 192, endPoint x: 341, endPoint y: 186, distance: 89.9
click at [340, 187] on div "[DATE] 03:44" at bounding box center [396, 189] width 181 height 20
type input "03:00"
drag, startPoint x: 668, startPoint y: 196, endPoint x: 554, endPoint y: 193, distance: 113.6
click at [554, 193] on div "[DATE] 04:00" at bounding box center [630, 189] width 181 height 20
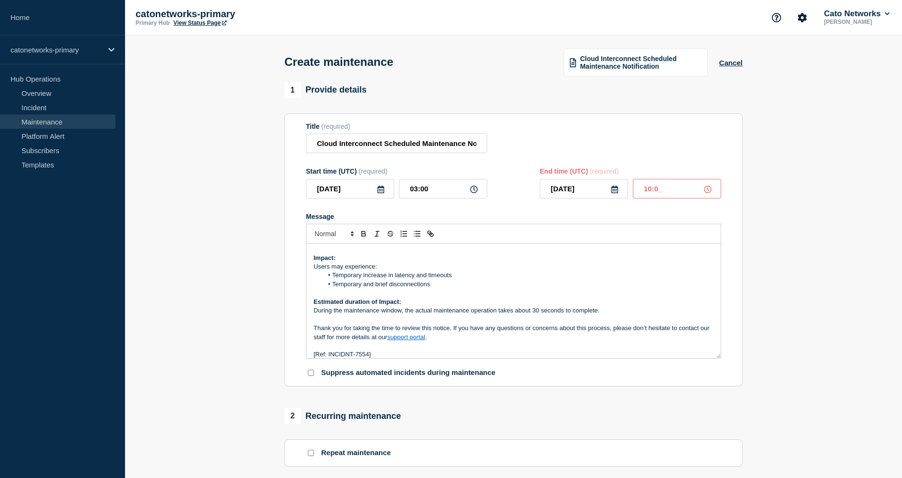
type input "10:00"
click at [628, 154] on div "Title (required) Cloud Interconnect Scheduled Maintenance Notification" at bounding box center [513, 138] width 415 height 31
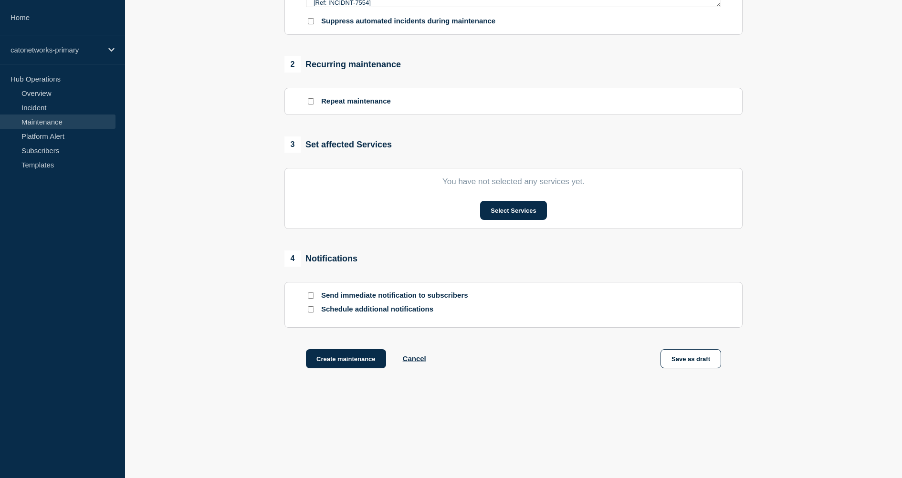
scroll to position [363, 0]
click at [508, 212] on button "Select Services" at bounding box center [513, 210] width 66 height 19
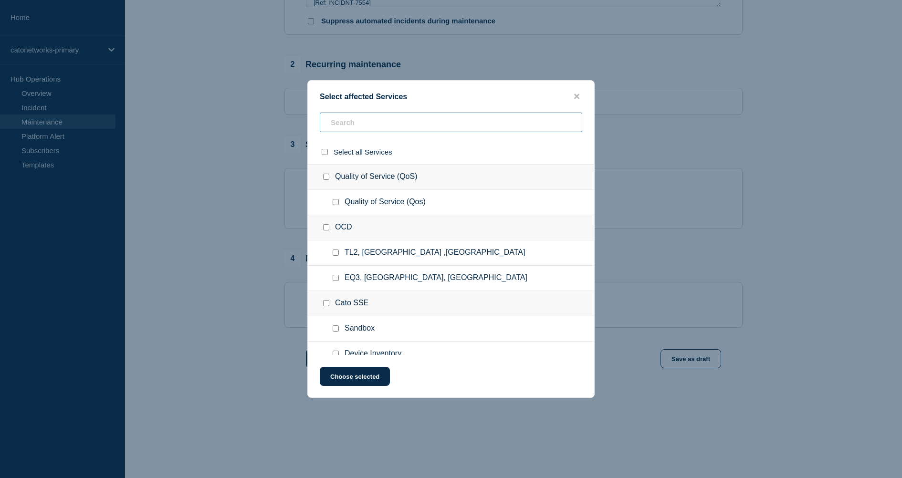
click at [390, 129] on input "text" at bounding box center [451, 123] width 262 height 20
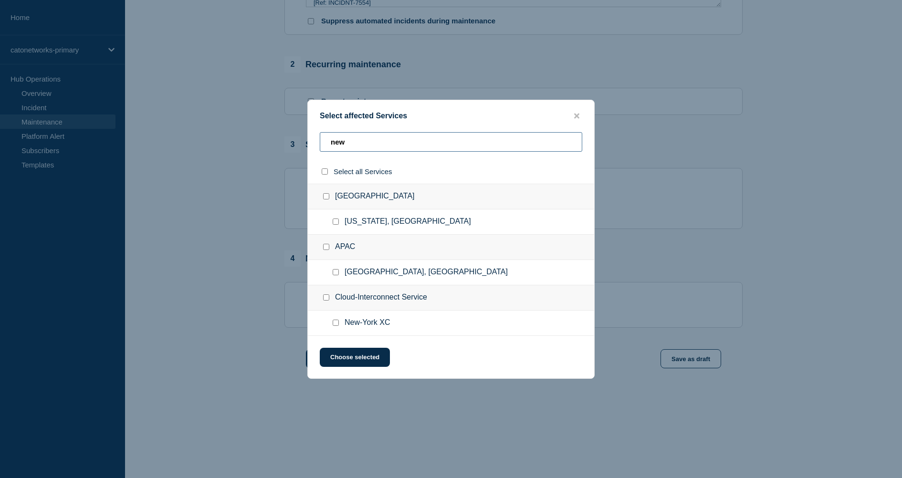
type input "new"
click at [338, 326] on input "New-York XC checkbox" at bounding box center [336, 323] width 6 height 6
checkbox input "true"
click at [362, 357] on button "Choose selected" at bounding box center [355, 357] width 70 height 19
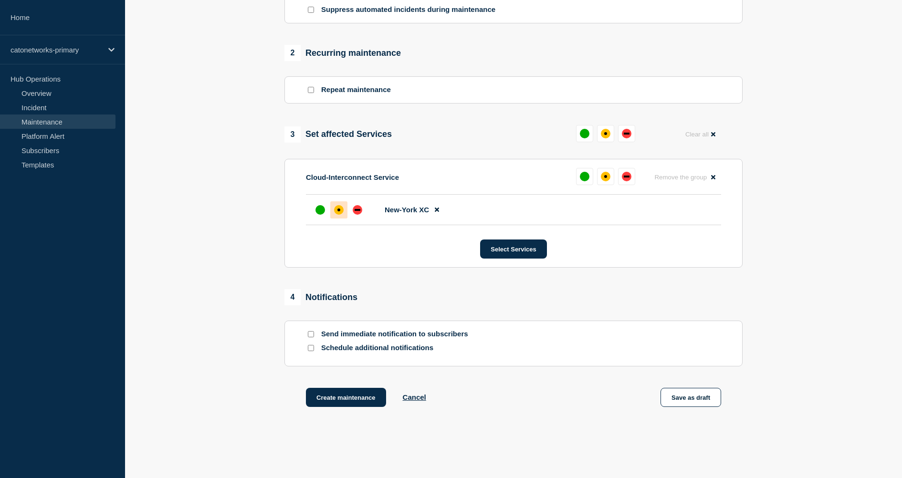
click at [339, 215] on div "affected" at bounding box center [339, 210] width 10 height 10
click at [310, 351] on input "Schedule additional notifications" at bounding box center [311, 348] width 6 height 6
checkbox input "true"
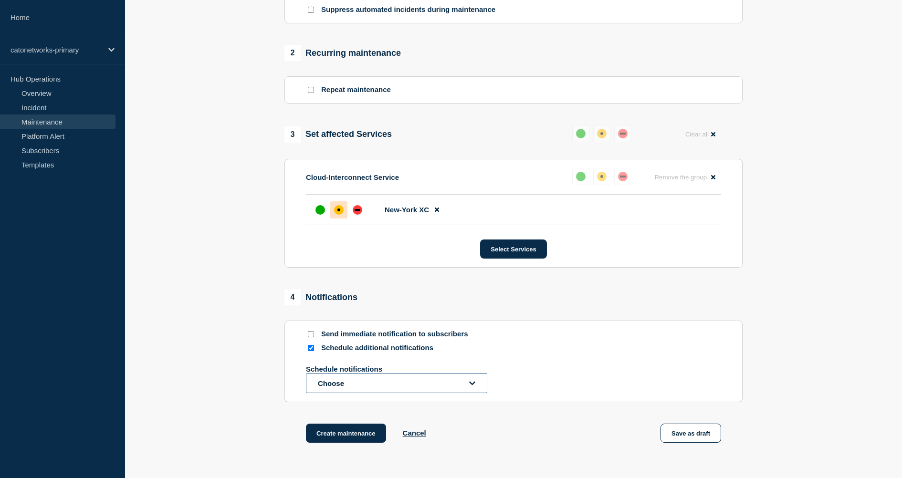
click at [365, 393] on button "Choose" at bounding box center [396, 383] width 181 height 20
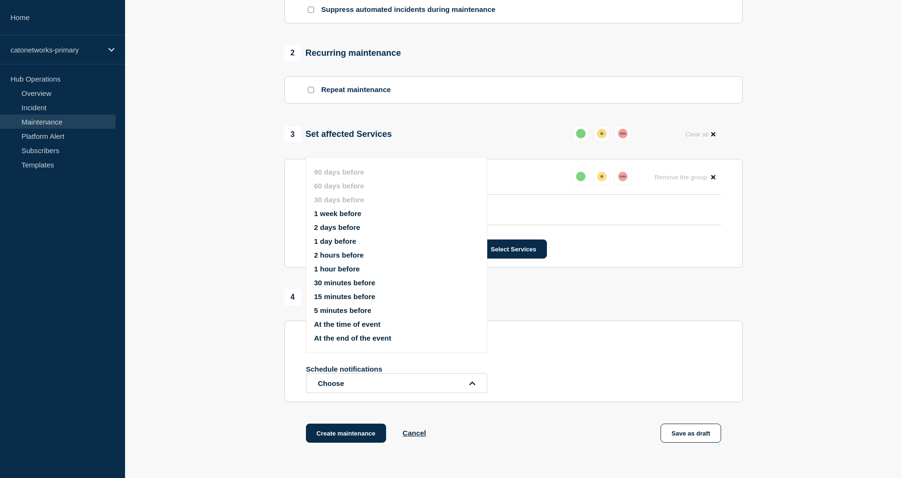
click at [356, 218] on button "1 week before" at bounding box center [337, 214] width 47 height 8
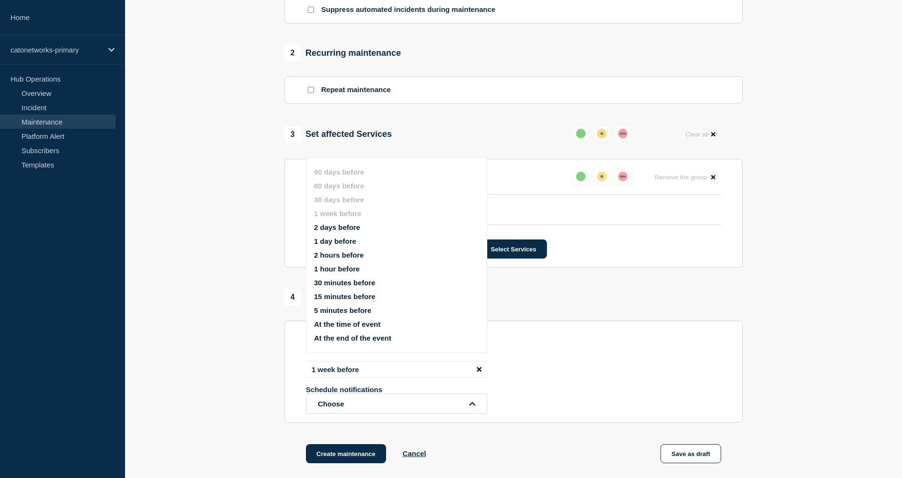
click at [189, 290] on section "1 Provide details Title (required) Cloud Interconnect Scheduled Maintenance Not…" at bounding box center [513, 103] width 777 height 769
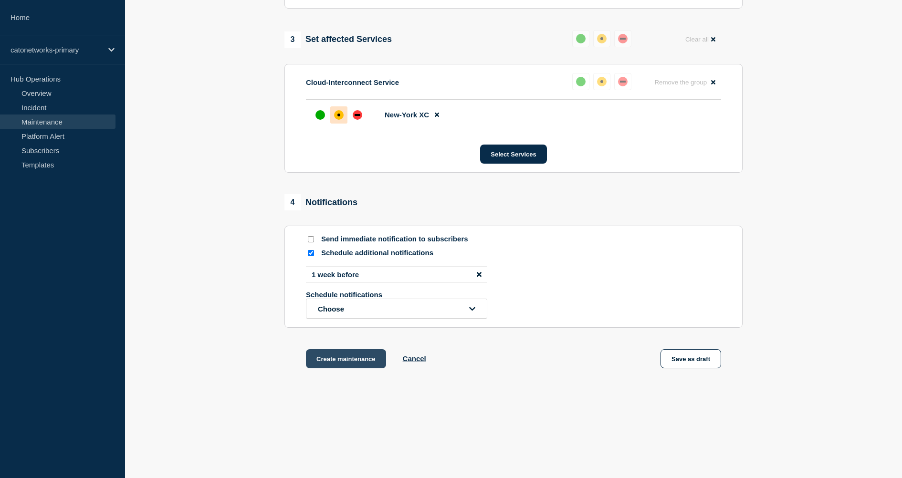
scroll to position [475, 0]
click at [347, 359] on button "Create maintenance" at bounding box center [346, 358] width 80 height 19
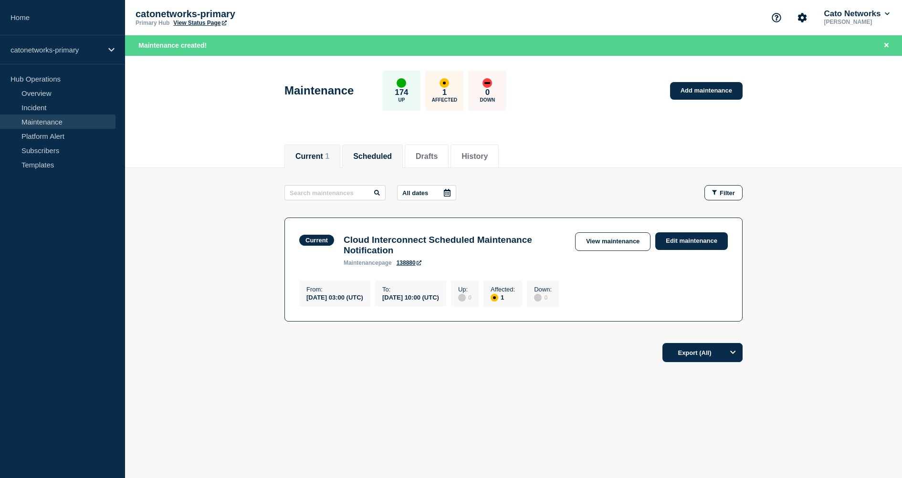
click at [370, 163] on li "Scheduled" at bounding box center [372, 156] width 61 height 23
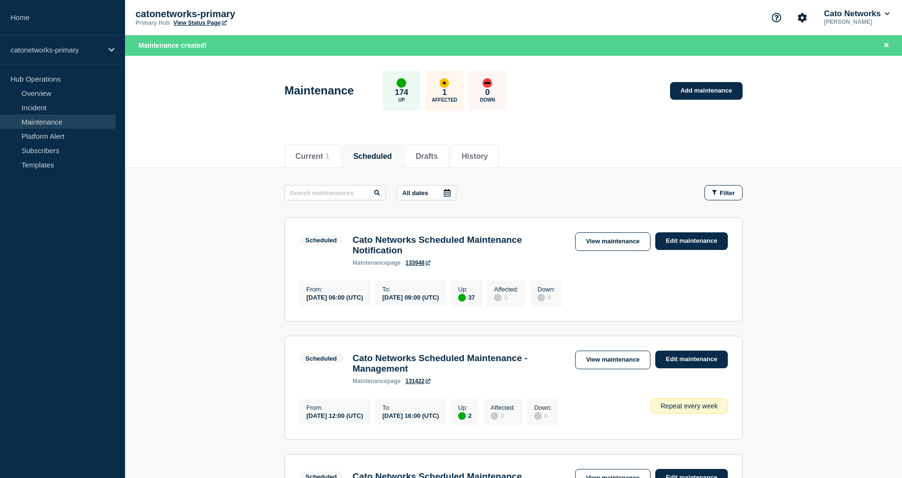
click at [441, 195] on div at bounding box center [447, 193] width 17 height 14
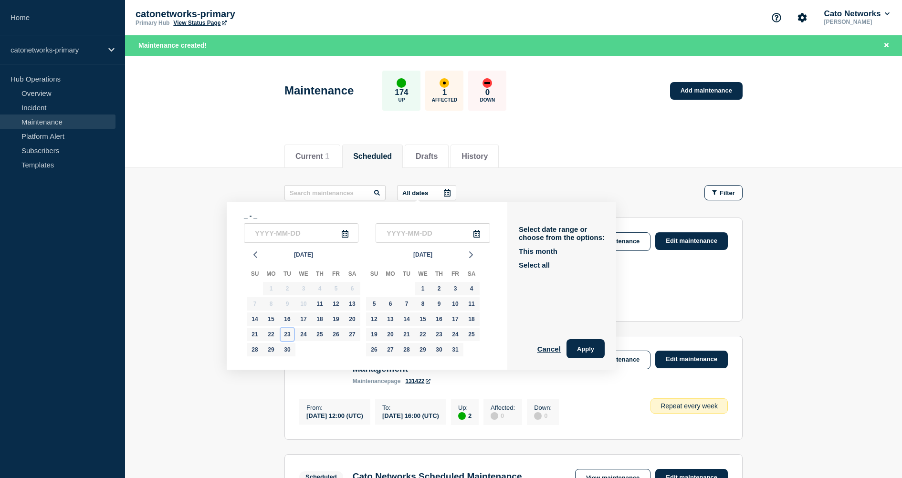
drag, startPoint x: 290, startPoint y: 339, endPoint x: 295, endPoint y: 338, distance: 4.8
click at [290, 339] on div "23" at bounding box center [287, 334] width 13 height 13
type input "[DATE]"
click at [305, 337] on div "24" at bounding box center [303, 334] width 13 height 13
type input "[DATE]"
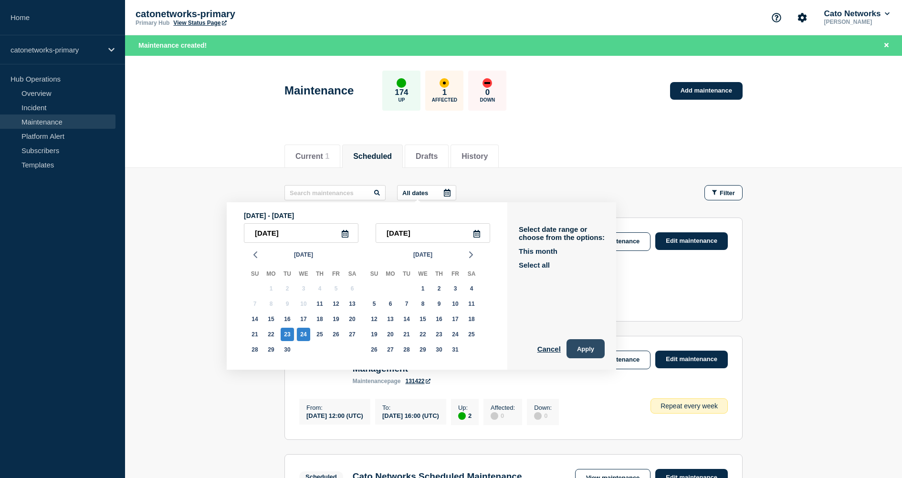
click at [580, 348] on button "Apply" at bounding box center [586, 348] width 38 height 19
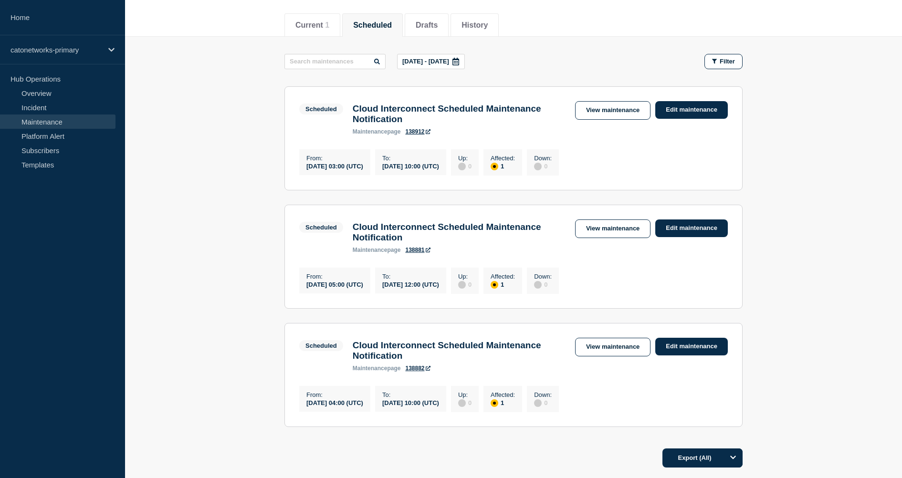
scroll to position [136, 0]
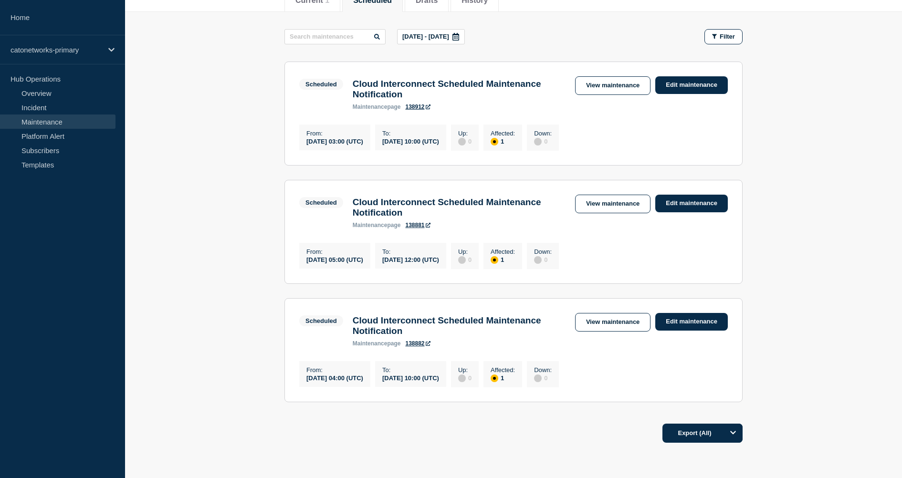
click at [430, 109] on icon at bounding box center [428, 107] width 5 height 5
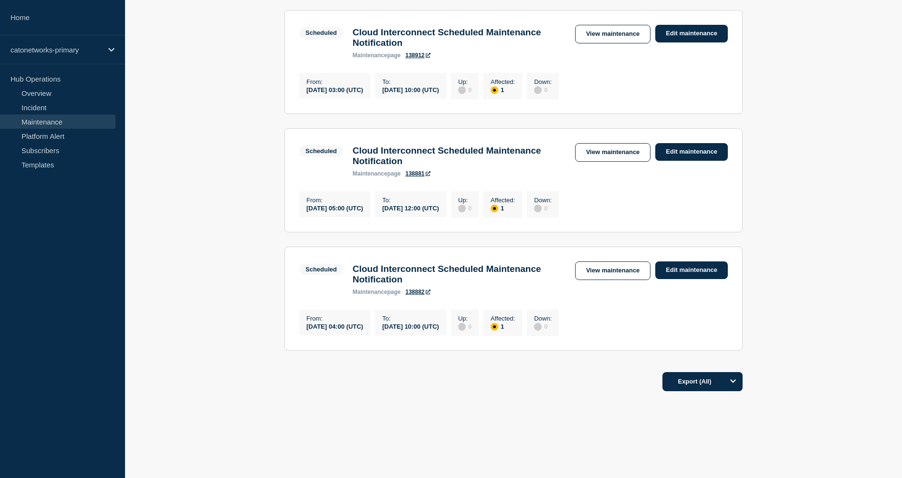
scroll to position [0, 0]
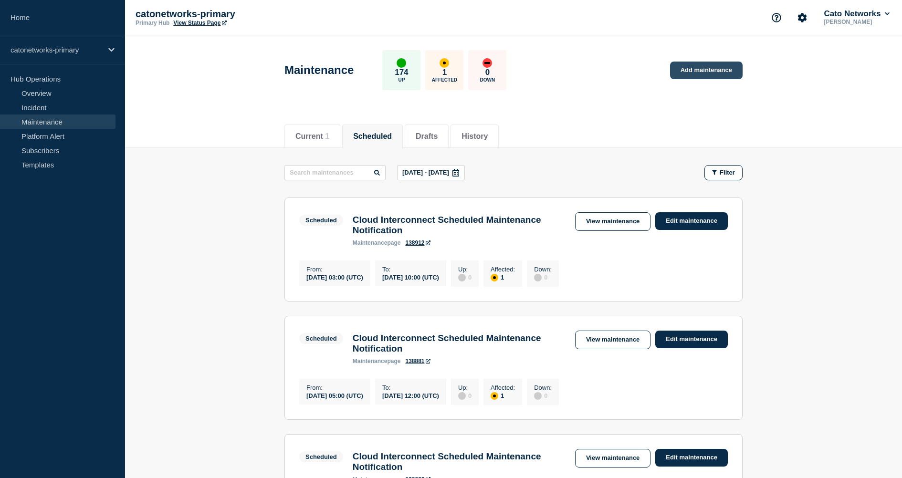
click at [720, 73] on link "Add maintenance" at bounding box center [706, 71] width 73 height 18
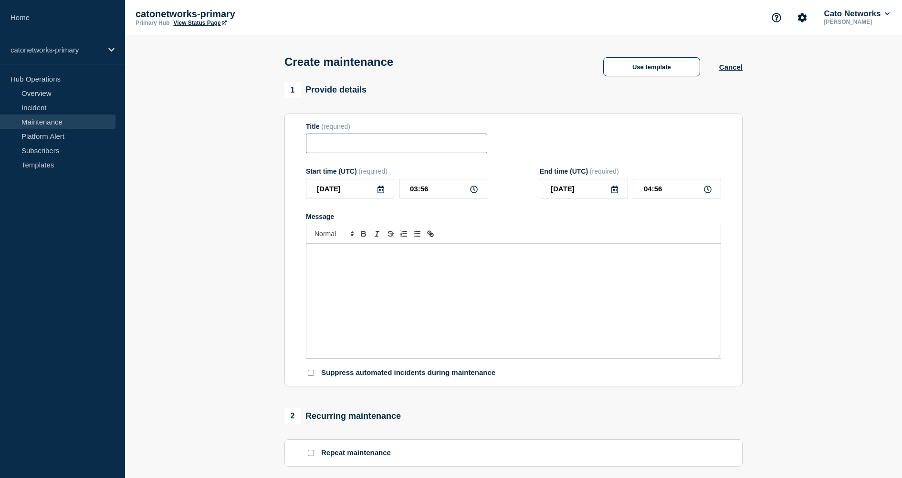
click at [427, 147] on input "Title" at bounding box center [396, 144] width 181 height 20
drag, startPoint x: 624, startPoint y: 81, endPoint x: 632, endPoint y: 72, distance: 11.8
click at [626, 79] on div "Create maintenance Use template Cancel" at bounding box center [514, 58] width 480 height 47
click at [633, 72] on button "Use template" at bounding box center [651, 66] width 97 height 19
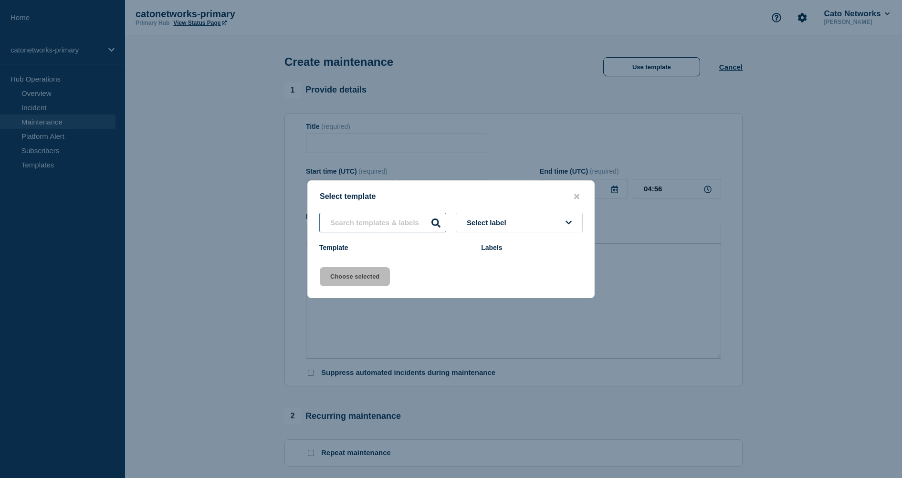
click at [376, 225] on div "Select label Template Labels" at bounding box center [451, 234] width 286 height 42
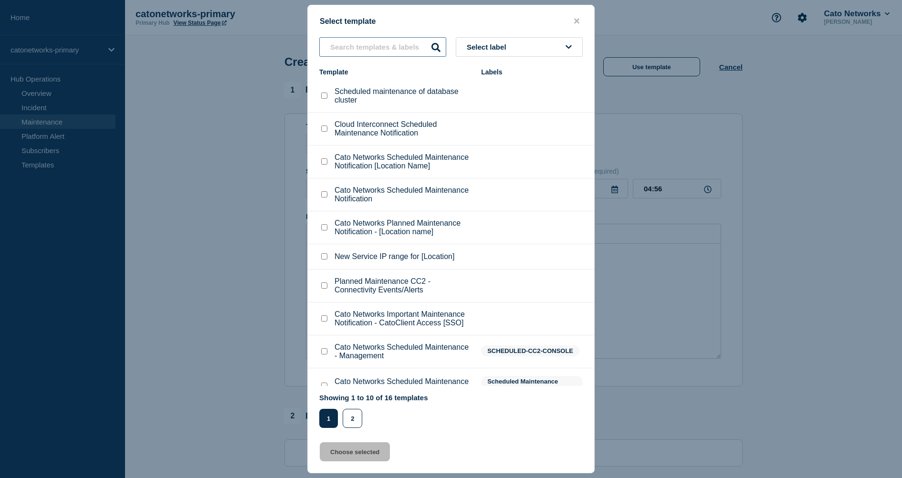
type input "i"
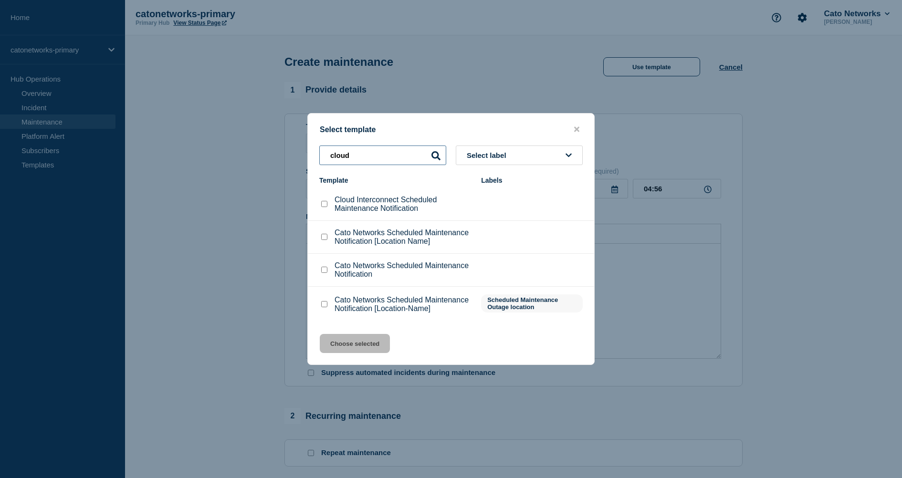
type input "cloud"
click at [323, 202] on input "Cloud Interconnect Scheduled Maintenance Notification checkbox" at bounding box center [324, 204] width 6 height 6
checkbox input "true"
click at [378, 352] on button "Choose selected" at bounding box center [355, 343] width 70 height 19
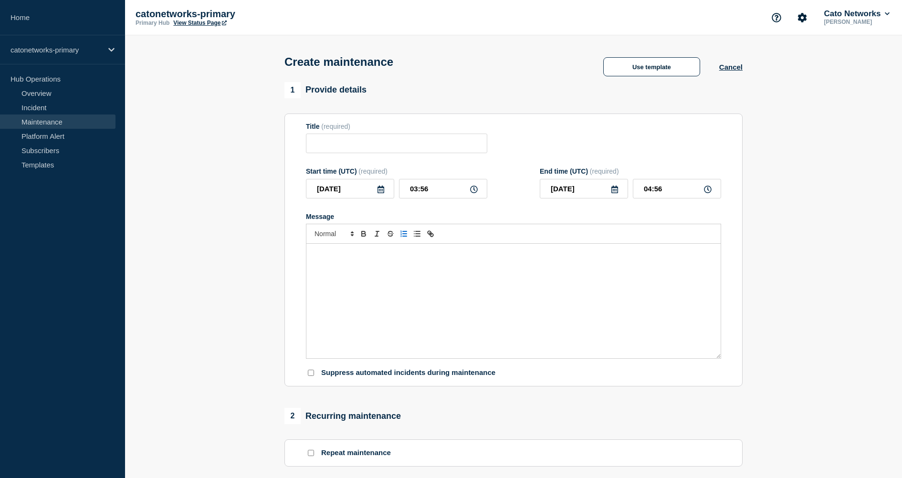
type input "Cloud Interconnect Scheduled Maintenance Notification"
checkbox input "false"
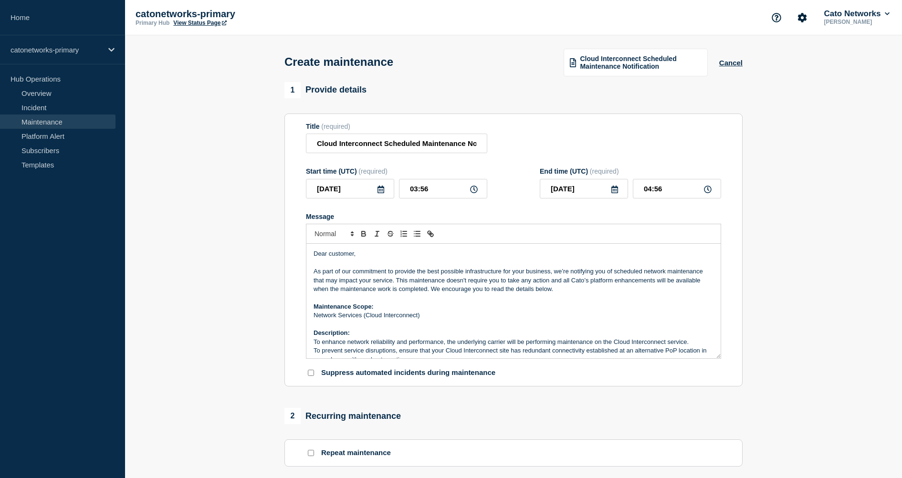
click at [492, 311] on p "Maintenance Scope:" at bounding box center [514, 307] width 400 height 9
click at [382, 199] on input "[DATE]" at bounding box center [350, 189] width 88 height 20
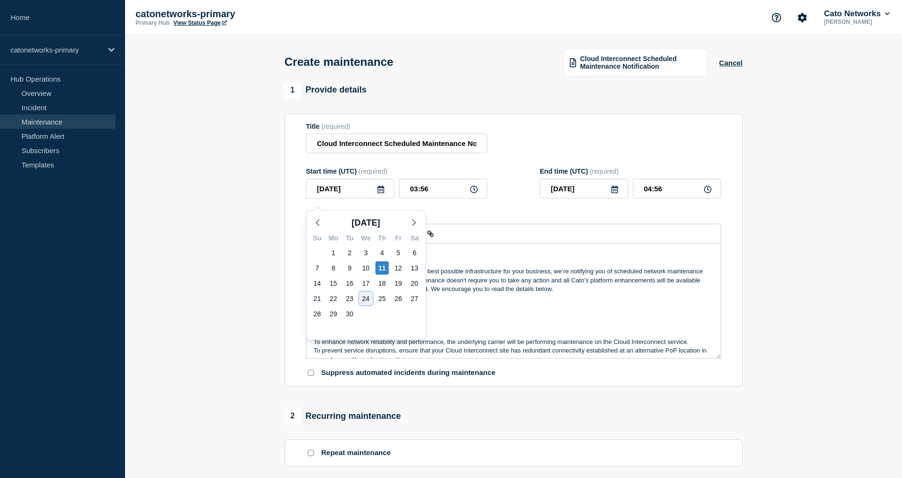
click at [363, 295] on div "24" at bounding box center [365, 298] width 13 height 13
type input "[DATE]"
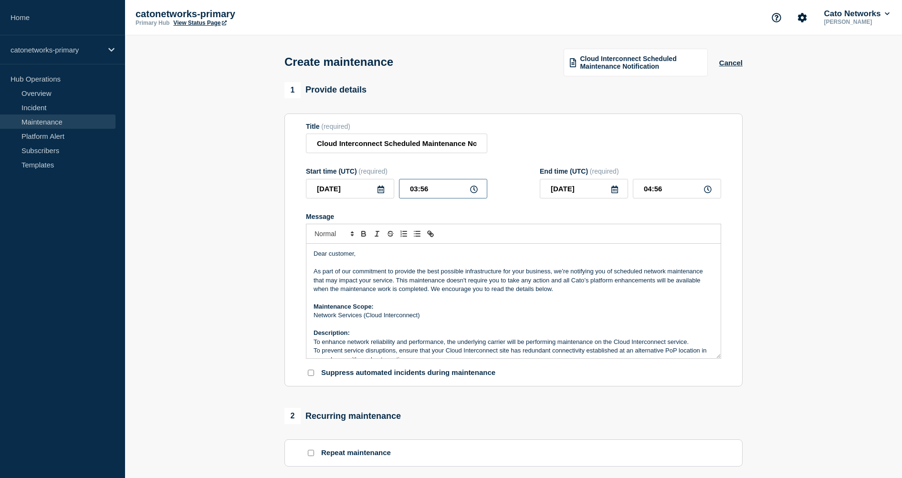
click at [432, 195] on input "03:56" at bounding box center [443, 189] width 88 height 20
type input "13:00"
drag, startPoint x: 683, startPoint y: 196, endPoint x: 649, endPoint y: 196, distance: 34.8
click at [649, 196] on input "14:00" at bounding box center [677, 189] width 88 height 20
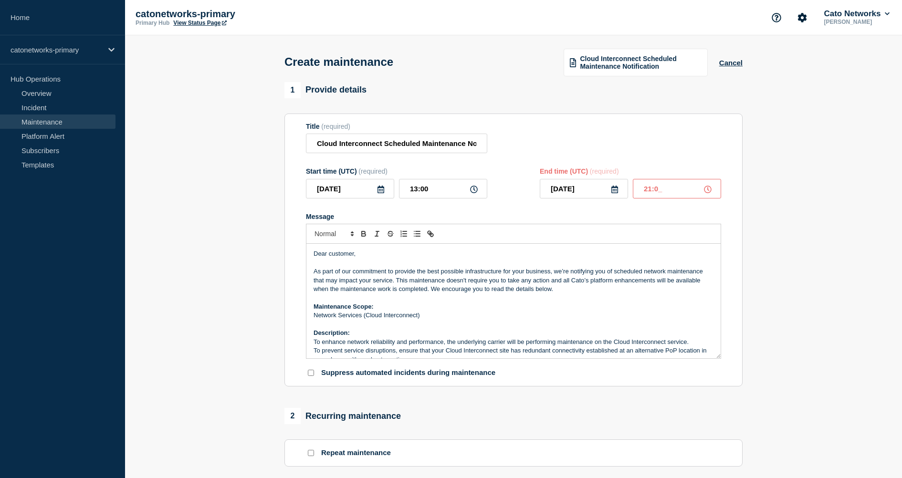
type input "21:00"
click at [631, 132] on div "Title (required) Cloud Interconnect Scheduled Maintenance Notification" at bounding box center [513, 138] width 415 height 31
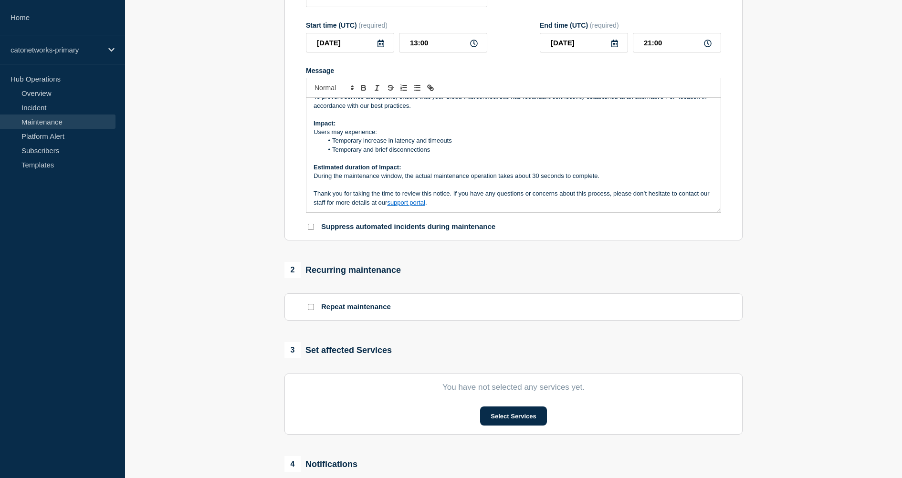
scroll to position [147, 0]
click at [446, 206] on p "Thank you for taking the time to review this notice. If you have any questions …" at bounding box center [514, 198] width 400 height 18
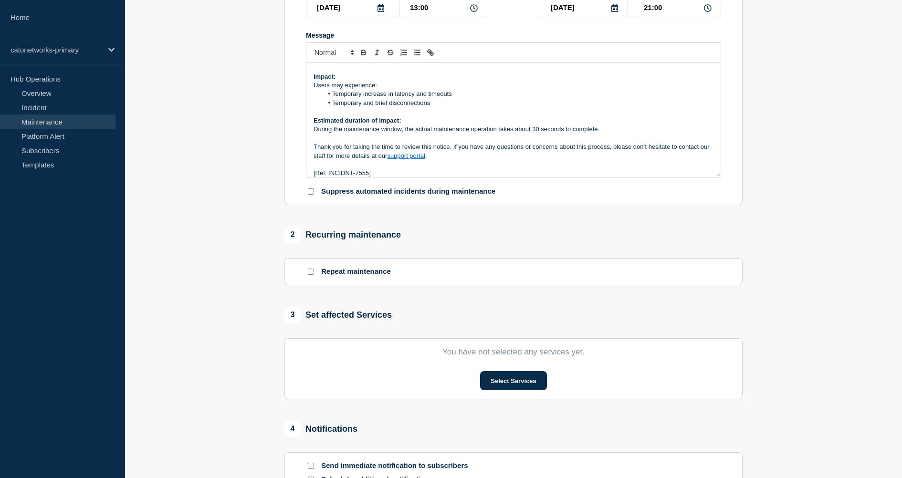
scroll to position [188, 0]
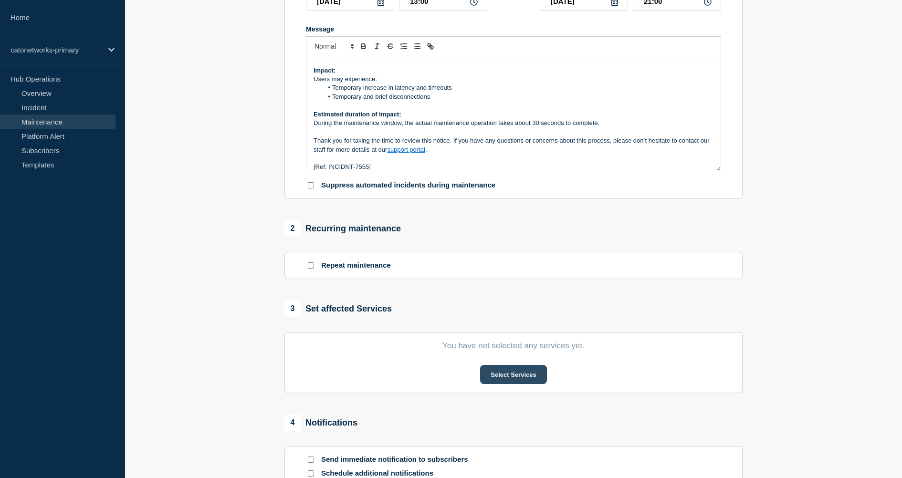
click at [518, 384] on button "Select Services" at bounding box center [513, 374] width 66 height 19
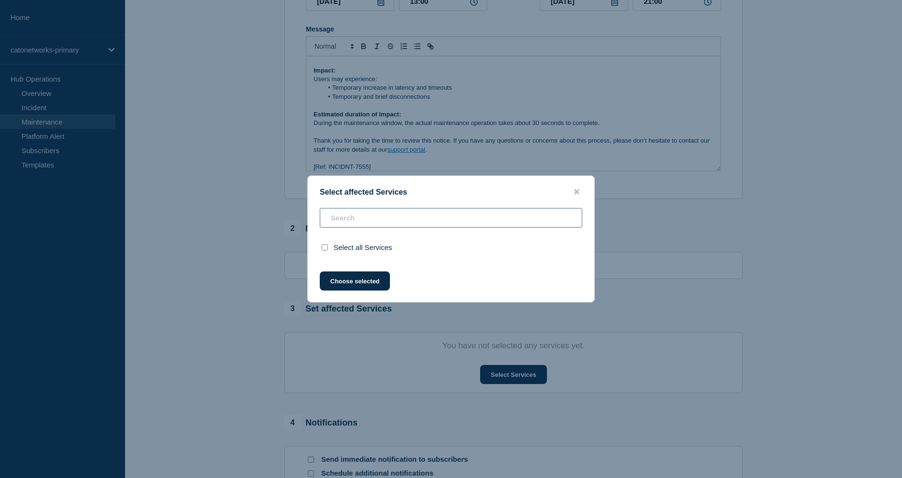
click at [380, 212] on input "text" at bounding box center [451, 218] width 262 height 20
type input "T"
checkbox input "false"
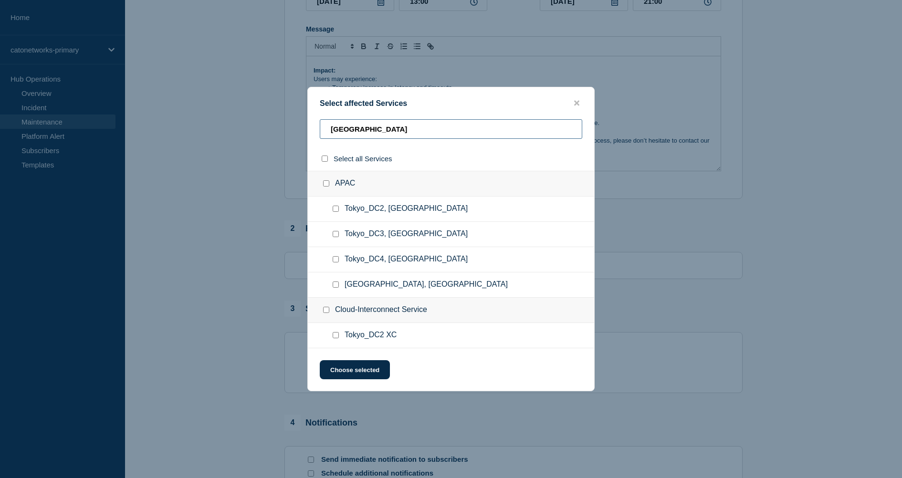
type input "[GEOGRAPHIC_DATA]"
click at [335, 338] on input "Tokyo_DC2 XC checkbox" at bounding box center [336, 335] width 6 height 6
checkbox input "true"
click at [360, 375] on button "Choose selected" at bounding box center [355, 369] width 70 height 19
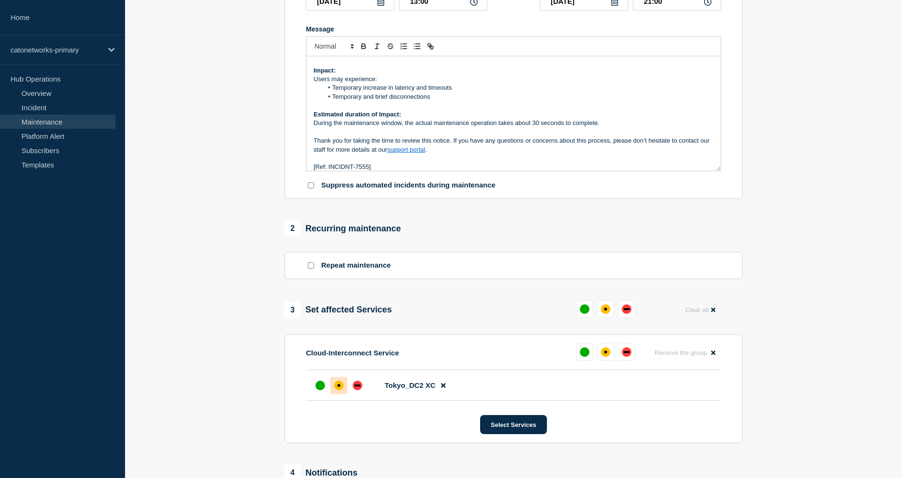
click at [340, 390] on div "affected" at bounding box center [339, 386] width 10 height 10
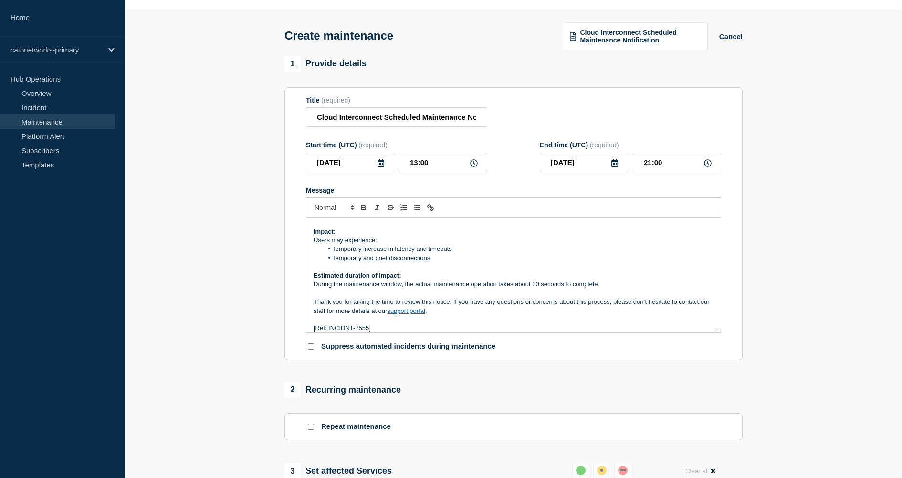
scroll to position [25, 0]
click at [338, 317] on p "Thank you for taking the time to review this notice. If you have any questions …" at bounding box center [514, 308] width 400 height 18
click at [335, 325] on p "Message" at bounding box center [514, 321] width 400 height 9
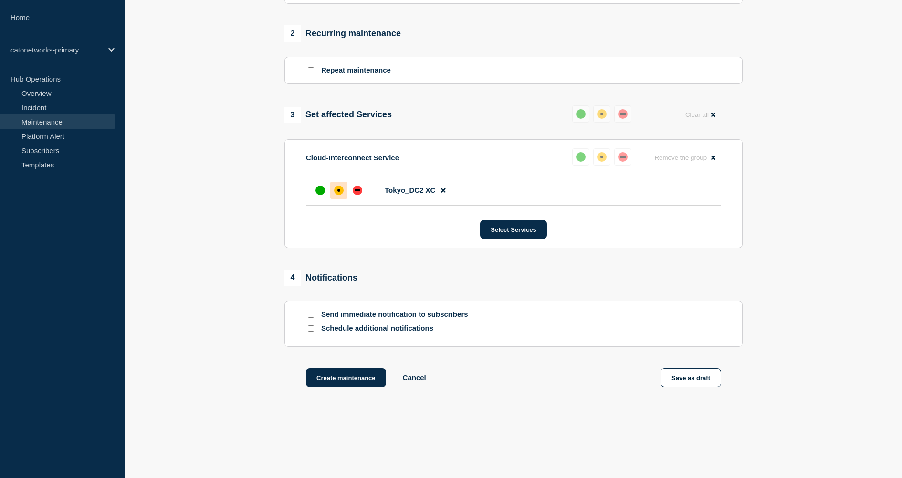
scroll to position [416, 0]
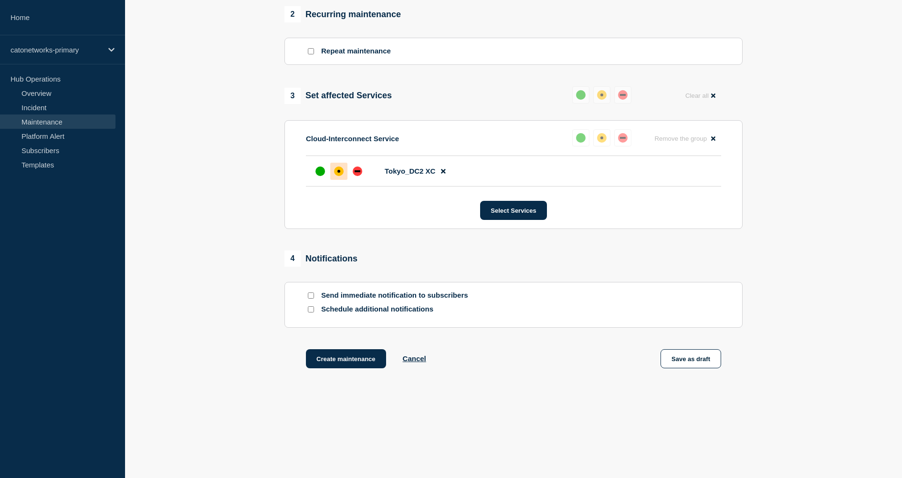
click at [311, 312] on input "Schedule additional notifications" at bounding box center [311, 309] width 6 height 6
checkbox input "true"
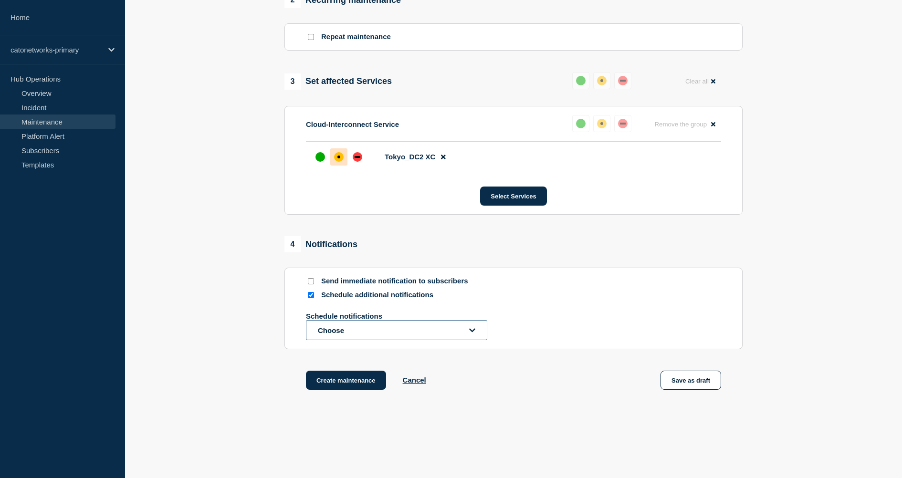
click at [396, 340] on button "Choose" at bounding box center [396, 330] width 181 height 20
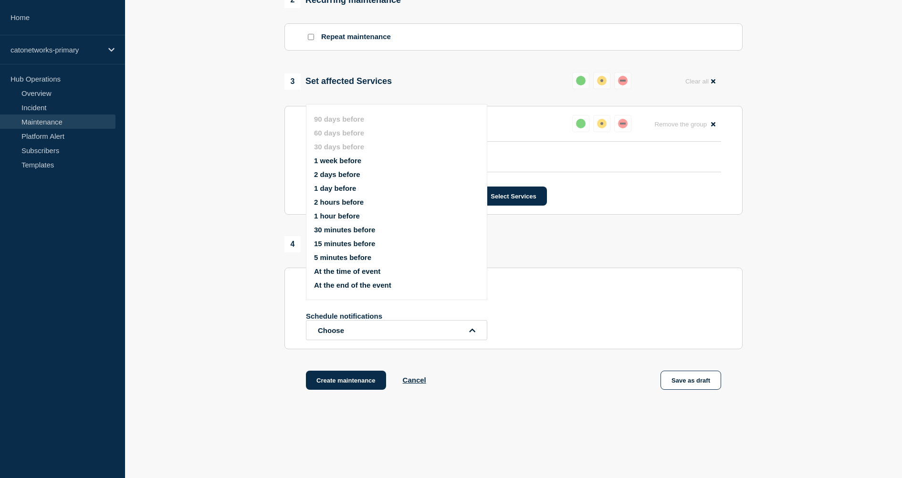
click at [333, 165] on button "1 week before" at bounding box center [337, 161] width 47 height 8
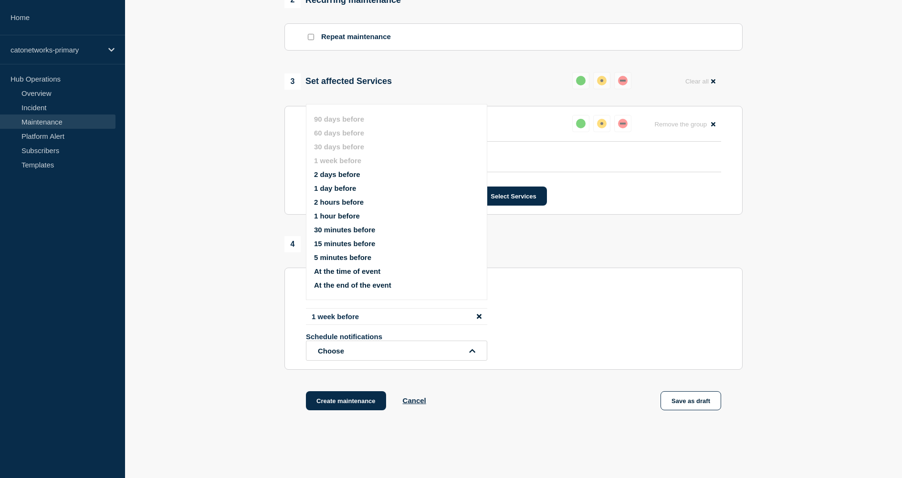
click at [534, 419] on div "Create maintenance Cancel Save as draft" at bounding box center [513, 412] width 458 height 43
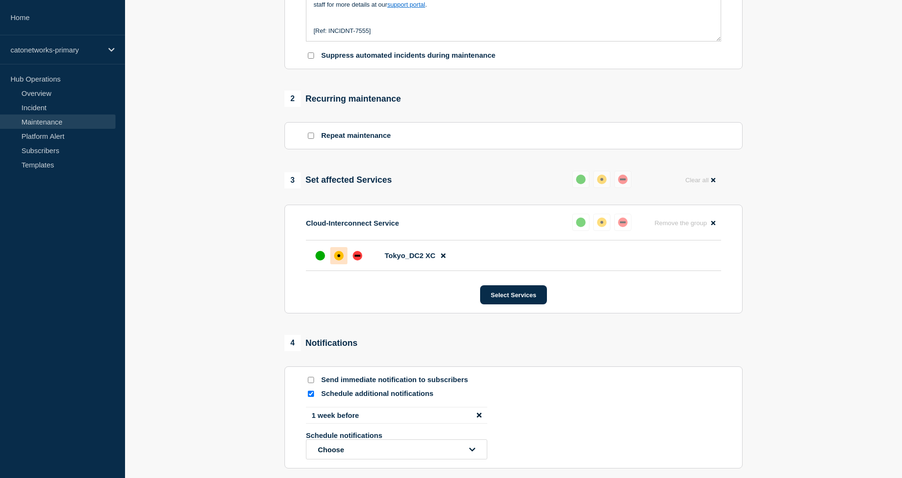
scroll to position [475, 0]
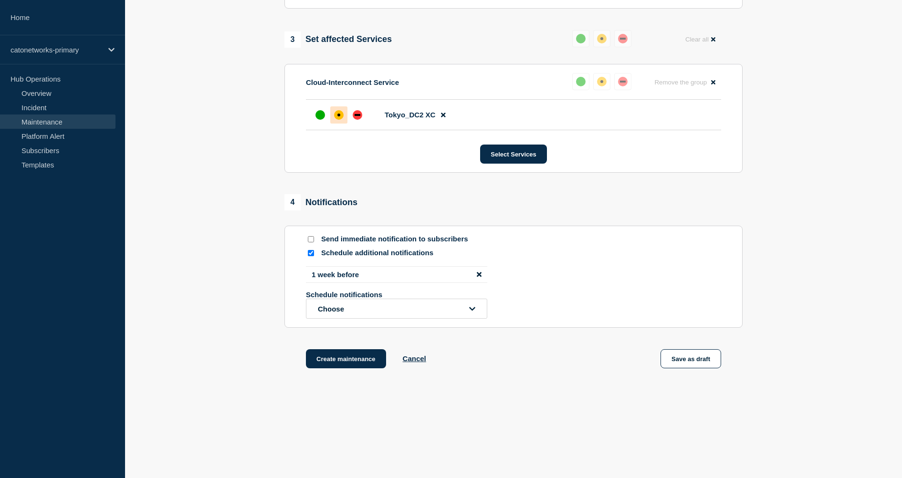
click at [477, 388] on div "Create maintenance Cancel Save as draft" at bounding box center [513, 370] width 458 height 43
click at [327, 362] on button "Create maintenance" at bounding box center [346, 358] width 80 height 19
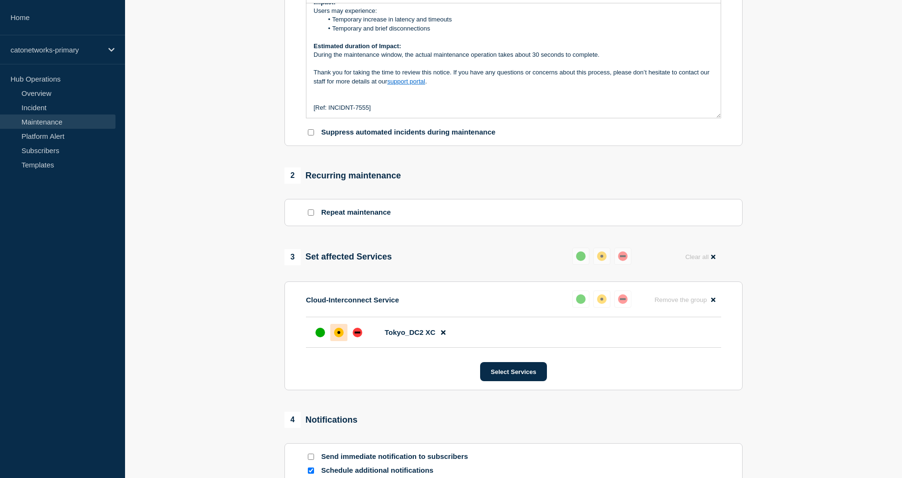
scroll to position [149, 0]
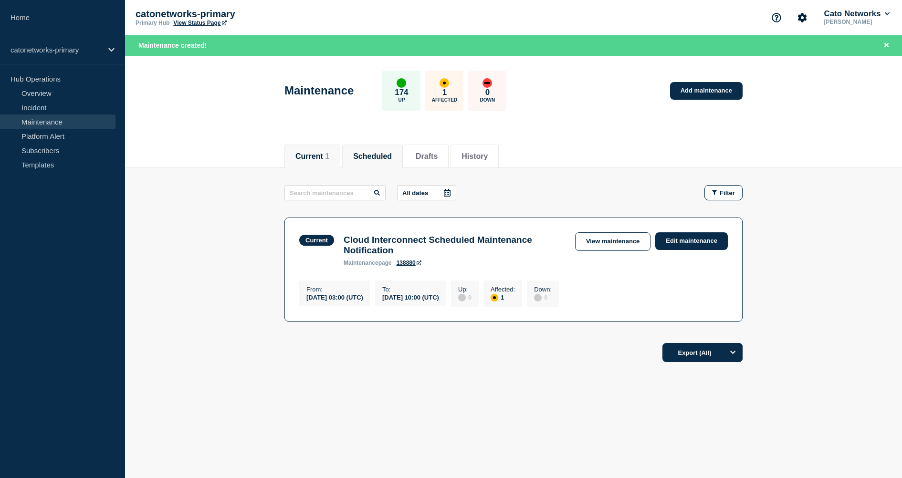
click at [360, 155] on button "Scheduled" at bounding box center [372, 156] width 39 height 9
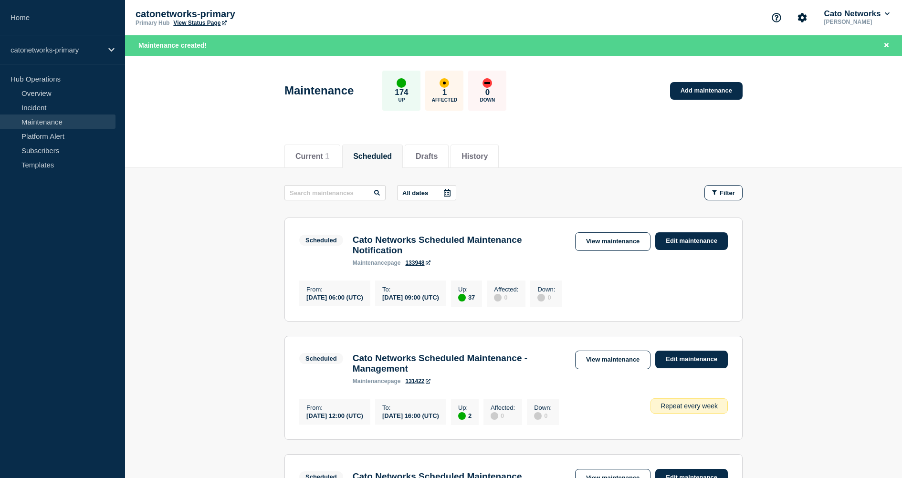
click at [444, 192] on icon at bounding box center [447, 193] width 7 height 8
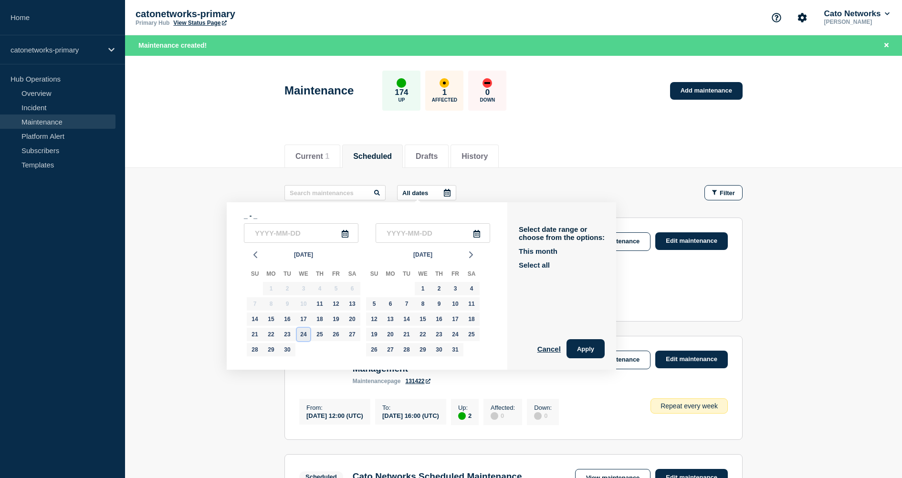
click at [301, 339] on div "24" at bounding box center [303, 334] width 13 height 13
type input "[DATE]"
click at [317, 339] on div "25" at bounding box center [319, 334] width 13 height 13
type input "[DATE]"
click at [586, 353] on button "Apply" at bounding box center [586, 348] width 38 height 19
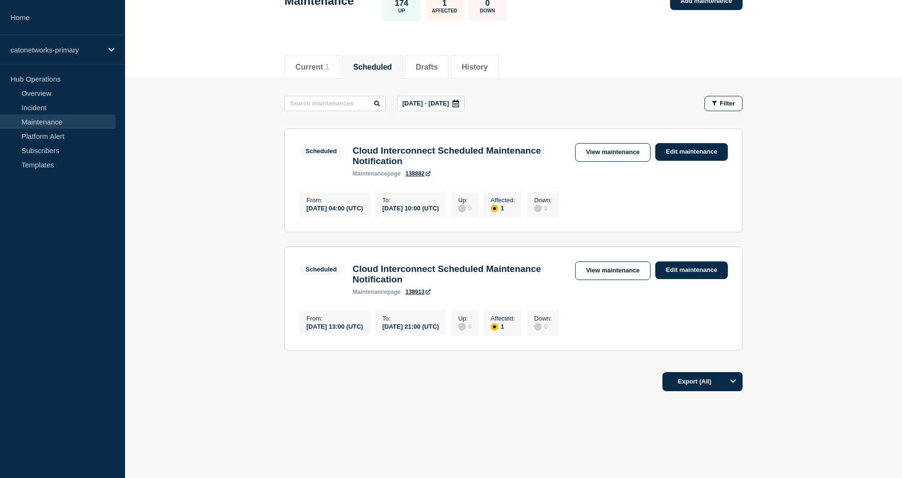
scroll to position [82, 0]
click at [430, 290] on icon at bounding box center [428, 292] width 5 height 5
